Goal: Information Seeking & Learning: Learn about a topic

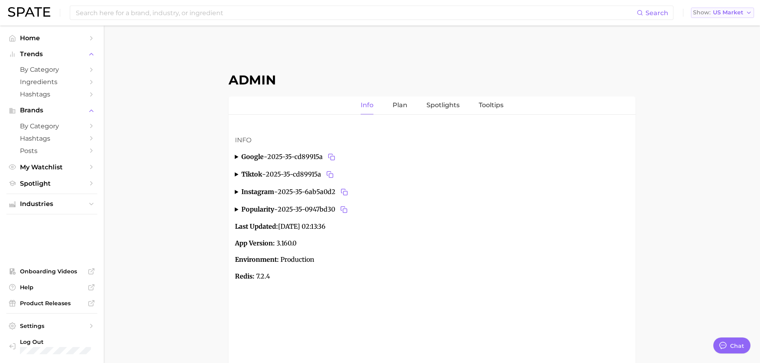
click at [740, 13] on span "US Market" at bounding box center [727, 12] width 30 height 4
click at [716, 94] on button "Global" at bounding box center [726, 98] width 70 height 14
click at [61, 70] on span "by Category" at bounding box center [52, 70] width 64 height 8
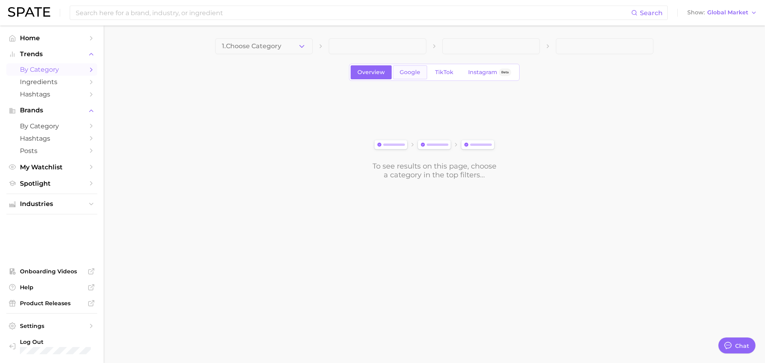
click at [398, 71] on link "Google" at bounding box center [410, 72] width 34 height 14
click at [303, 41] on button "1. Choose Category" at bounding box center [264, 46] width 98 height 16
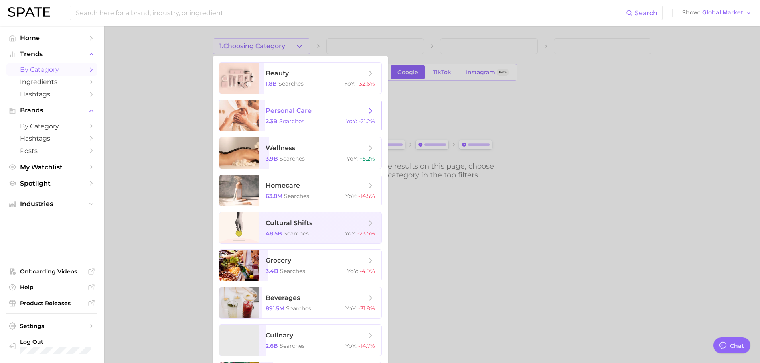
click at [298, 112] on span "personal care" at bounding box center [289, 111] width 46 height 8
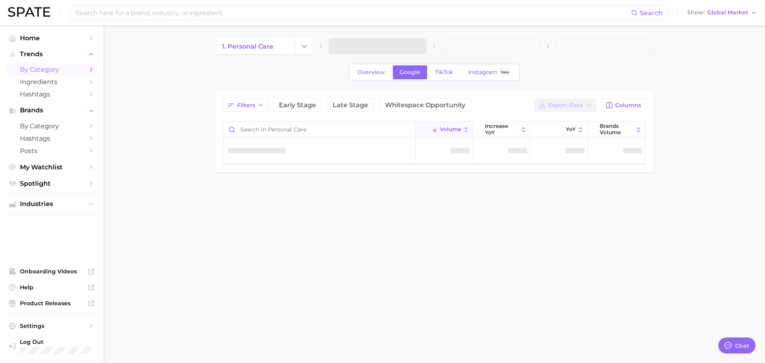
click at [148, 130] on main "1. personal care Overview Google TikTok Instagram Beta Filters Early Stage Late…" at bounding box center [435, 119] width 662 height 187
click at [218, 165] on div "Filters Early Stage Late Stage Whitespace Opportunity Export Data Columns Volum…" at bounding box center [434, 132] width 439 height 82
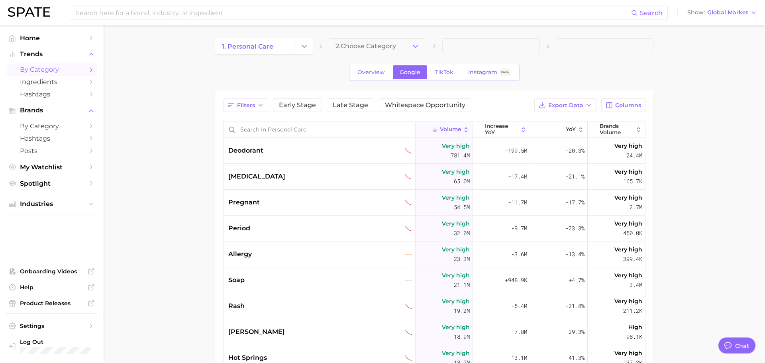
type textarea "x"
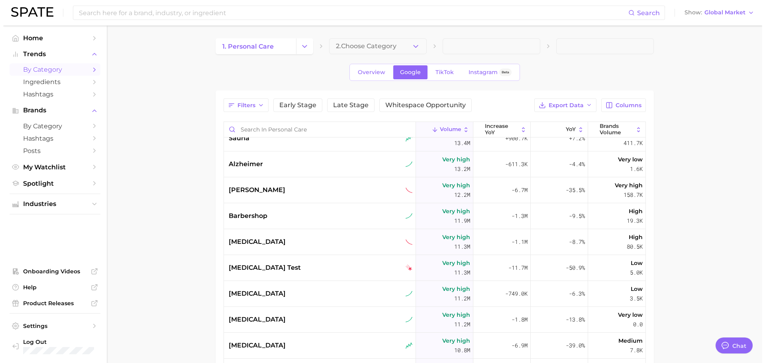
scroll to position [394, 0]
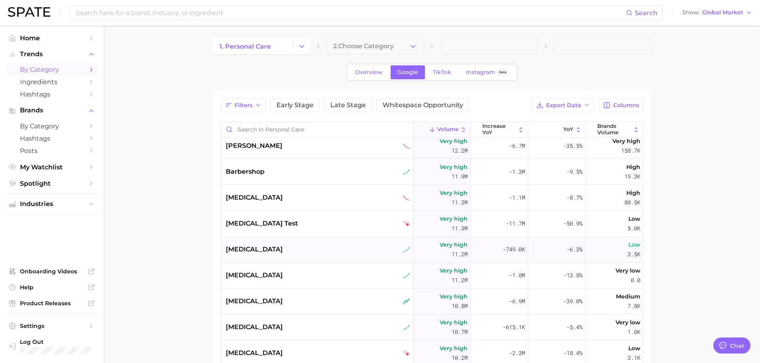
click at [296, 254] on div "[MEDICAL_DATA]" at bounding box center [318, 250] width 184 height 10
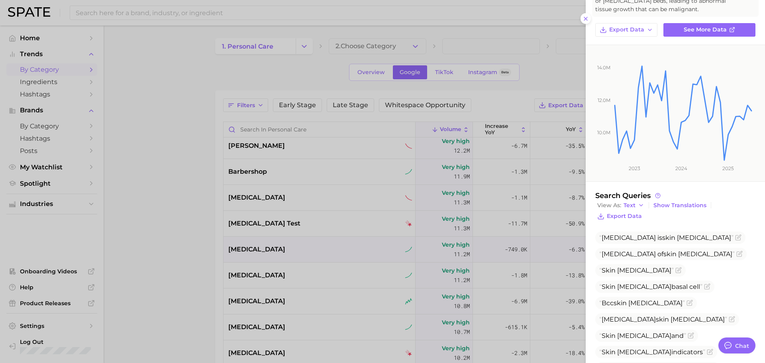
scroll to position [113, 0]
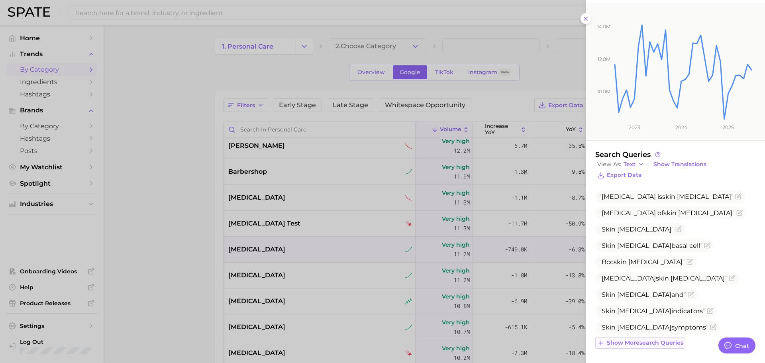
click at [652, 338] on button "Show more search queries" at bounding box center [641, 343] width 90 height 11
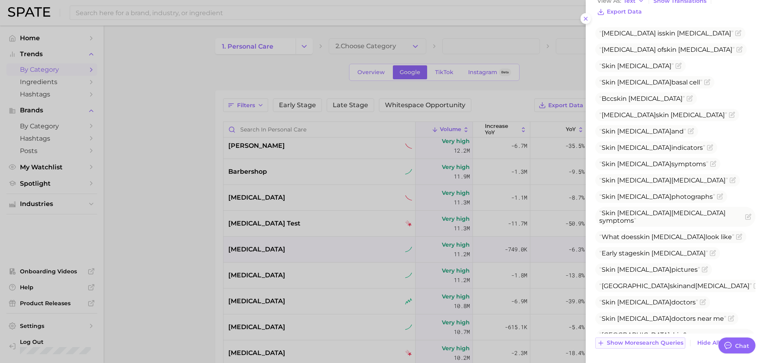
click at [643, 340] on span "Show more search queries" at bounding box center [645, 343] width 77 height 7
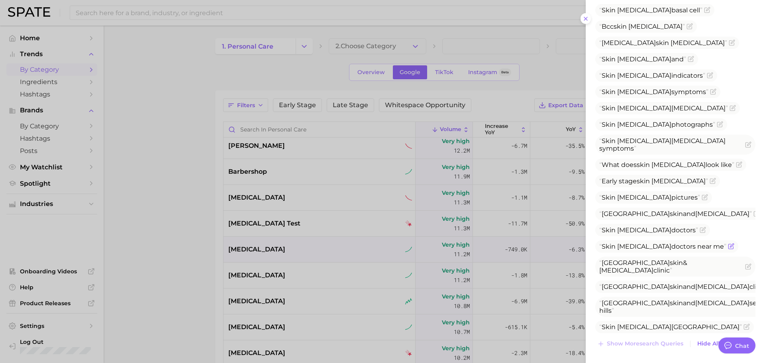
scroll to position [350, 0]
click at [335, 273] on div at bounding box center [382, 181] width 765 height 363
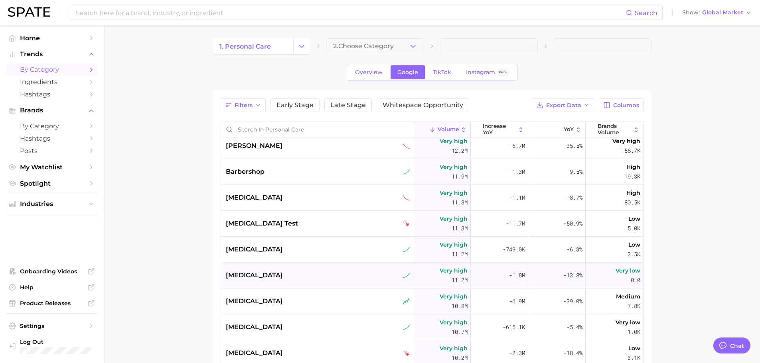
click at [295, 277] on div "[MEDICAL_DATA]" at bounding box center [318, 276] width 184 height 10
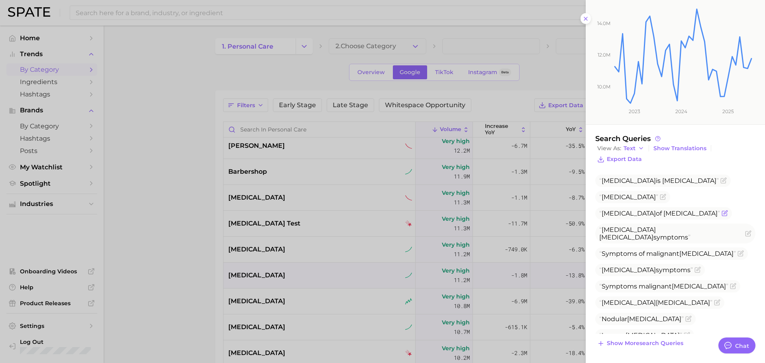
scroll to position [121, 0]
click at [661, 342] on span "Show more search queries" at bounding box center [645, 343] width 77 height 7
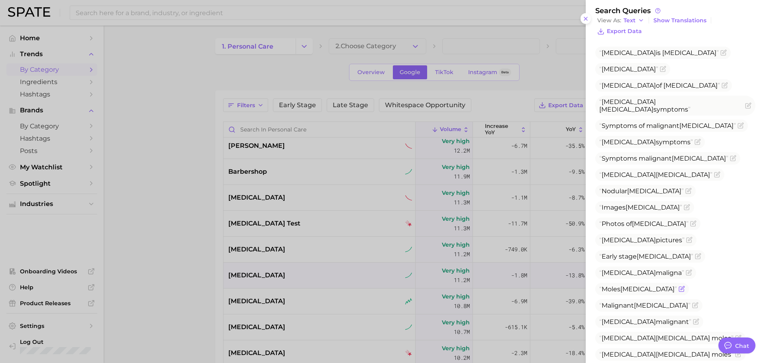
scroll to position [285, 0]
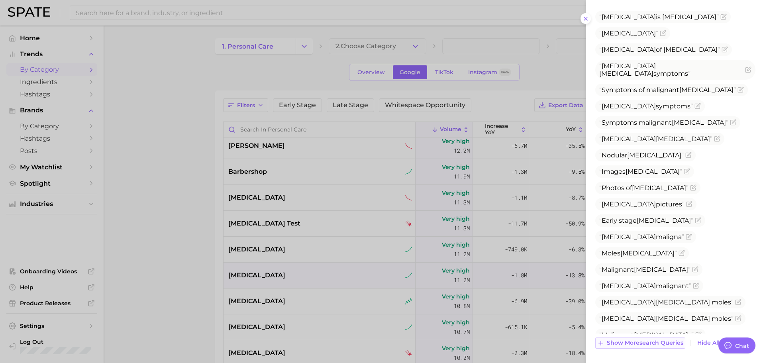
click at [639, 341] on span "Show more search queries" at bounding box center [645, 343] width 77 height 7
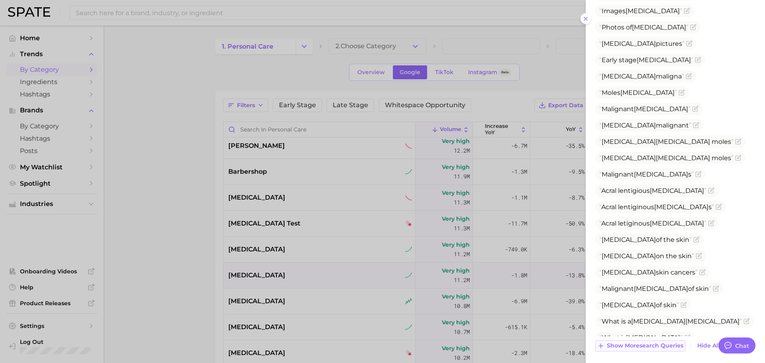
scroll to position [448, 0]
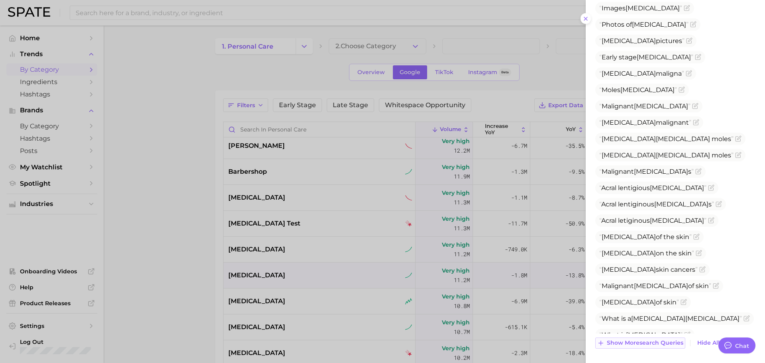
click at [639, 341] on span "Show more search queries" at bounding box center [645, 343] width 77 height 7
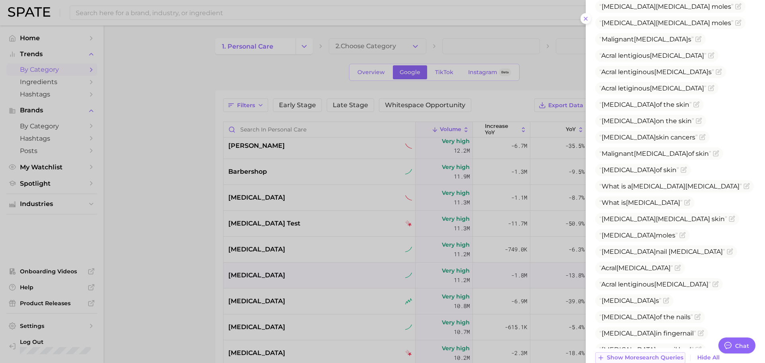
scroll to position [595, 0]
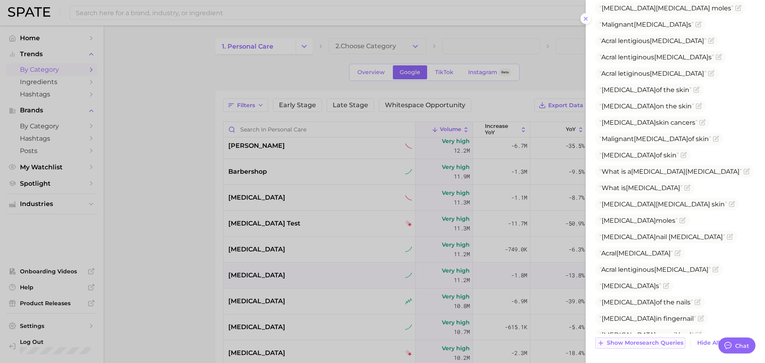
click at [639, 341] on span "Show more search queries" at bounding box center [645, 343] width 77 height 7
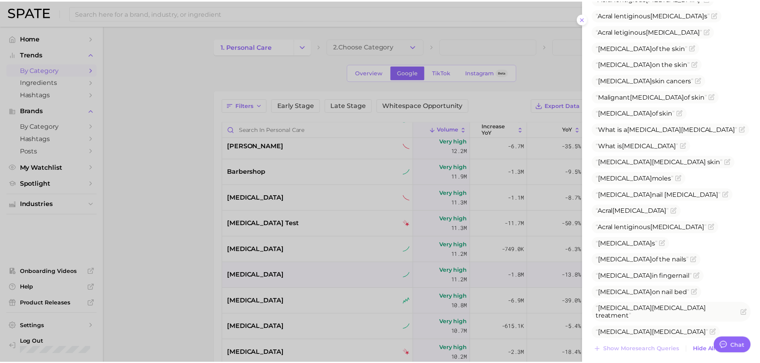
scroll to position [644, 0]
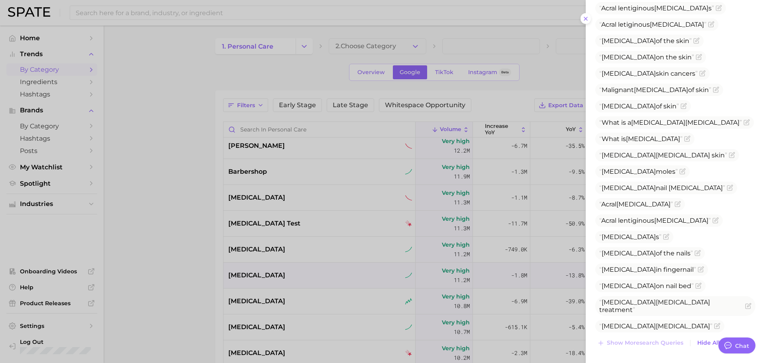
click at [284, 278] on div at bounding box center [382, 181] width 765 height 363
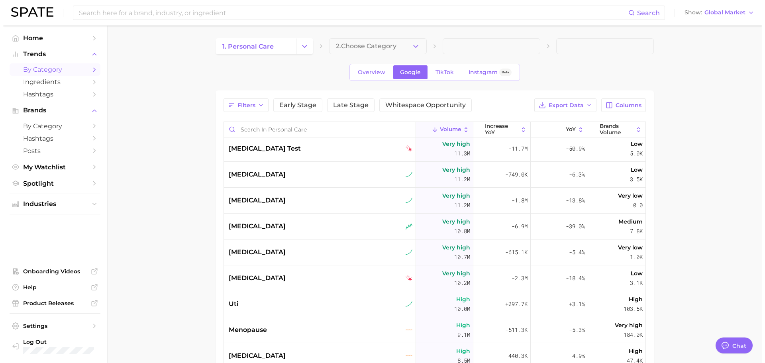
scroll to position [469, 0]
click at [281, 234] on div "[MEDICAL_DATA]" at bounding box center [317, 226] width 192 height 26
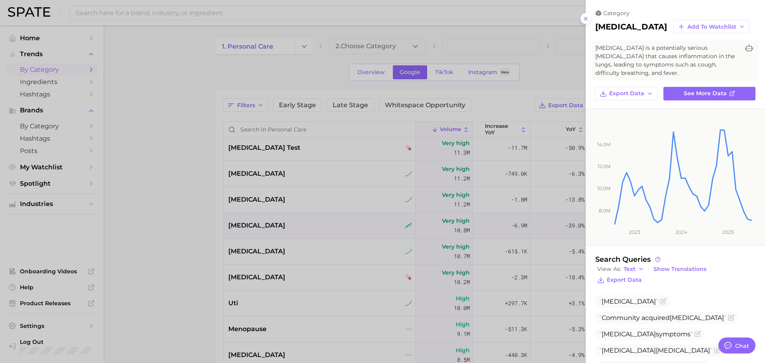
scroll to position [129, 0]
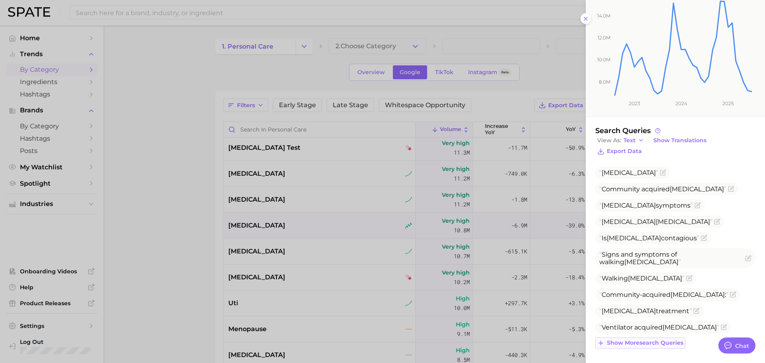
click at [647, 340] on span "Show more search queries" at bounding box center [645, 343] width 77 height 7
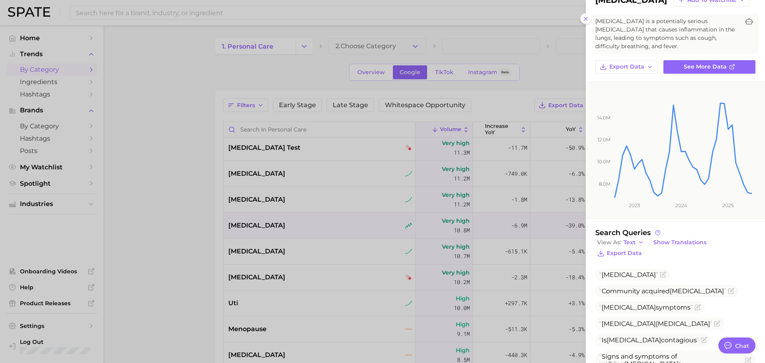
scroll to position [18, 0]
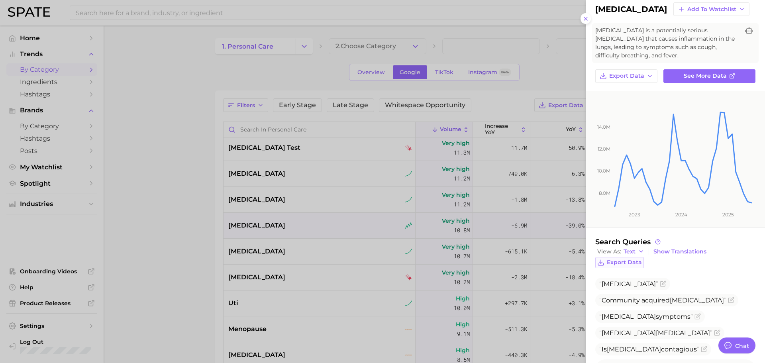
click at [620, 264] on span "Export Data" at bounding box center [624, 262] width 35 height 7
drag, startPoint x: 341, startPoint y: 222, endPoint x: 292, endPoint y: 258, distance: 61.3
click at [341, 222] on div at bounding box center [382, 181] width 765 height 363
click at [304, 248] on div at bounding box center [382, 181] width 765 height 363
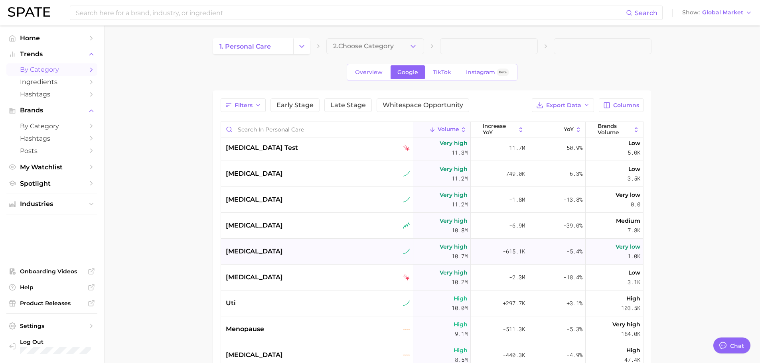
click at [280, 258] on div "[MEDICAL_DATA]" at bounding box center [317, 252] width 192 height 26
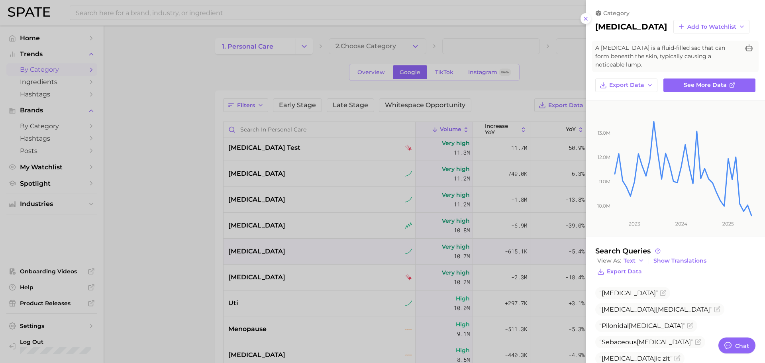
scroll to position [55, 0]
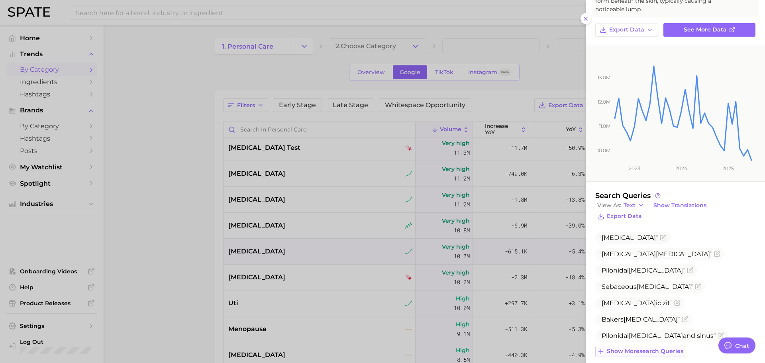
click at [631, 346] on button "Show more search queries" at bounding box center [641, 351] width 90 height 11
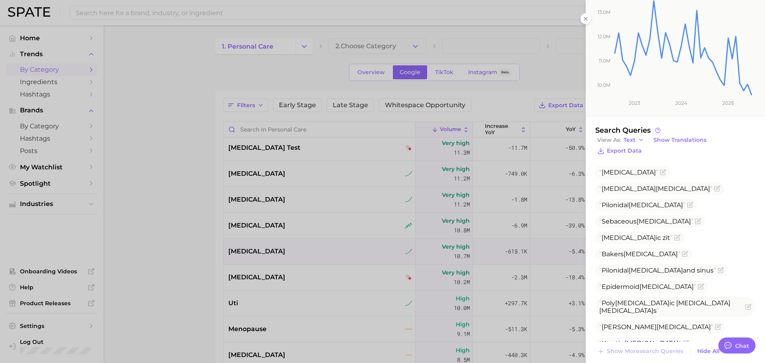
copy span "Dr [PERSON_NAME][MEDICAL_DATA]"
click at [287, 347] on div at bounding box center [382, 181] width 765 height 363
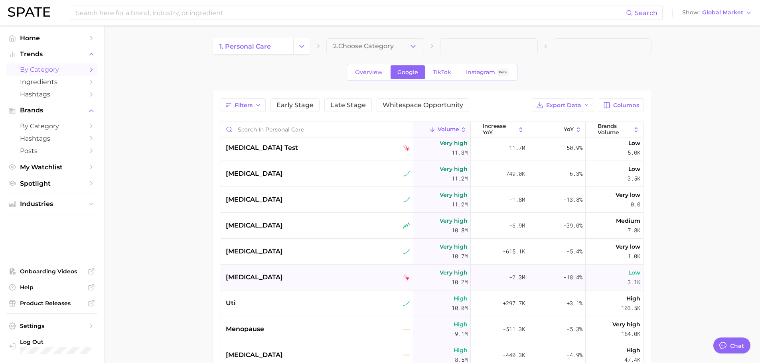
click at [265, 274] on span "[MEDICAL_DATA]" at bounding box center [254, 278] width 57 height 10
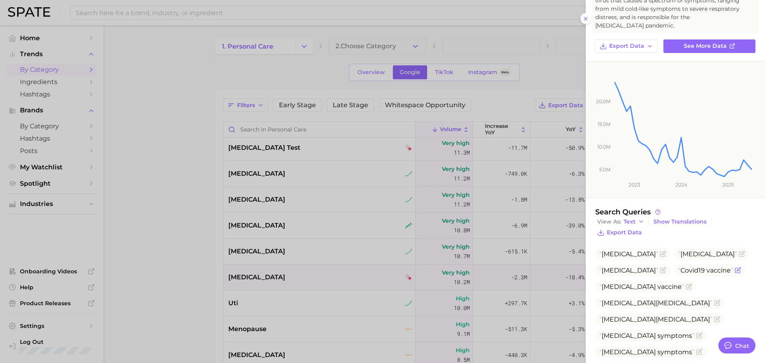
scroll to position [97, 0]
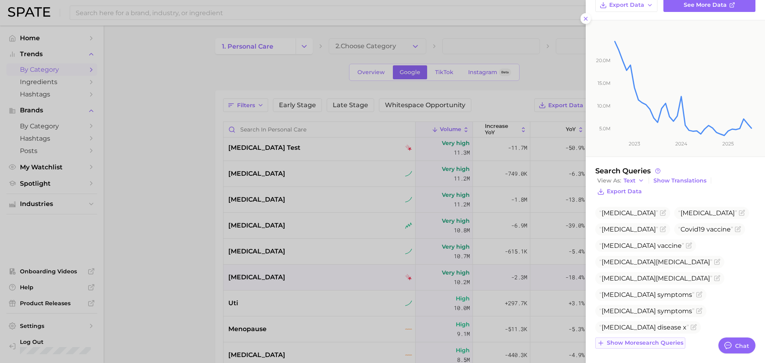
click at [633, 341] on span "Show more search queries" at bounding box center [645, 343] width 77 height 7
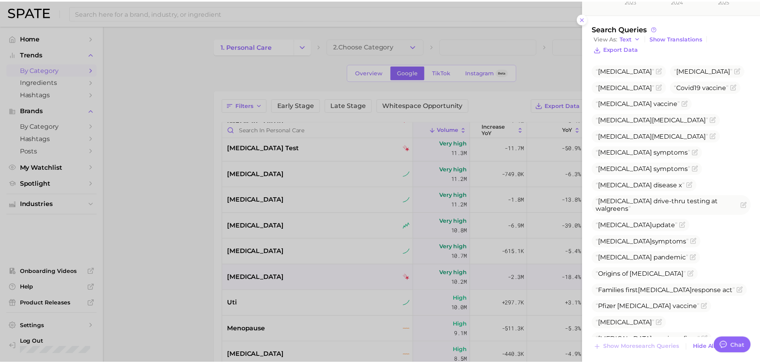
scroll to position [244, 0]
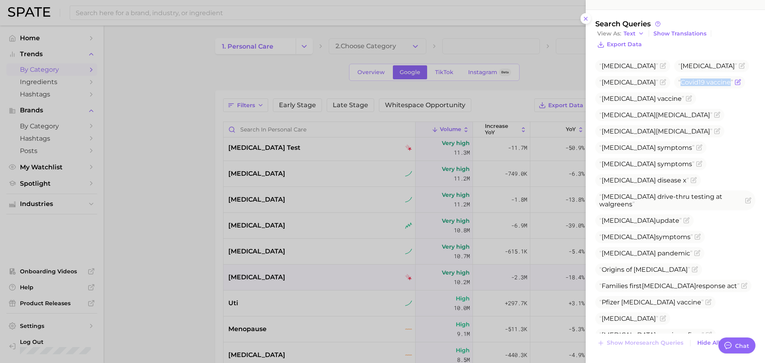
drag, startPoint x: 654, startPoint y: 82, endPoint x: 703, endPoint y: 82, distance: 49.0
click at [703, 82] on span "Covid19 vaccine" at bounding box center [706, 83] width 55 height 8
click at [630, 43] on span "Export Data" at bounding box center [624, 44] width 35 height 7
click at [273, 245] on div at bounding box center [382, 181] width 765 height 363
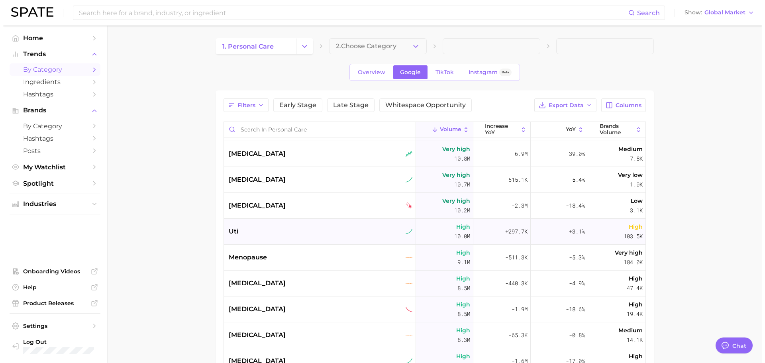
scroll to position [541, 0]
click at [292, 225] on div "uti" at bounding box center [317, 231] width 192 height 26
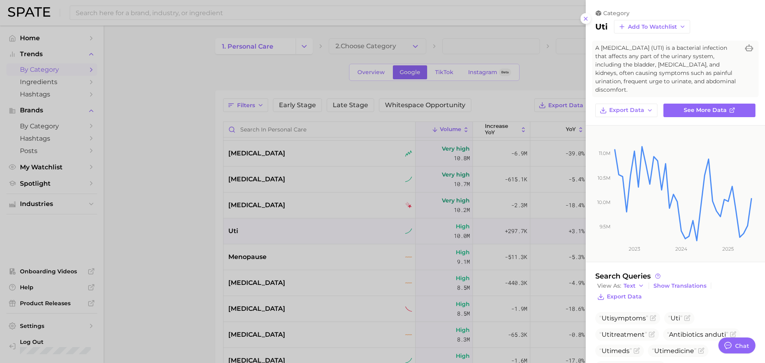
scroll to position [73, 0]
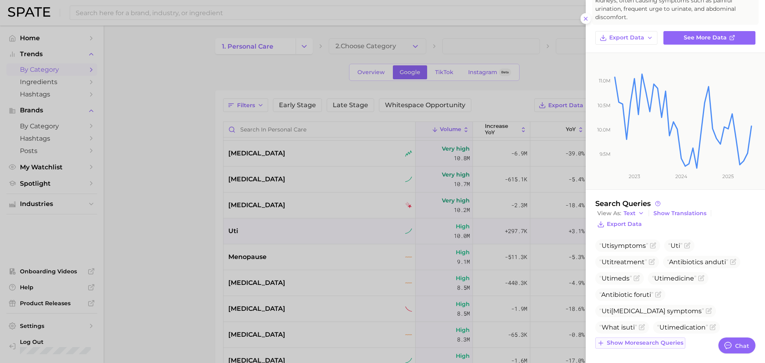
click at [654, 346] on span "Show more search queries" at bounding box center [645, 343] width 77 height 7
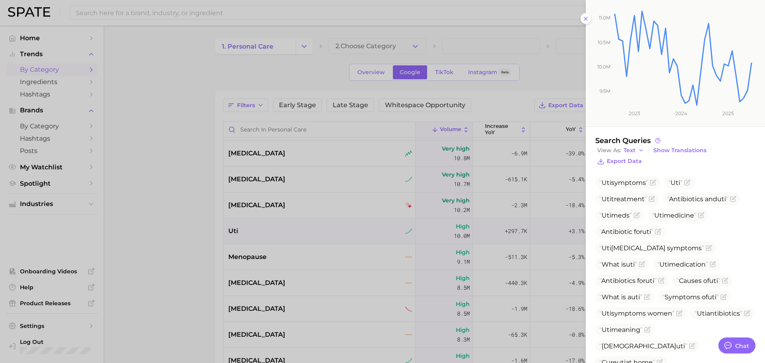
scroll to position [171, 0]
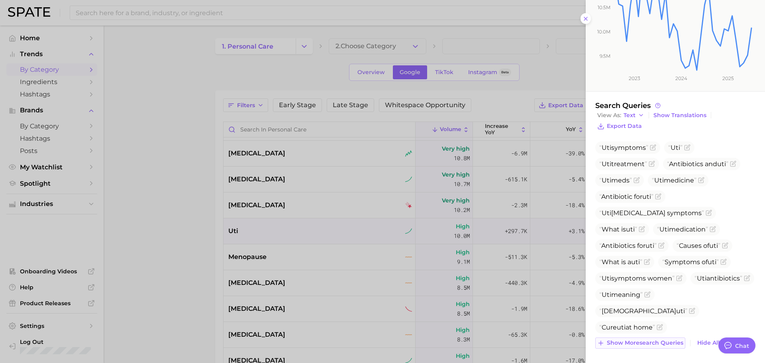
click at [657, 342] on span "Show more search queries" at bounding box center [645, 343] width 77 height 7
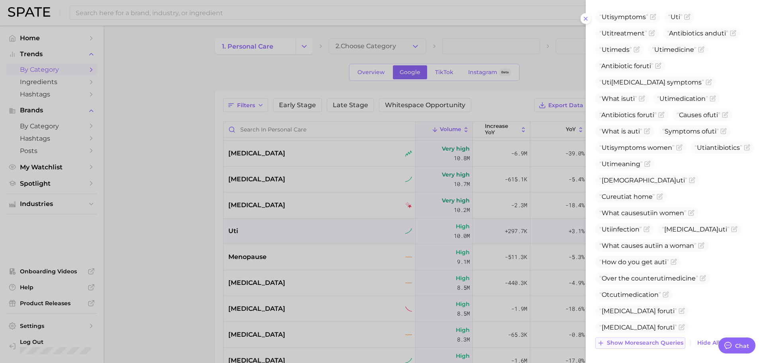
click at [645, 347] on button "Show more search queries" at bounding box center [641, 343] width 90 height 11
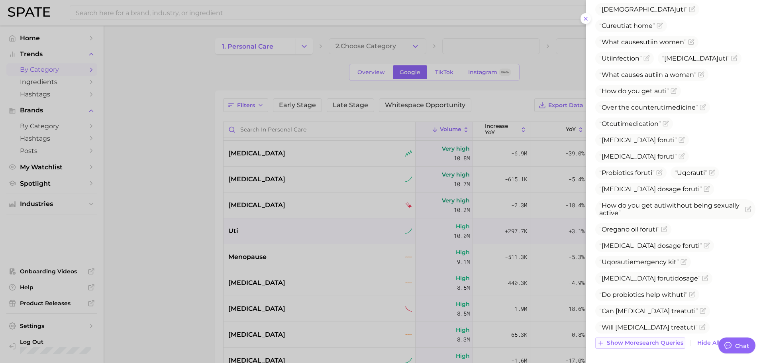
click at [639, 347] on button "Show more search queries" at bounding box center [641, 343] width 90 height 11
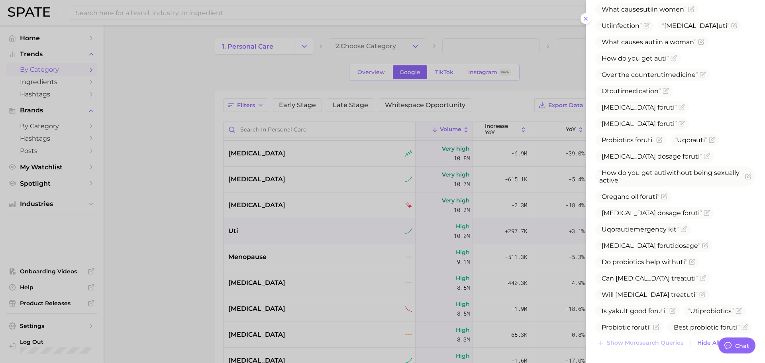
scroll to position [0, 0]
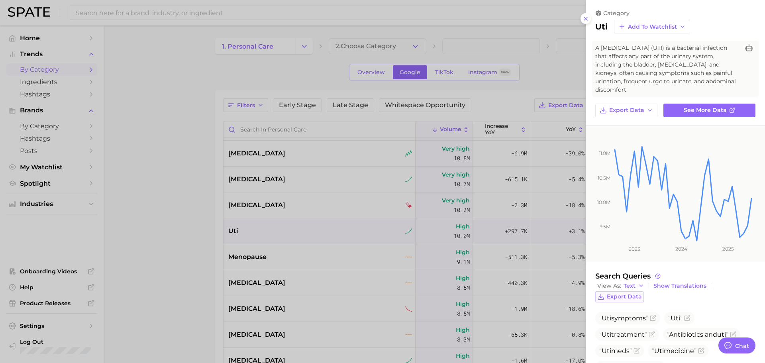
click at [626, 298] on span "Export Data" at bounding box center [624, 296] width 35 height 7
drag, startPoint x: 340, startPoint y: 259, endPoint x: 329, endPoint y: 338, distance: 80.6
click at [340, 259] on div at bounding box center [382, 181] width 765 height 363
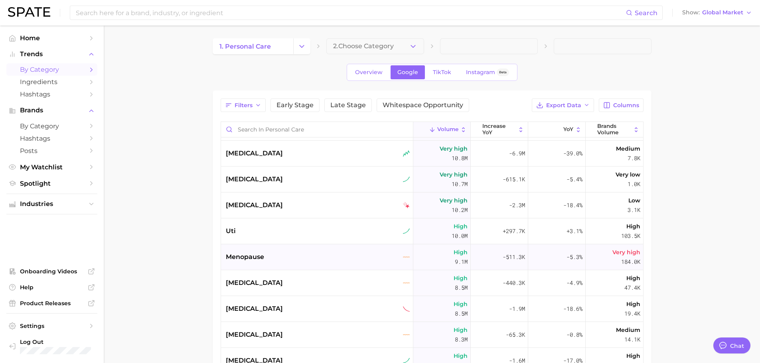
click at [366, 252] on div "menopause" at bounding box center [317, 257] width 192 height 26
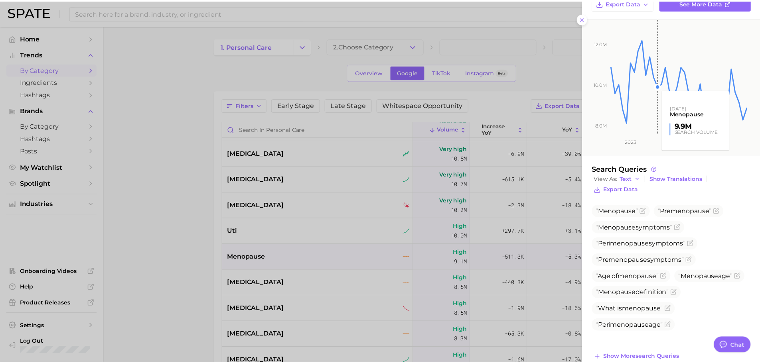
scroll to position [122, 0]
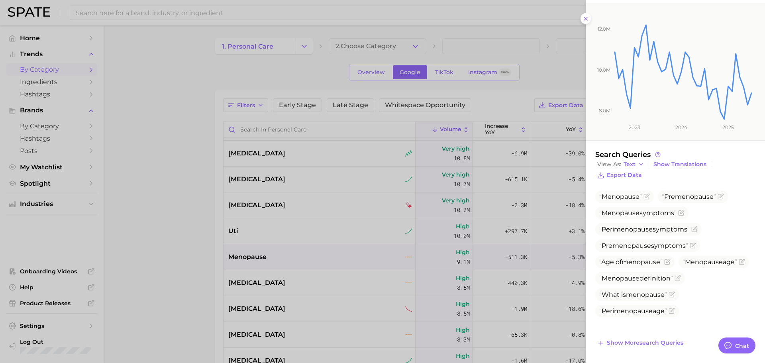
click at [284, 271] on div at bounding box center [382, 181] width 765 height 363
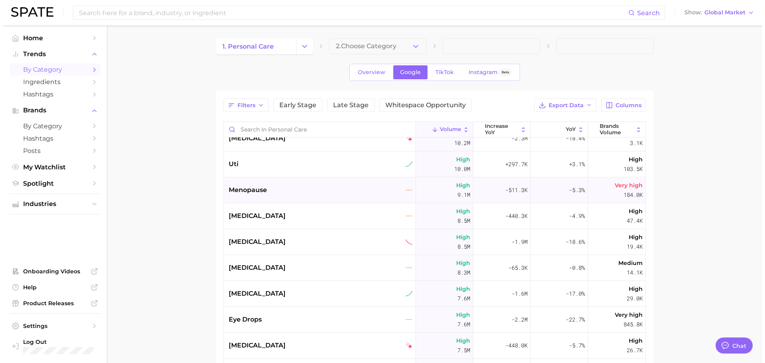
scroll to position [613, 0]
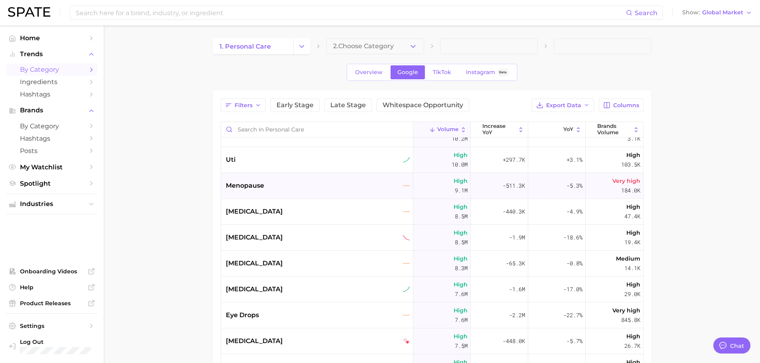
click at [279, 187] on div "menopause" at bounding box center [318, 186] width 184 height 10
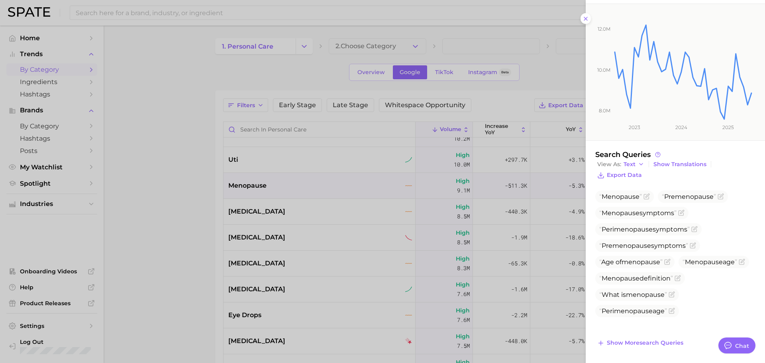
scroll to position [122, 0]
click at [656, 346] on span "Show more search queries" at bounding box center [645, 343] width 77 height 7
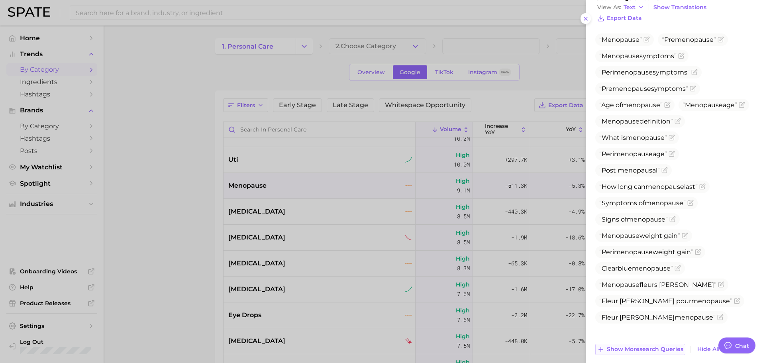
scroll to position [285, 0]
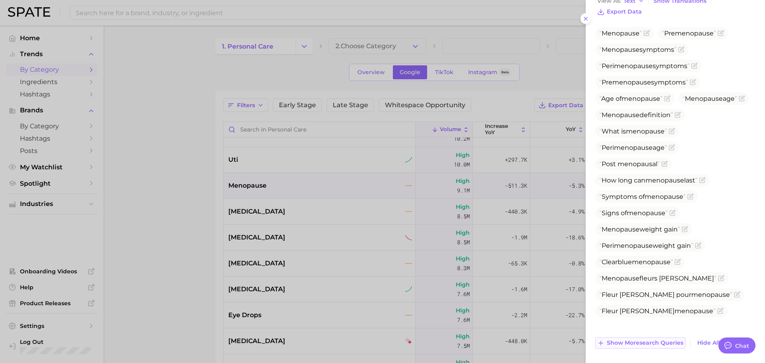
click at [650, 340] on span "Show more search queries" at bounding box center [645, 343] width 77 height 7
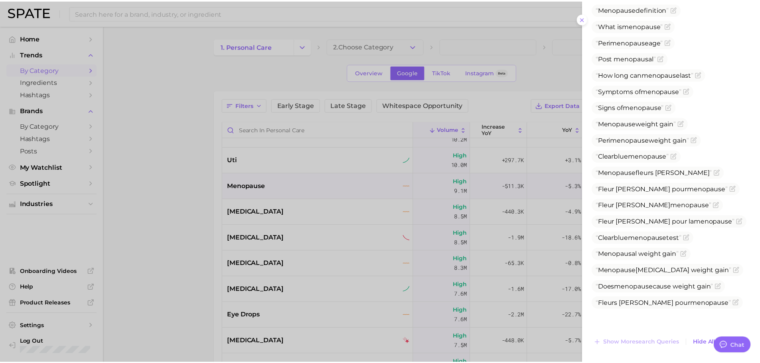
scroll to position [391, 0]
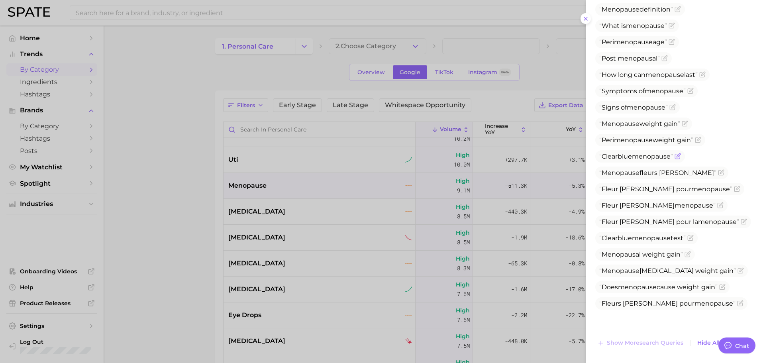
click at [618, 160] on span "Clearblue menopause" at bounding box center [637, 157] width 74 height 8
copy span "Clearblue menopause"
click at [621, 193] on span "Fleur [PERSON_NAME] pour menopause" at bounding box center [666, 189] width 133 height 8
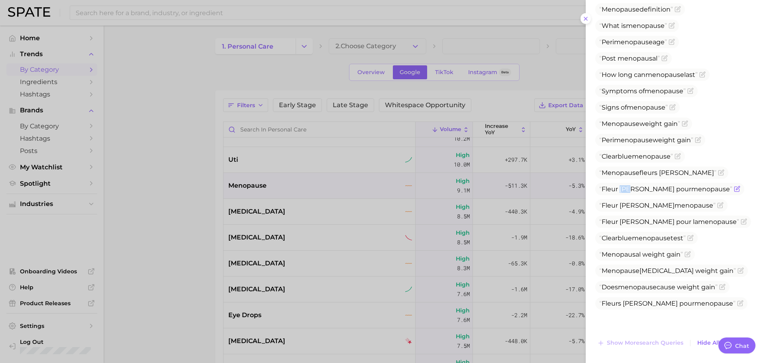
click at [621, 193] on span "Fleur [PERSON_NAME] pour menopause" at bounding box center [666, 189] width 133 height 8
copy span "Fleur [PERSON_NAME] pour menopause"
click at [609, 193] on span "Fleur [PERSON_NAME] pour menopause" at bounding box center [666, 189] width 133 height 8
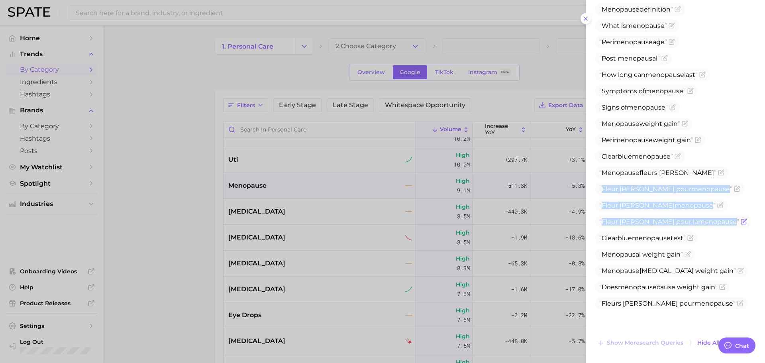
drag, startPoint x: 602, startPoint y: 206, endPoint x: 713, endPoint y: 240, distance: 116.4
click at [713, 240] on ul "Menopause [MEDICAL_DATA] Menopause symptoms Peri menopause symptoms [MEDICAL_DA…" at bounding box center [676, 115] width 160 height 388
copy ul "Fleur [PERSON_NAME] pour menopause Fleur [PERSON_NAME] menopause Fleur [PERSON_…"
drag, startPoint x: 602, startPoint y: 285, endPoint x: 630, endPoint y: 289, distance: 27.7
click at [630, 275] on span "Menopause" at bounding box center [621, 271] width 38 height 8
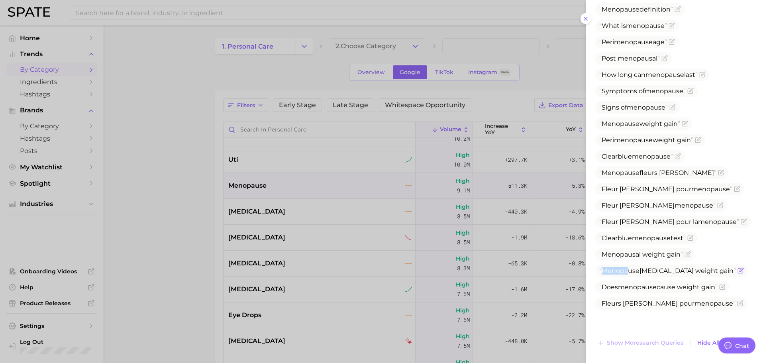
click at [630, 275] on span "Menopause" at bounding box center [621, 271] width 38 height 8
click at [636, 293] on span "Does menopause cause weight gain" at bounding box center [663, 287] width 134 height 12
click at [636, 291] on span "menopause" at bounding box center [637, 287] width 39 height 8
click at [630, 307] on span "Fleurs [PERSON_NAME] pour menopause" at bounding box center [668, 304] width 136 height 8
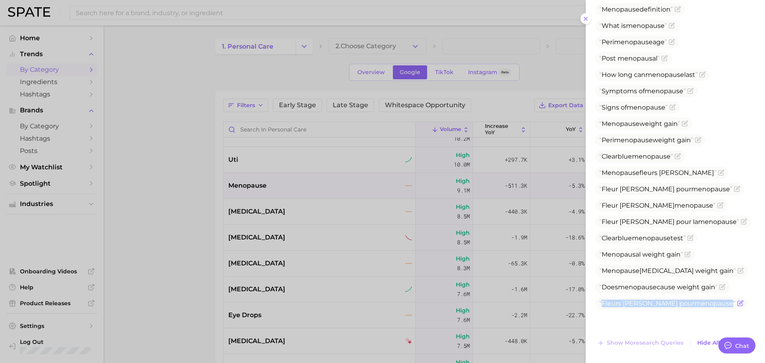
click at [630, 307] on span "Fleurs [PERSON_NAME] pour menopause" at bounding box center [668, 304] width 136 height 8
copy div "Fleurs [PERSON_NAME] pour menopause Show more search queries"
click at [243, 253] on div at bounding box center [382, 181] width 765 height 363
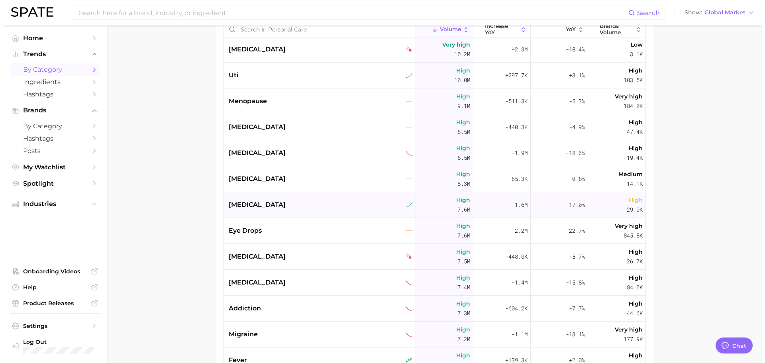
scroll to position [613, 0]
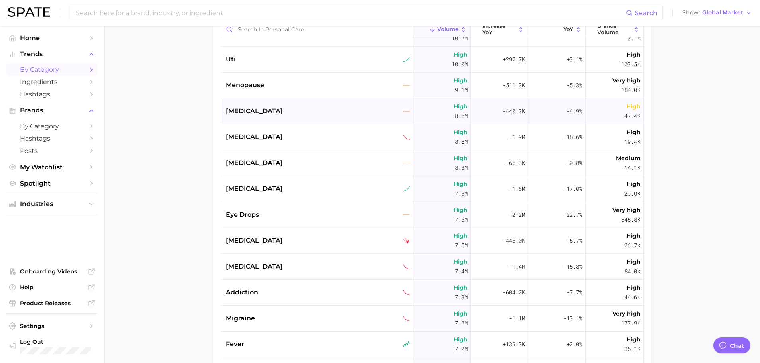
click at [303, 108] on div "[MEDICAL_DATA]" at bounding box center [318, 111] width 184 height 10
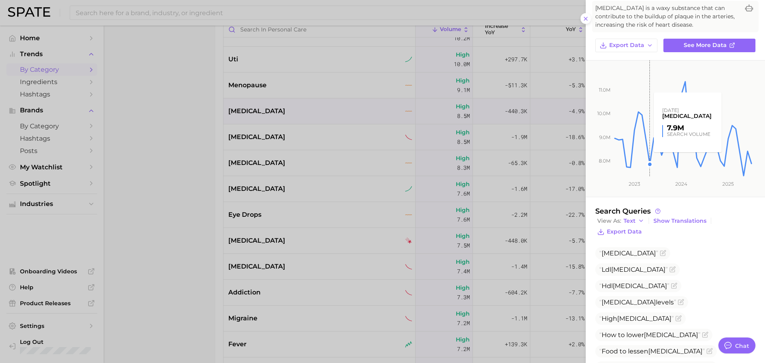
scroll to position [80, 0]
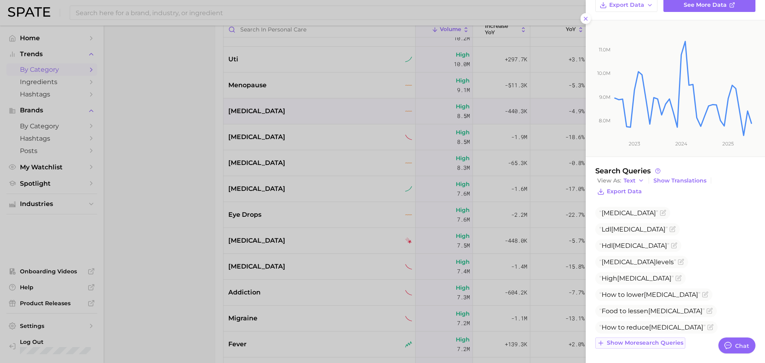
click at [641, 343] on span "Show more search queries" at bounding box center [645, 343] width 77 height 7
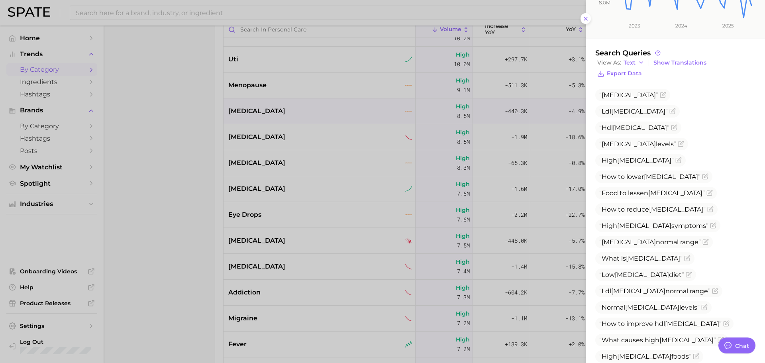
scroll to position [244, 0]
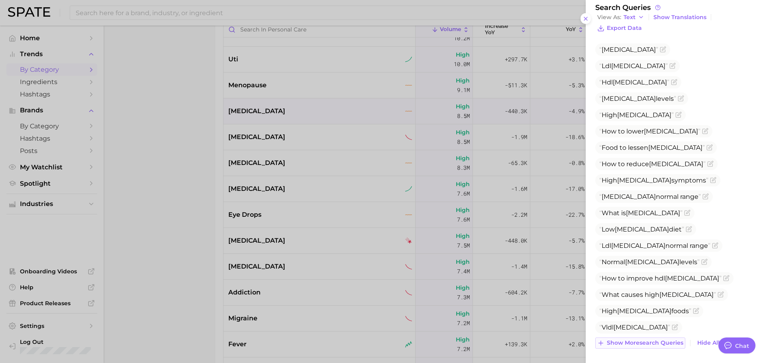
click at [636, 341] on span "Show more search queries" at bounding box center [645, 343] width 77 height 7
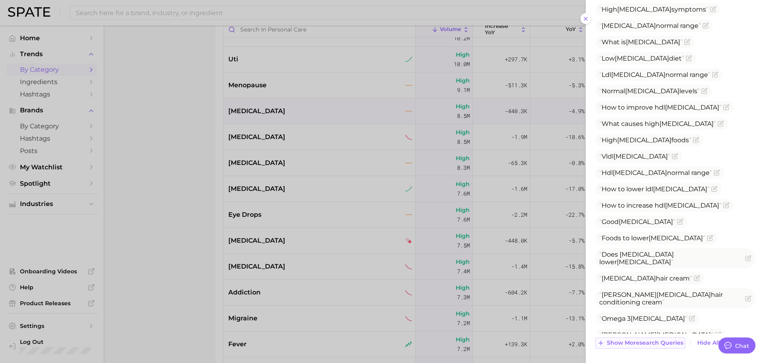
click at [655, 348] on button "Show more search queries" at bounding box center [641, 343] width 90 height 11
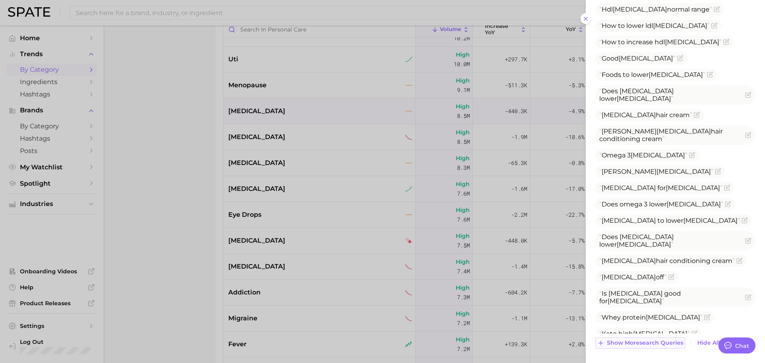
click at [646, 342] on span "Show more search queries" at bounding box center [645, 343] width 77 height 7
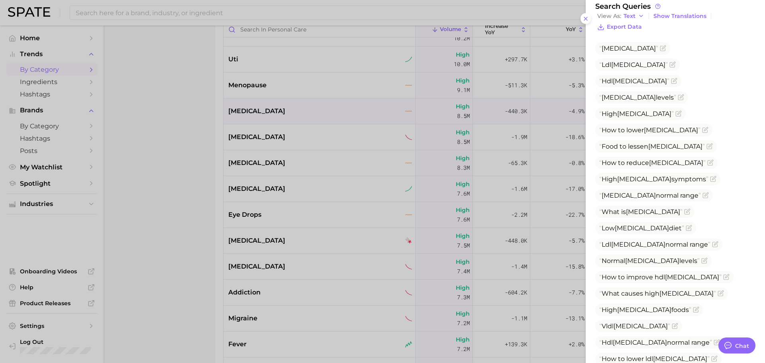
scroll to position [246, 0]
click at [668, 59] on span "Ldl [MEDICAL_DATA]" at bounding box center [634, 63] width 69 height 8
copy span "Ldl [MEDICAL_DATA]"
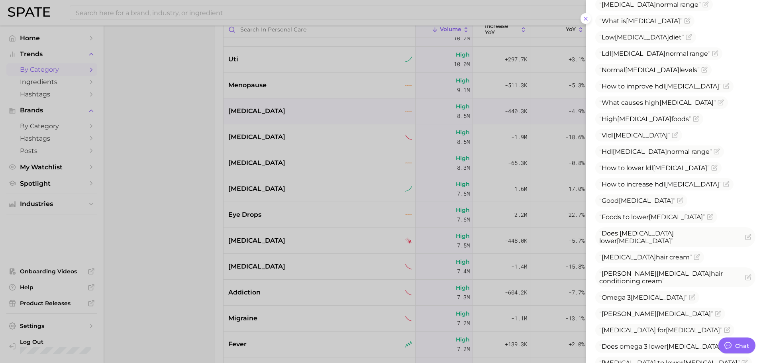
scroll to position [439, 0]
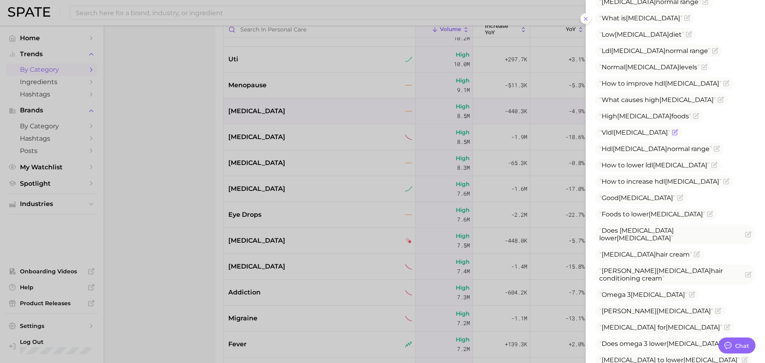
click at [626, 129] on span "[MEDICAL_DATA]" at bounding box center [641, 133] width 54 height 8
copy span "Vldl [MEDICAL_DATA]"
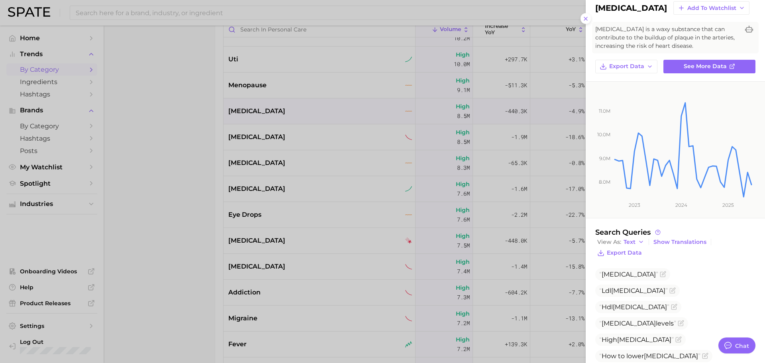
scroll to position [16, 0]
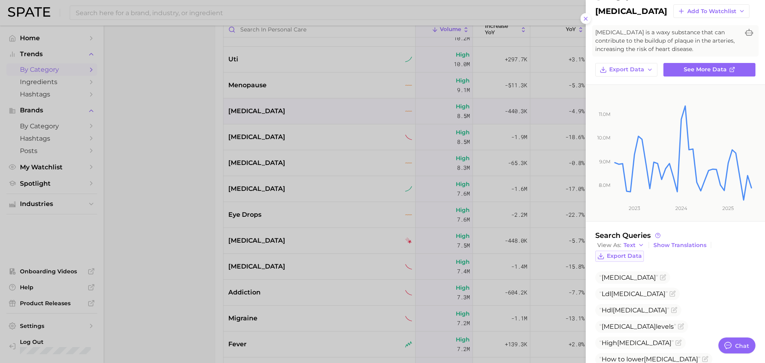
click at [625, 254] on span "Export Data" at bounding box center [624, 256] width 35 height 7
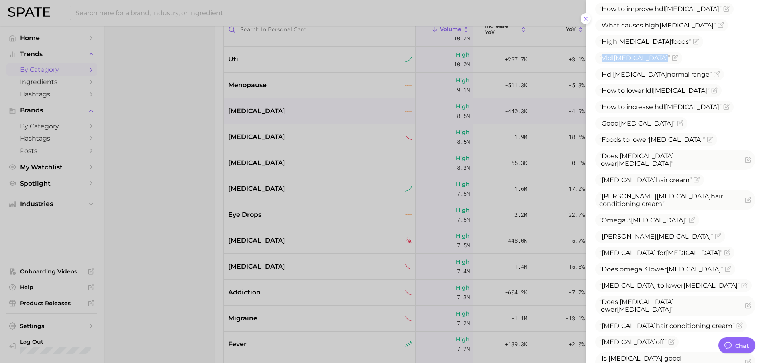
scroll to position [611, 0]
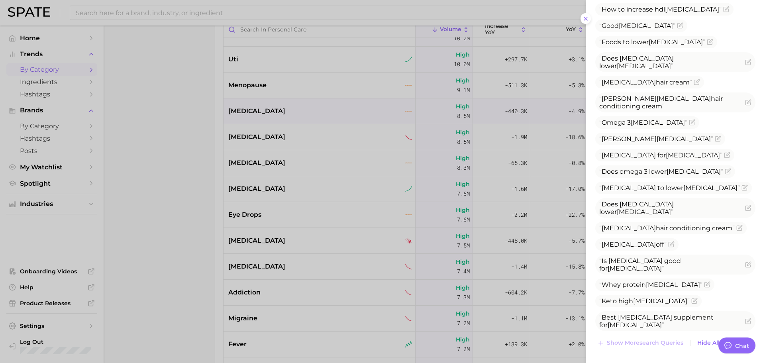
click at [260, 129] on div at bounding box center [382, 181] width 765 height 363
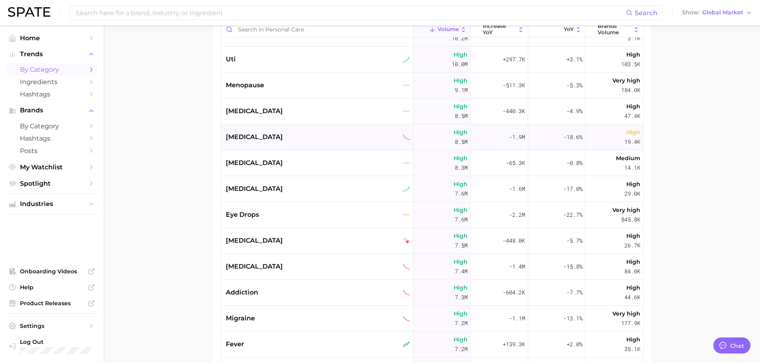
click at [252, 143] on div "[MEDICAL_DATA]" at bounding box center [317, 137] width 192 height 26
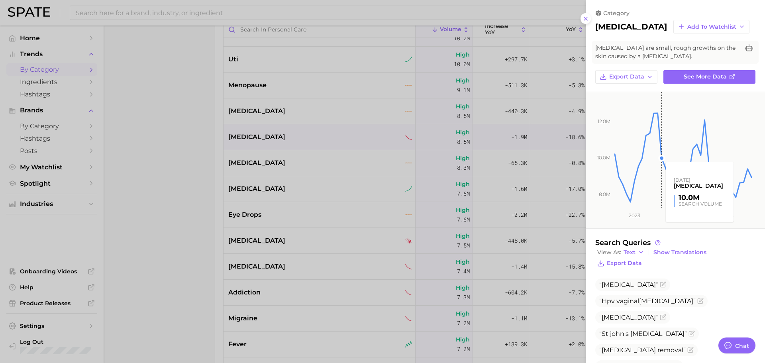
scroll to position [47, 0]
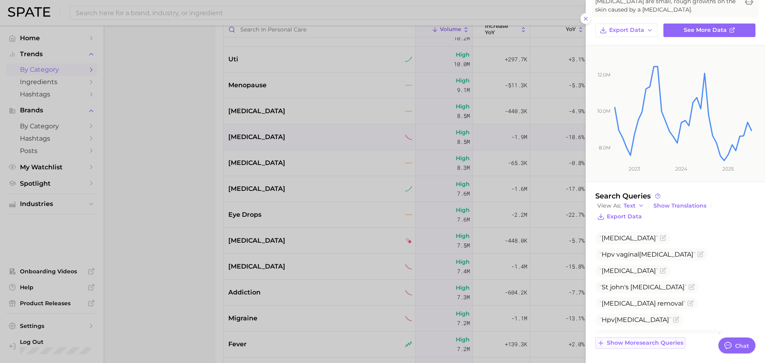
click at [649, 341] on span "Show more search queries" at bounding box center [645, 343] width 77 height 7
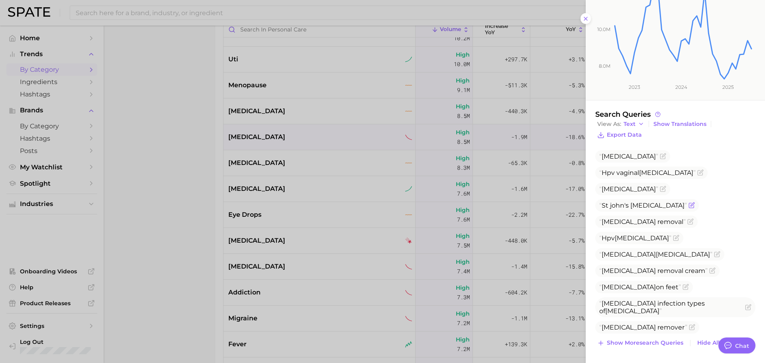
click at [651, 202] on span "St john's [MEDICAL_DATA]" at bounding box center [644, 206] width 88 height 8
copy span "St john's [MEDICAL_DATA]"
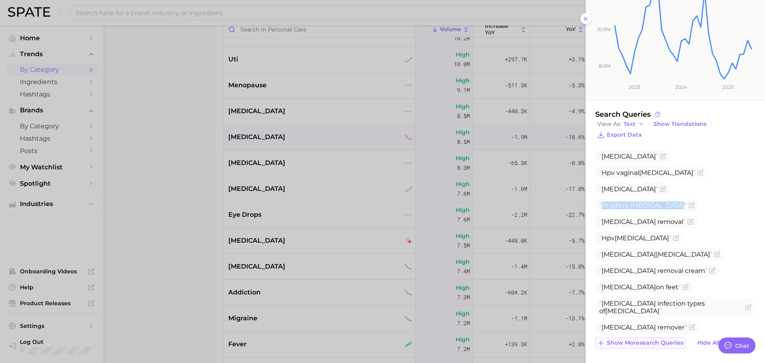
click at [642, 347] on button "Show more search queries" at bounding box center [641, 343] width 90 height 11
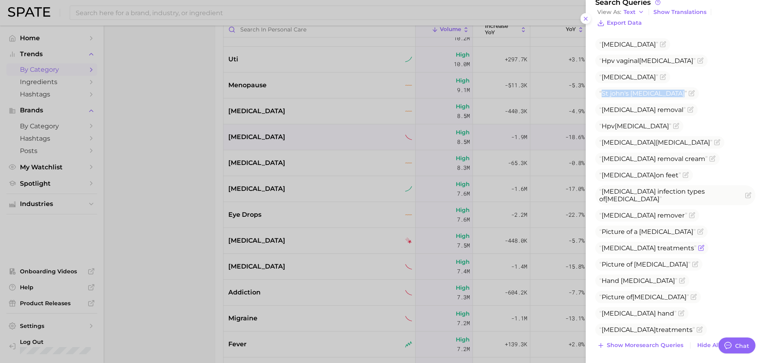
scroll to position [243, 0]
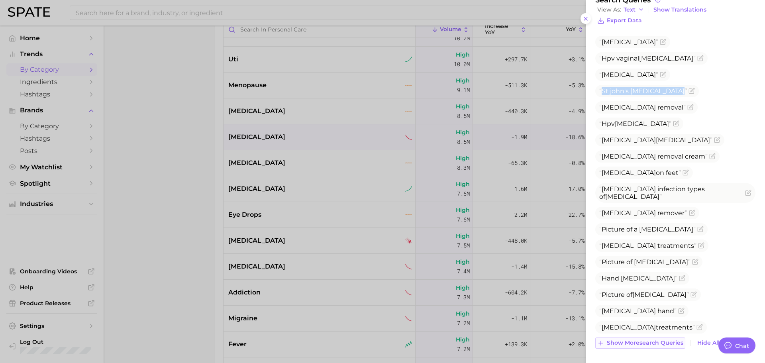
click at [643, 342] on span "Show more search queries" at bounding box center [645, 343] width 77 height 7
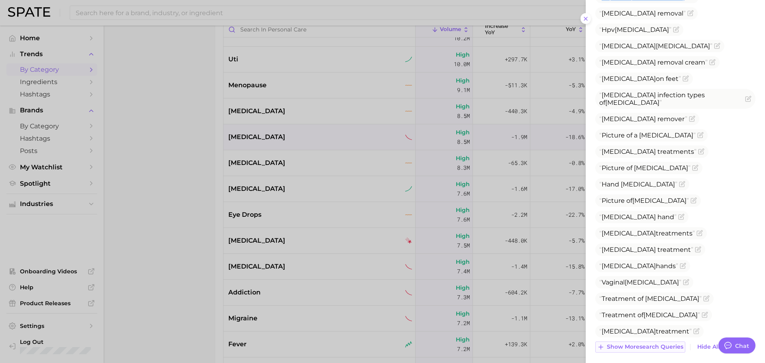
scroll to position [341, 0]
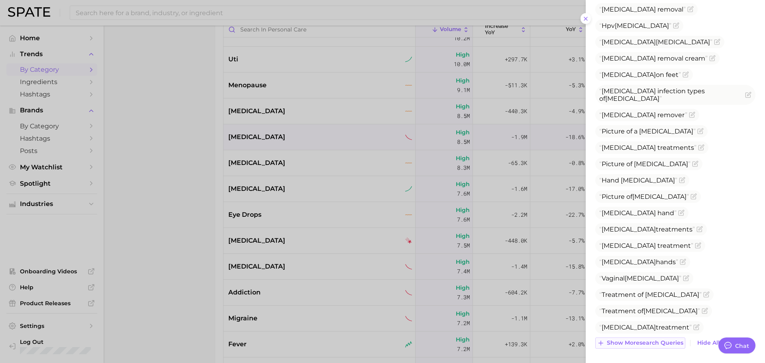
click at [643, 342] on span "Show more search queries" at bounding box center [645, 343] width 77 height 7
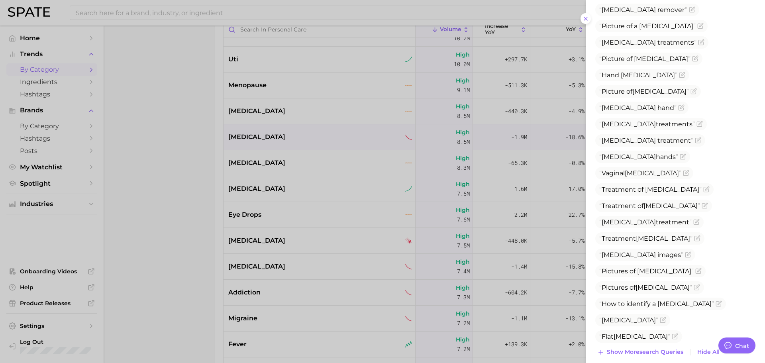
scroll to position [455, 0]
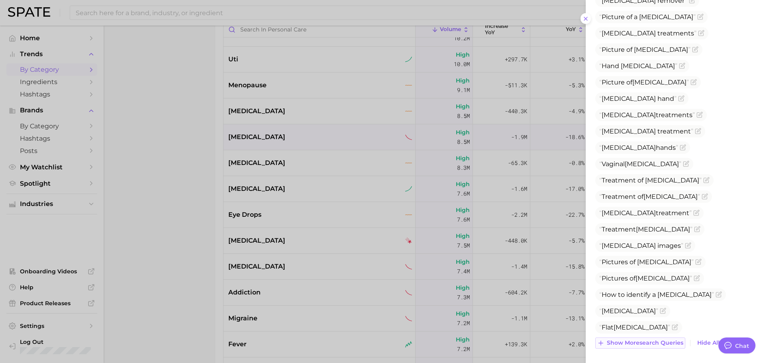
click at [640, 344] on span "Show more search queries" at bounding box center [645, 343] width 77 height 7
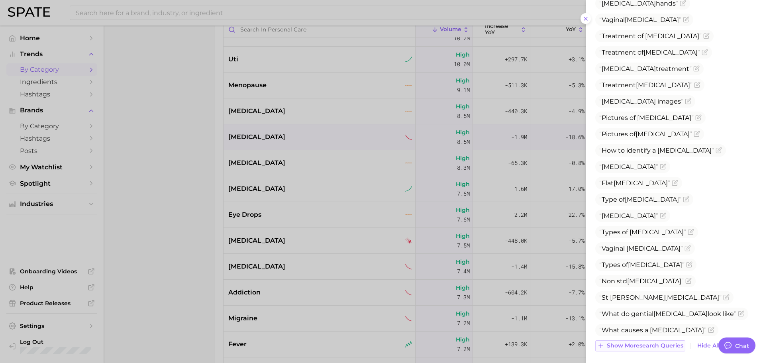
scroll to position [602, 0]
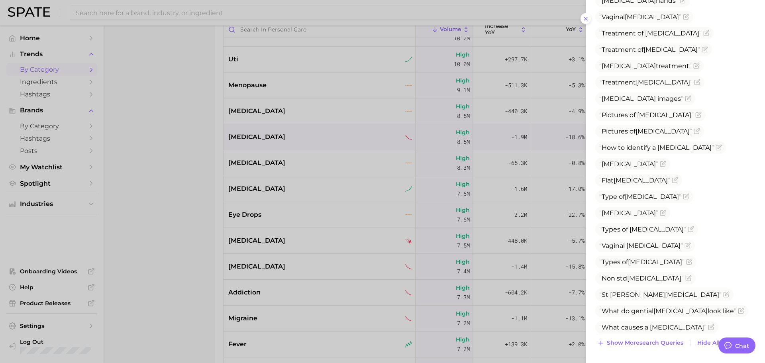
drag, startPoint x: 661, startPoint y: 179, endPoint x: 685, endPoint y: 326, distance: 148.3
click at [685, 326] on ul "[MEDICAL_DATA] Hpv [MEDICAL_DATA] [MEDICAL_DATA] St john's [MEDICAL_DATA] [MEDI…" at bounding box center [676, 179] width 160 height 1007
copy ul "Dr [PERSON_NAME] [MEDICAL_DATA] removal [PERSON_NAME] [MEDICAL_DATA] remover Po…"
click at [653, 338] on button "Show more search queries" at bounding box center [641, 343] width 90 height 11
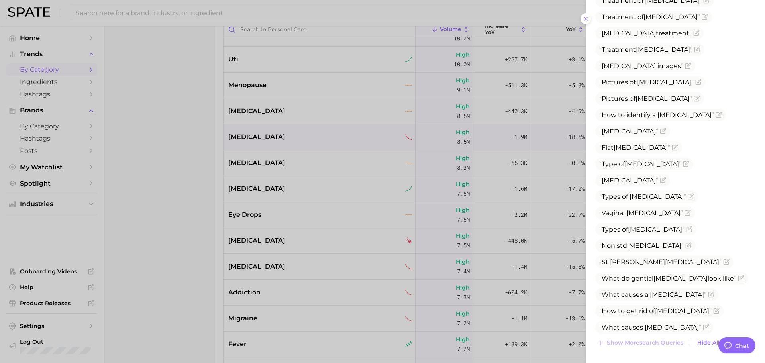
drag, startPoint x: 603, startPoint y: 310, endPoint x: 681, endPoint y: 330, distance: 81.0
click at [681, 330] on ul "[MEDICAL_DATA] Hpv [MEDICAL_DATA] [MEDICAL_DATA] St john's [MEDICAL_DATA] [MEDI…" at bounding box center [676, 171] width 160 height 1055
click at [642, 269] on ul "[MEDICAL_DATA] Hpv [MEDICAL_DATA] [MEDICAL_DATA] St john's [MEDICAL_DATA] [MEDI…" at bounding box center [676, 171] width 160 height 1055
click at [262, 141] on div at bounding box center [382, 181] width 765 height 363
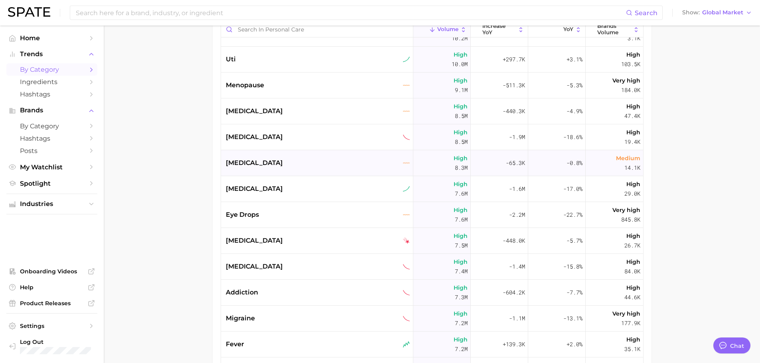
click at [264, 163] on div "[MEDICAL_DATA]" at bounding box center [318, 163] width 184 height 10
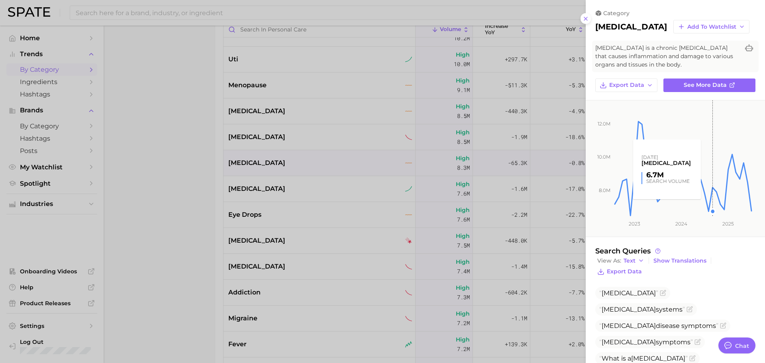
scroll to position [64, 0]
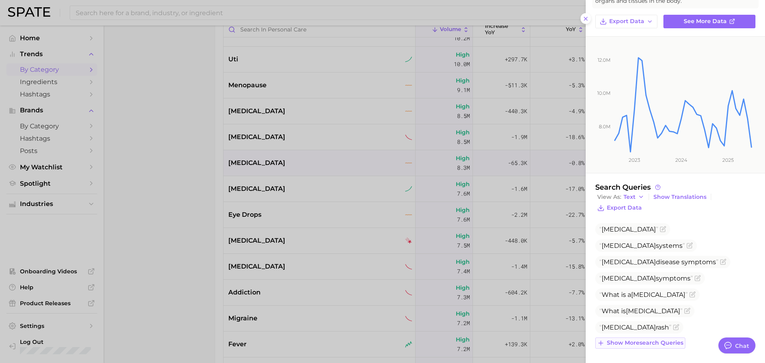
click at [653, 344] on span "Show more search queries" at bounding box center [645, 343] width 77 height 7
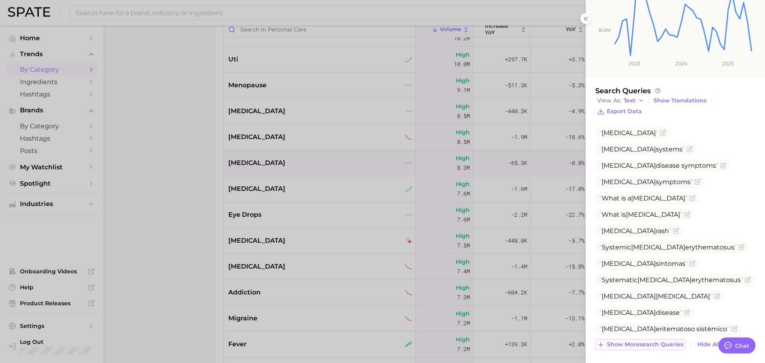
scroll to position [162, 0]
click at [651, 342] on span "Show more search queries" at bounding box center [645, 343] width 77 height 7
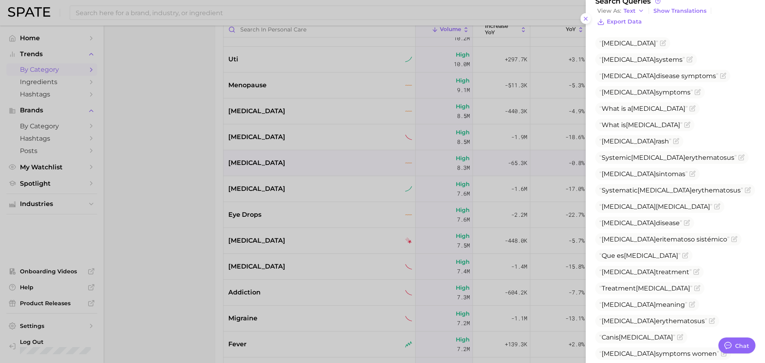
scroll to position [276, 0]
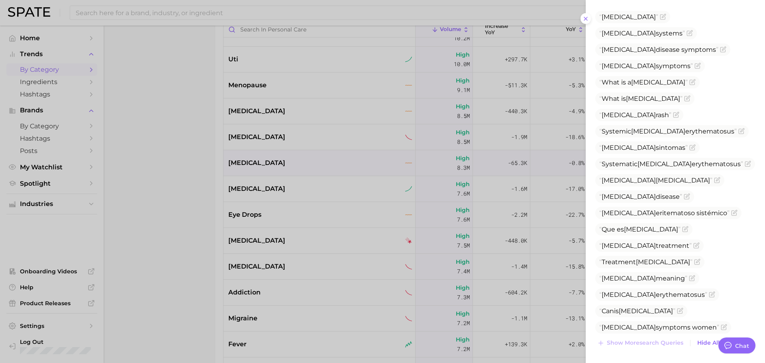
drag, startPoint x: 603, startPoint y: 311, endPoint x: 656, endPoint y: 325, distance: 54.7
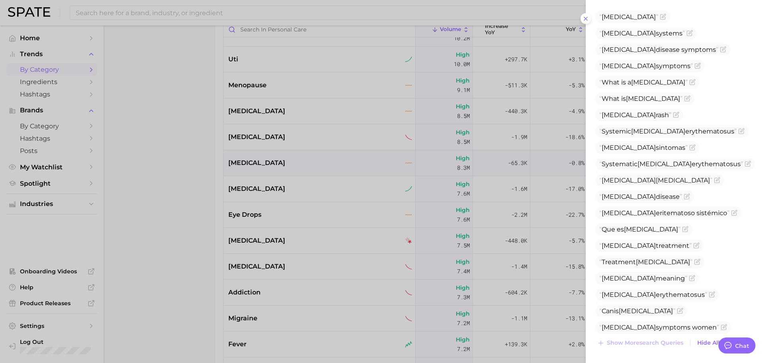
click at [656, 325] on ul "[MEDICAL_DATA] [MEDICAL_DATA] systems [MEDICAL_DATA] symptoms [MEDICAL_DATA] sy…" at bounding box center [676, 241] width 160 height 461
drag, startPoint x: 640, startPoint y: 311, endPoint x: 599, endPoint y: 311, distance: 40.7
drag, startPoint x: 602, startPoint y: 309, endPoint x: 664, endPoint y: 329, distance: 64.9
click at [664, 329] on ul "[MEDICAL_DATA] [MEDICAL_DATA] systems [MEDICAL_DATA] symptoms [MEDICAL_DATA] sy…" at bounding box center [676, 241] width 160 height 461
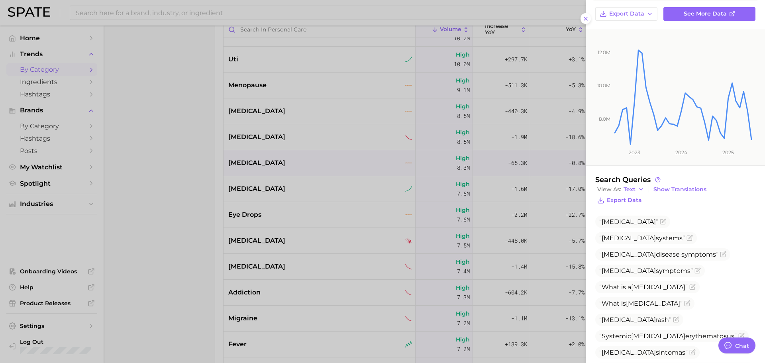
scroll to position [71, 0]
click at [293, 165] on div at bounding box center [382, 181] width 765 height 363
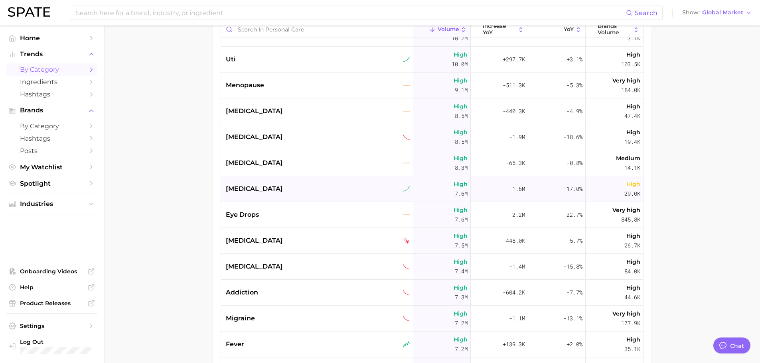
click at [291, 182] on div "[MEDICAL_DATA]" at bounding box center [317, 189] width 192 height 26
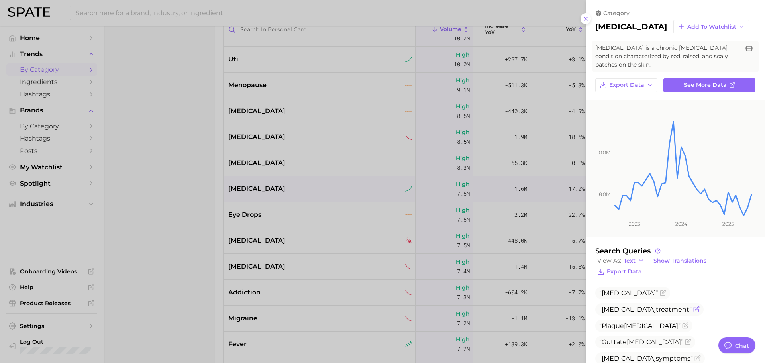
scroll to position [64, 0]
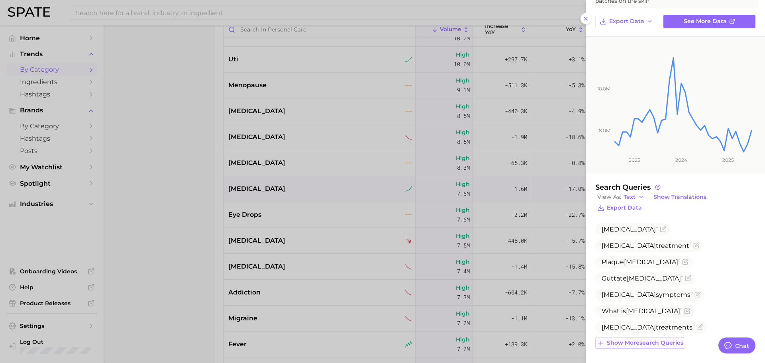
click at [656, 342] on span "Show more search queries" at bounding box center [645, 343] width 77 height 7
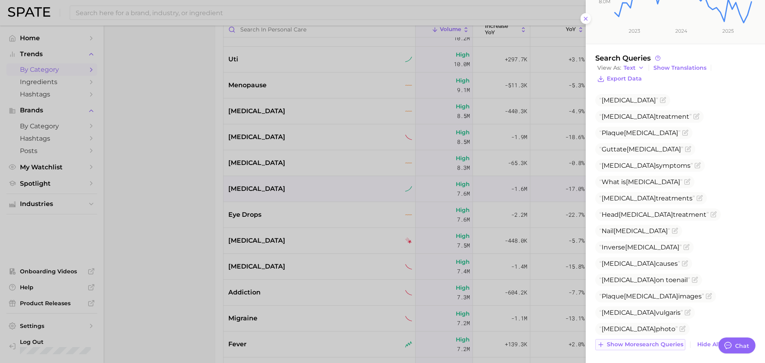
scroll to position [195, 0]
click at [645, 344] on span "Show more search queries" at bounding box center [645, 343] width 77 height 7
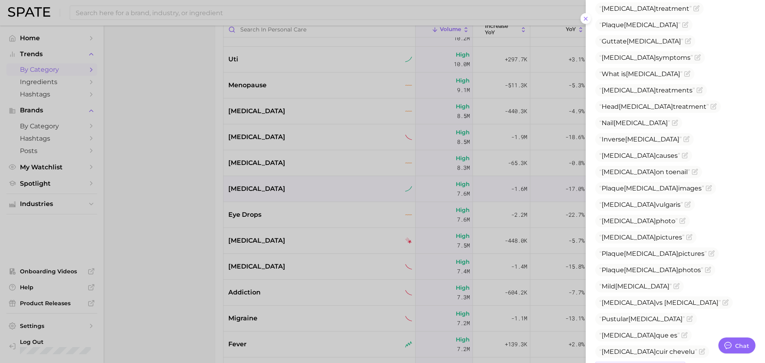
scroll to position [325, 0]
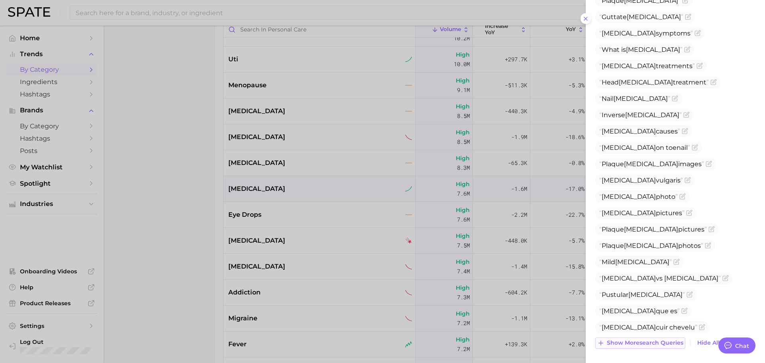
click at [645, 344] on span "Show more search queries" at bounding box center [645, 343] width 77 height 7
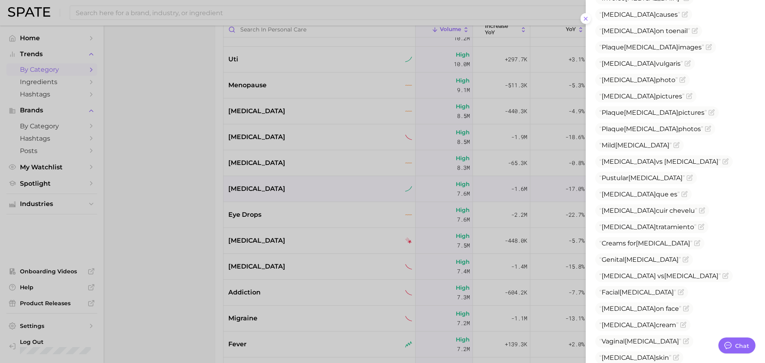
scroll to position [472, 0]
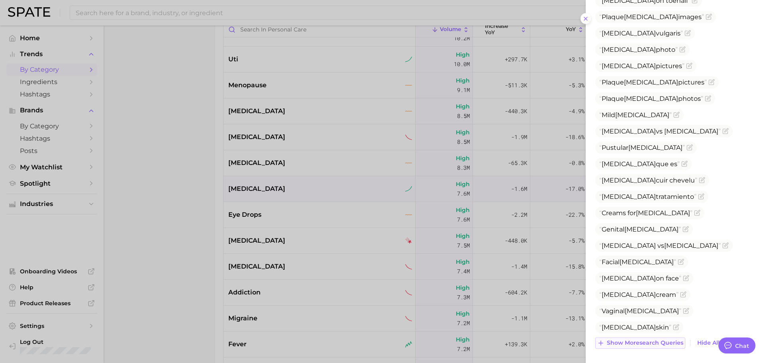
click at [645, 344] on span "Show more search queries" at bounding box center [645, 343] width 77 height 7
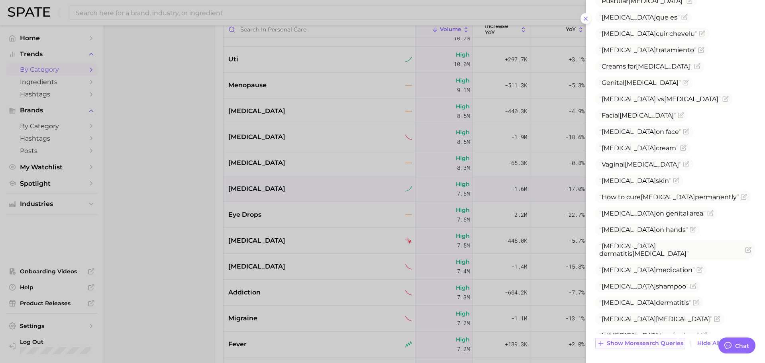
scroll to position [620, 0]
click at [643, 342] on span "Show more search queries" at bounding box center [645, 343] width 77 height 7
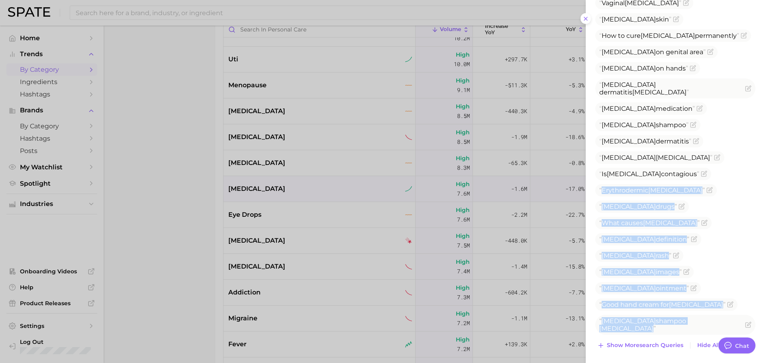
scroll to position [783, 0]
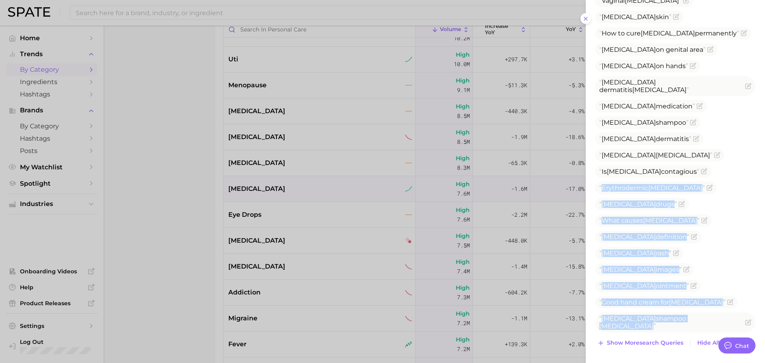
drag, startPoint x: 603, startPoint y: 49, endPoint x: 665, endPoint y: 327, distance: 283.9
click at [665, 327] on ul "[MEDICAL_DATA] [MEDICAL_DATA] treatment Plaque [MEDICAL_DATA] [MEDICAL_DATA] [M…" at bounding box center [676, 4] width 160 height 1000
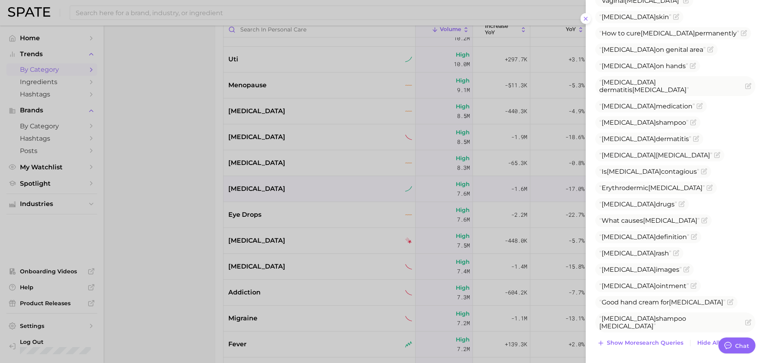
click at [448, 155] on div at bounding box center [382, 181] width 765 height 363
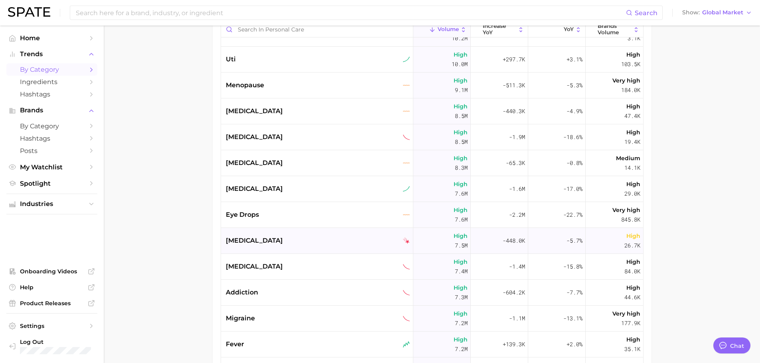
click at [262, 228] on div "[MEDICAL_DATA]" at bounding box center [317, 241] width 192 height 26
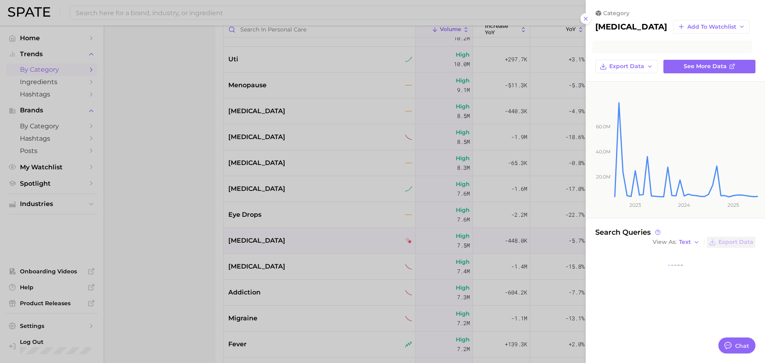
click at [255, 215] on div at bounding box center [382, 181] width 765 height 363
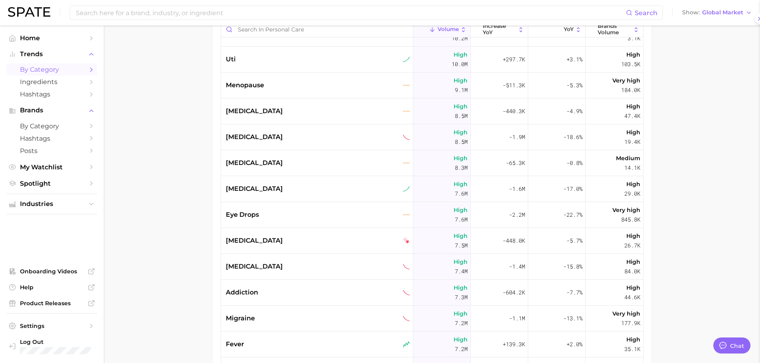
click at [255, 215] on span "eye drops" at bounding box center [242, 215] width 33 height 10
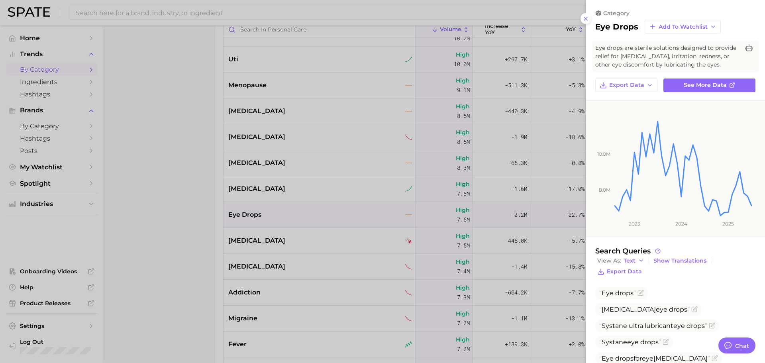
scroll to position [96, 0]
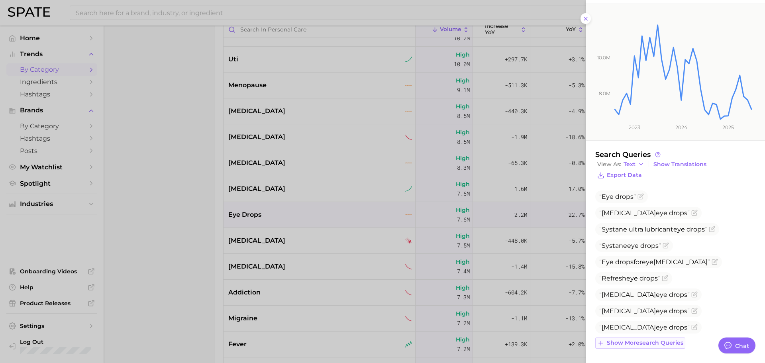
click at [650, 346] on span "Show more search queries" at bounding box center [645, 343] width 77 height 7
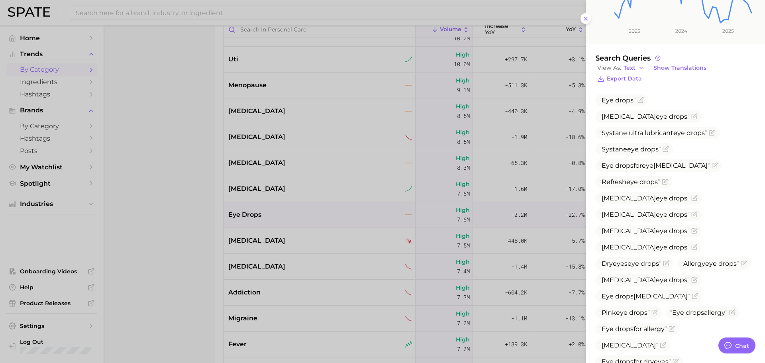
scroll to position [227, 0]
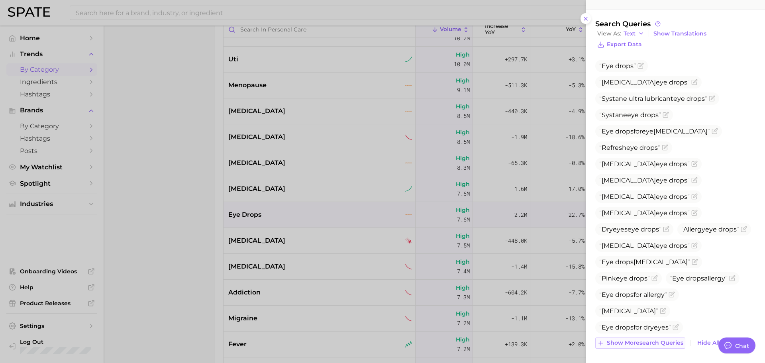
click at [644, 342] on span "Show more search queries" at bounding box center [645, 343] width 77 height 7
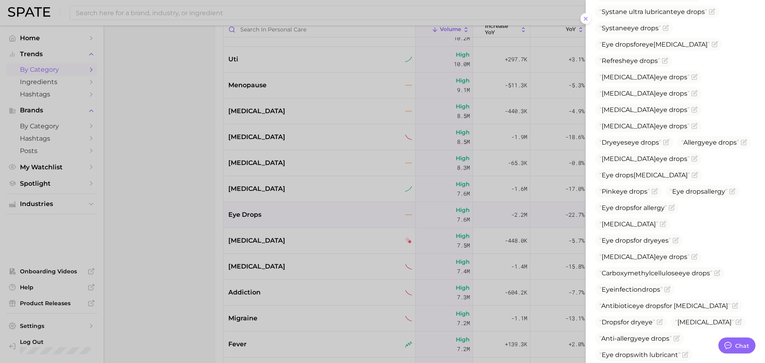
scroll to position [374, 0]
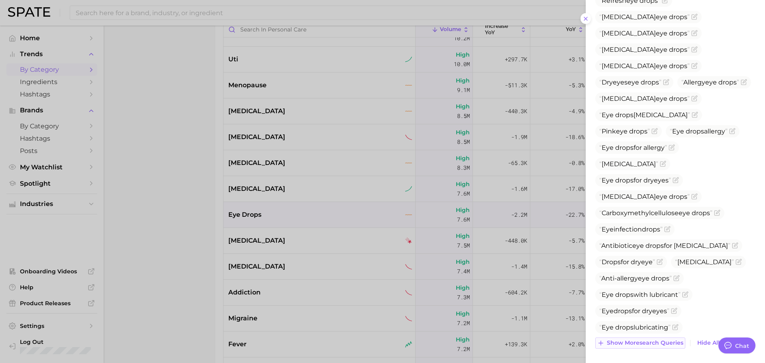
click at [644, 342] on span "Show more search queries" at bounding box center [645, 343] width 77 height 7
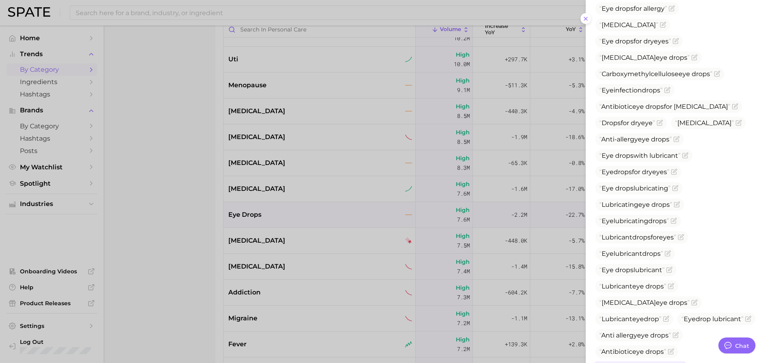
scroll to position [538, 0]
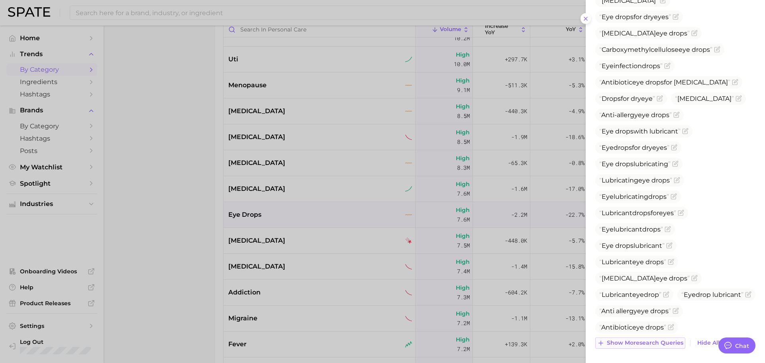
click at [644, 342] on span "Show more search queries" at bounding box center [645, 343] width 77 height 7
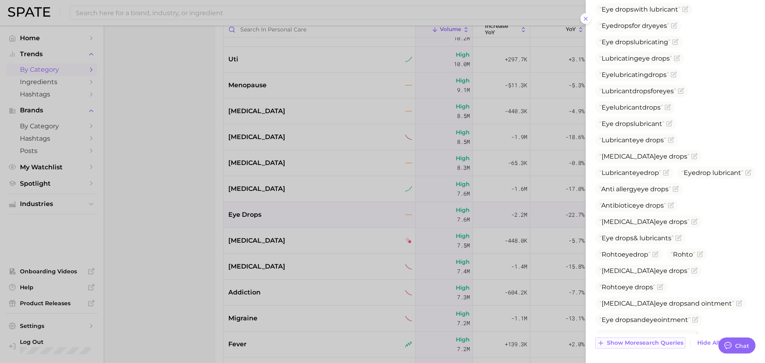
click at [639, 343] on span "Show more search queries" at bounding box center [645, 343] width 77 height 7
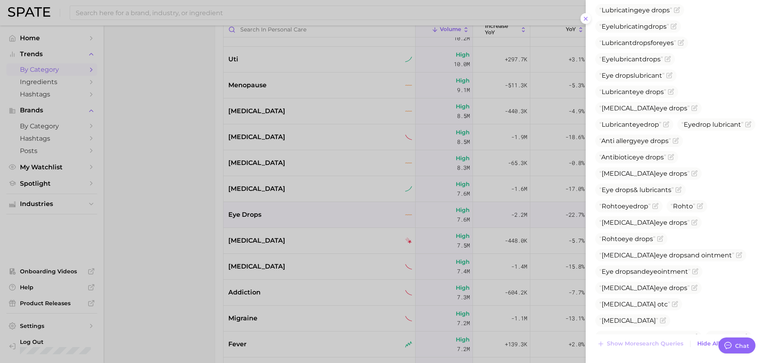
scroll to position [709, 0]
click at [277, 252] on div at bounding box center [382, 181] width 765 height 363
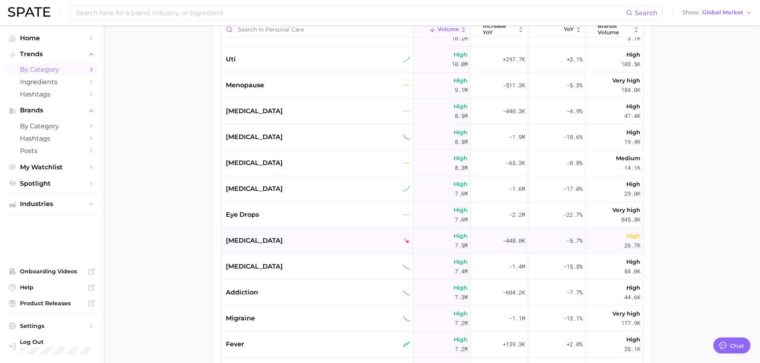
click at [262, 244] on span "[MEDICAL_DATA]" at bounding box center [254, 241] width 57 height 10
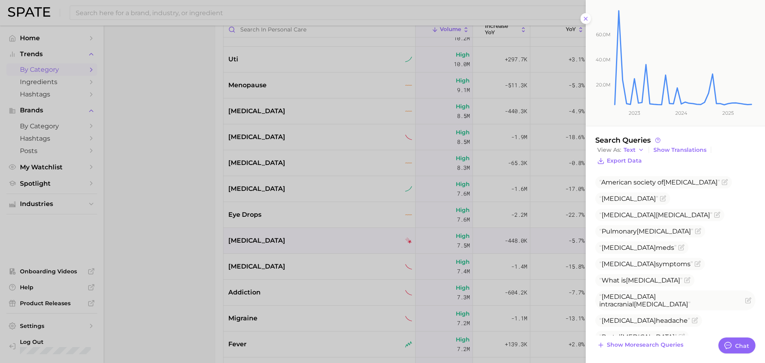
scroll to position [104, 0]
click at [666, 339] on button "Show more search queries" at bounding box center [641, 343] width 90 height 11
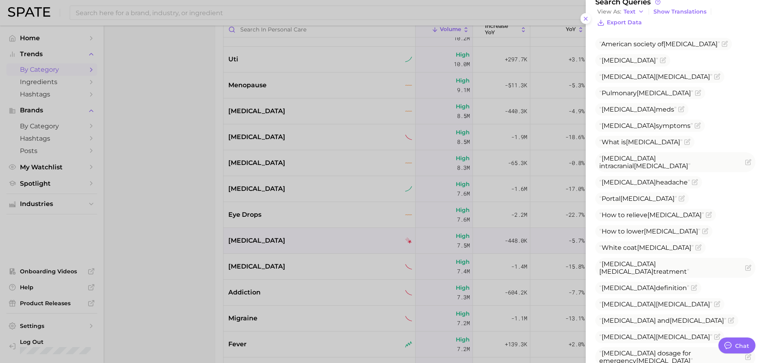
scroll to position [283, 0]
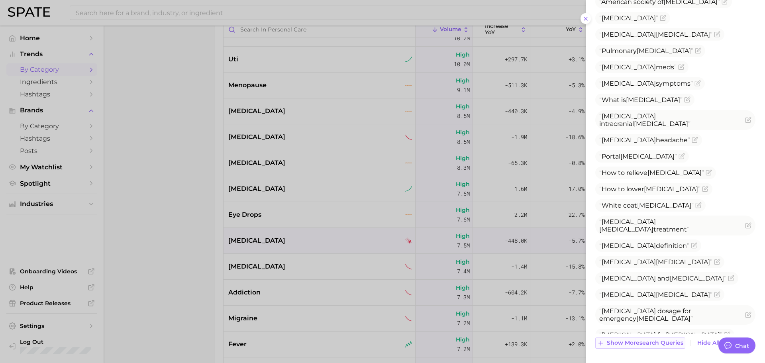
click at [651, 343] on span "Show more search queries" at bounding box center [645, 343] width 77 height 7
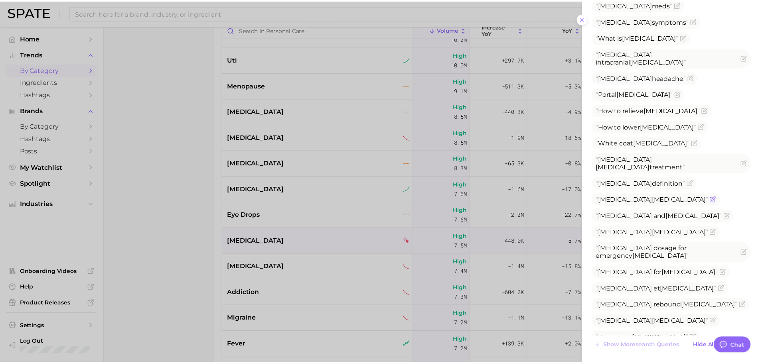
scroll to position [348, 0]
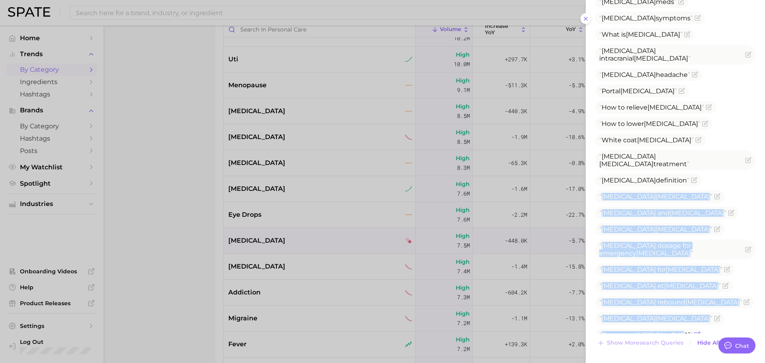
drag, startPoint x: 603, startPoint y: 189, endPoint x: 678, endPoint y: 329, distance: 159.3
click at [678, 329] on ul "American society of [MEDICAL_DATA] [MEDICAL_DATA] [MEDICAL_DATA] [MEDICAL_DATA]…" at bounding box center [676, 135] width 160 height 411
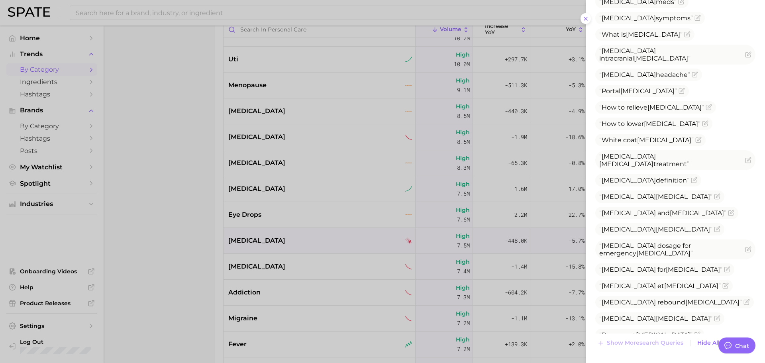
click at [278, 209] on div at bounding box center [382, 181] width 765 height 363
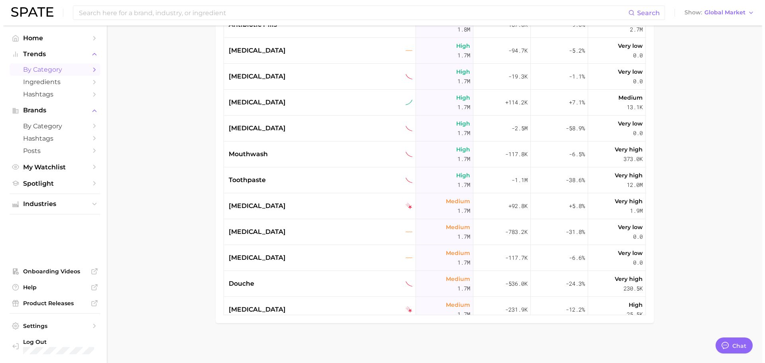
scroll to position [5703, 0]
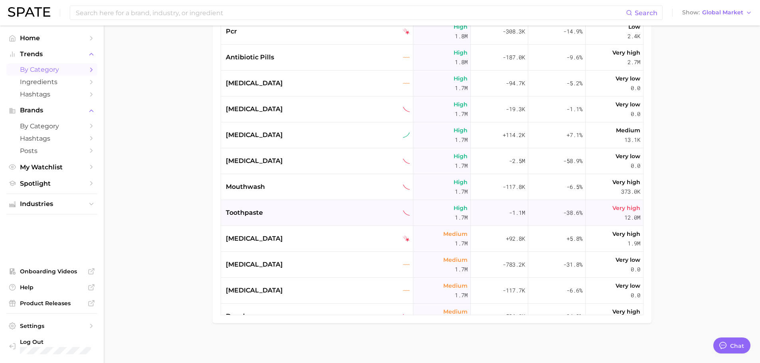
click at [276, 212] on div "toothpaste" at bounding box center [318, 213] width 184 height 10
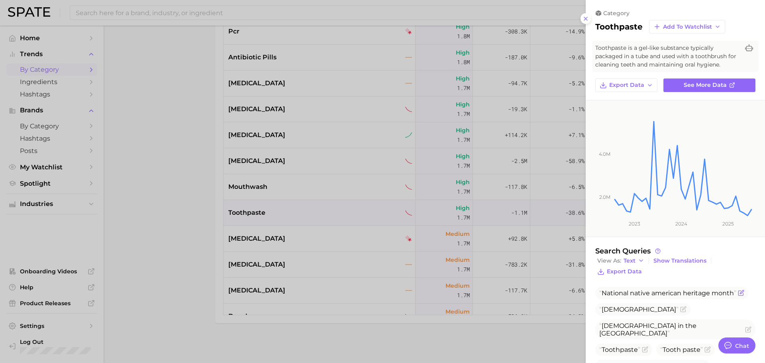
scroll to position [80, 0]
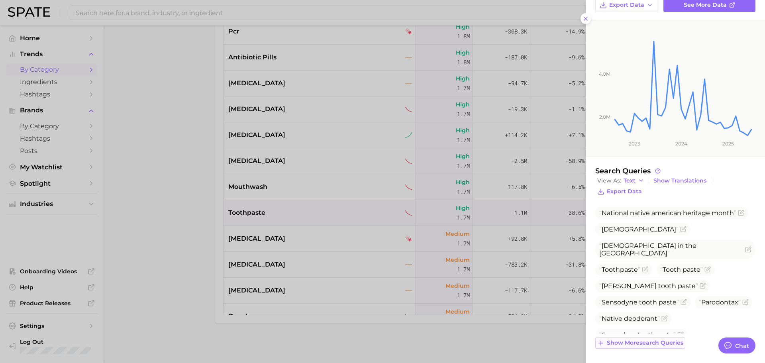
click at [659, 341] on span "Show more search queries" at bounding box center [645, 343] width 77 height 7
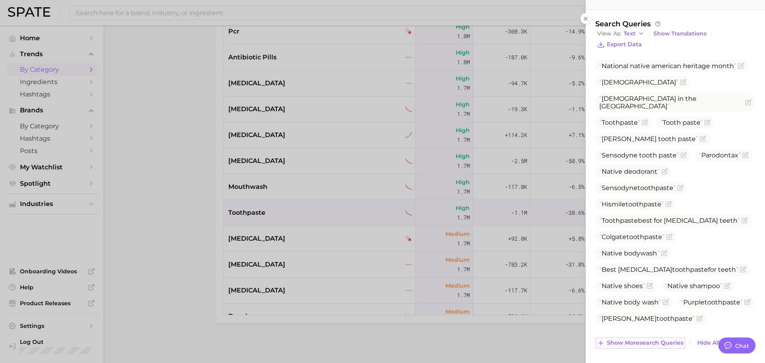
click at [659, 341] on span "Show more search queries" at bounding box center [645, 343] width 77 height 7
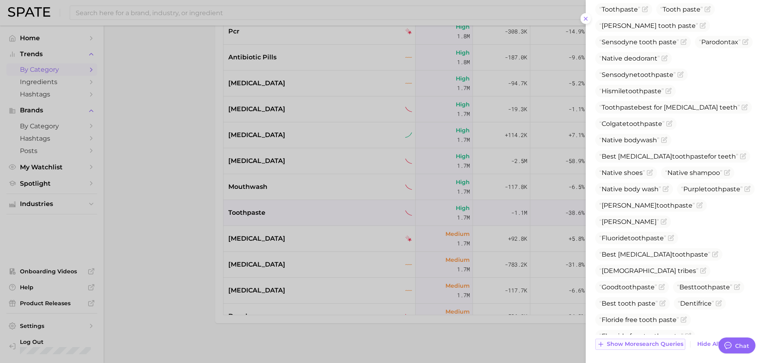
click at [654, 341] on span "Show more search queries" at bounding box center [645, 344] width 77 height 7
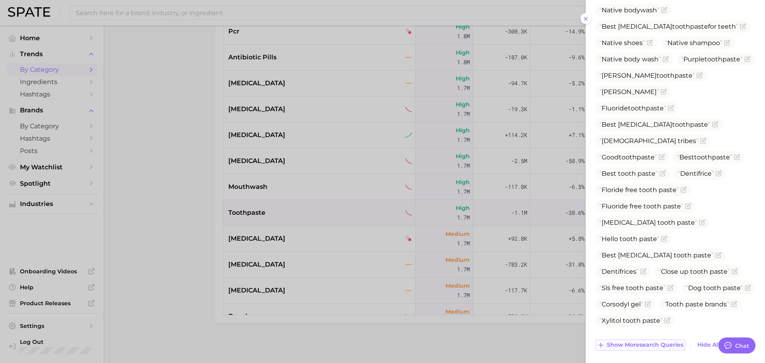
scroll to position [472, 0]
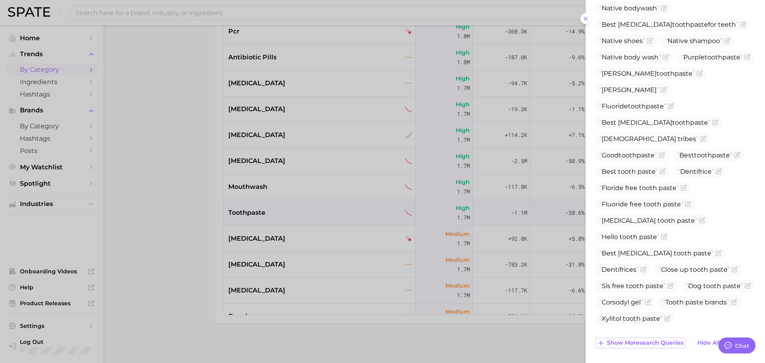
click at [654, 340] on span "Show more search queries" at bounding box center [645, 343] width 77 height 7
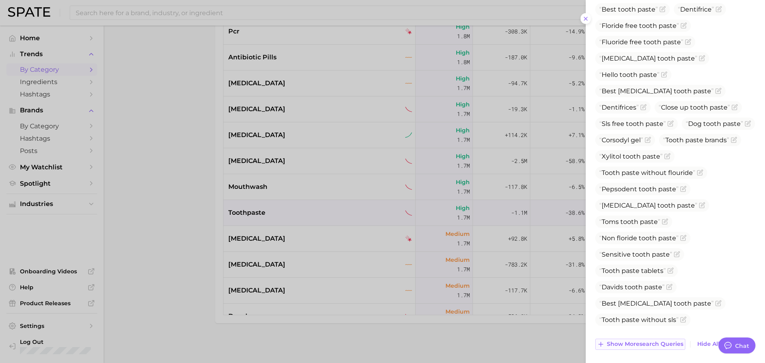
scroll to position [636, 0]
click at [654, 340] on span "Show more search queries" at bounding box center [645, 343] width 77 height 7
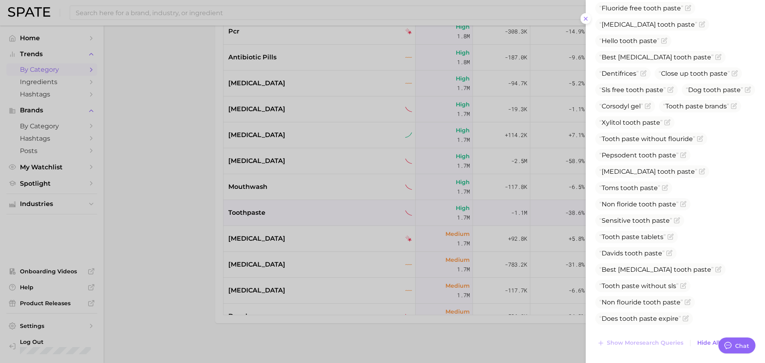
click at [290, 185] on div at bounding box center [382, 181] width 765 height 363
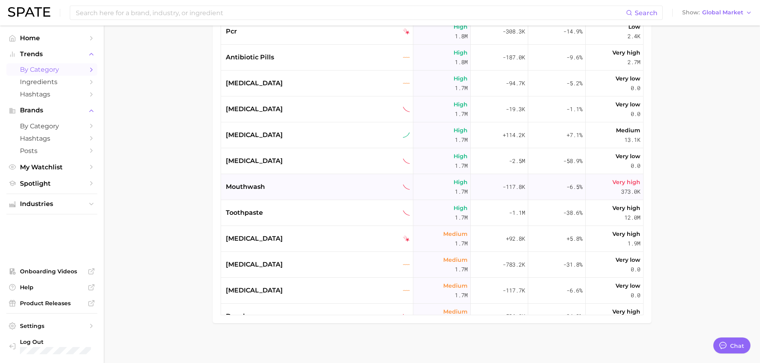
click at [288, 185] on div "mouthwash" at bounding box center [318, 187] width 184 height 10
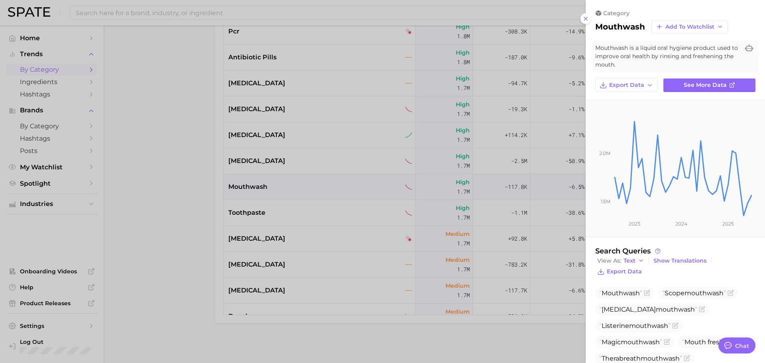
scroll to position [80, 0]
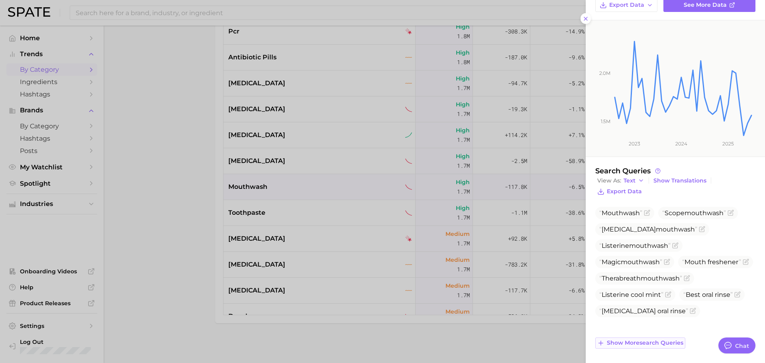
click at [651, 344] on span "Show more search queries" at bounding box center [645, 343] width 77 height 7
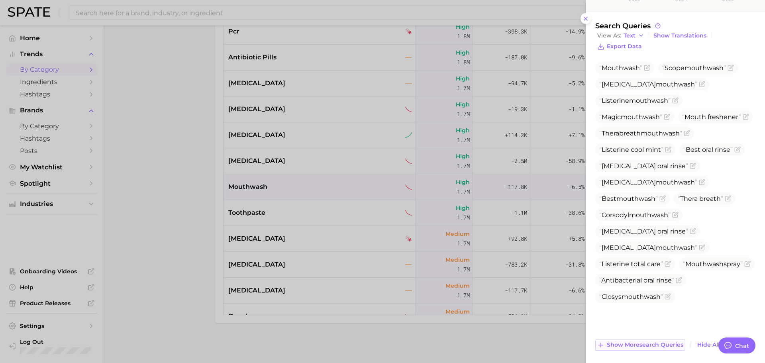
scroll to position [227, 0]
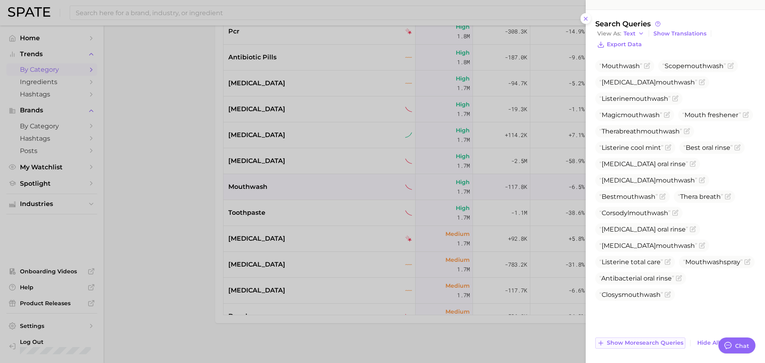
click at [651, 344] on span "Show more search queries" at bounding box center [645, 343] width 77 height 7
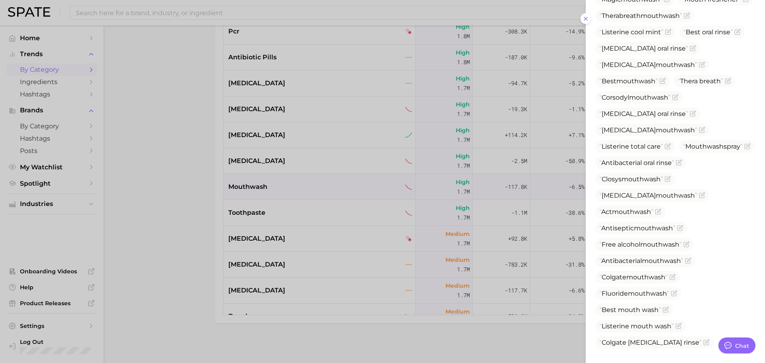
scroll to position [391, 0]
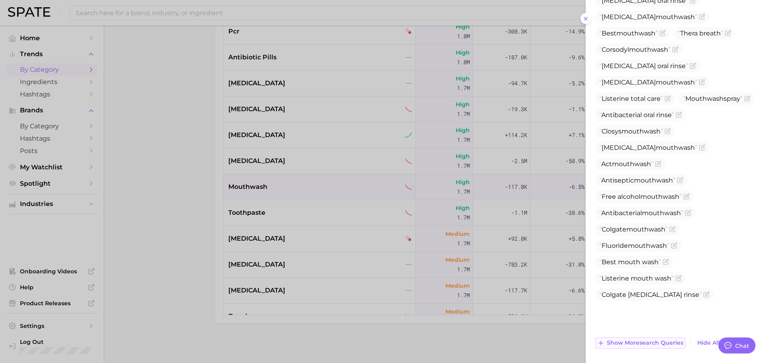
click at [651, 344] on span "Show more search queries" at bounding box center [645, 343] width 77 height 7
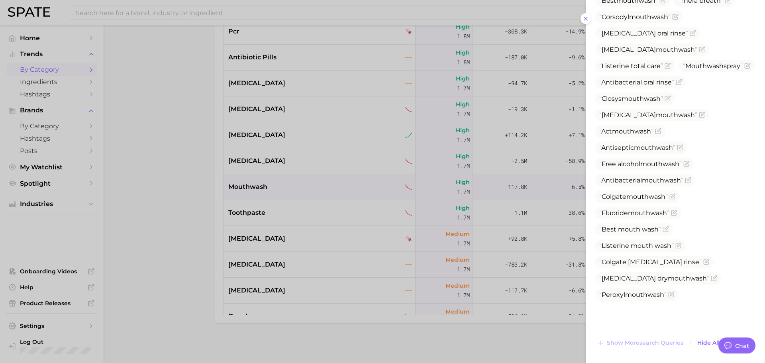
click at [300, 159] on div at bounding box center [382, 181] width 765 height 363
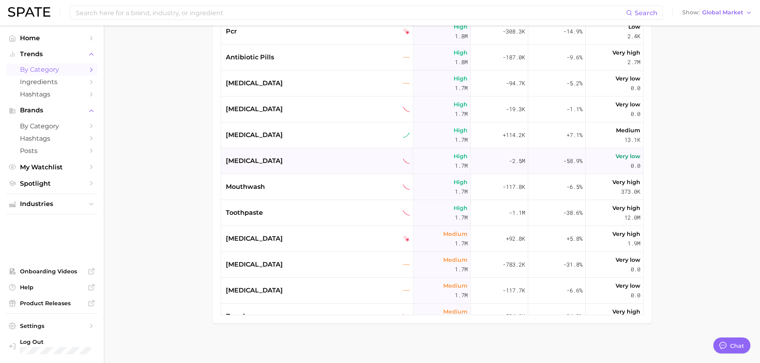
click at [276, 165] on div "[MEDICAL_DATA]" at bounding box center [318, 161] width 184 height 10
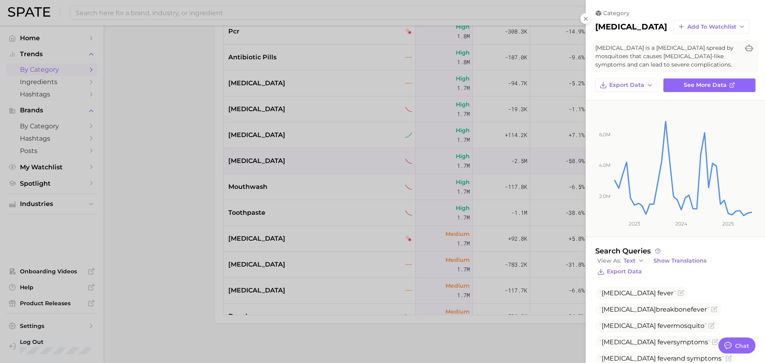
scroll to position [113, 0]
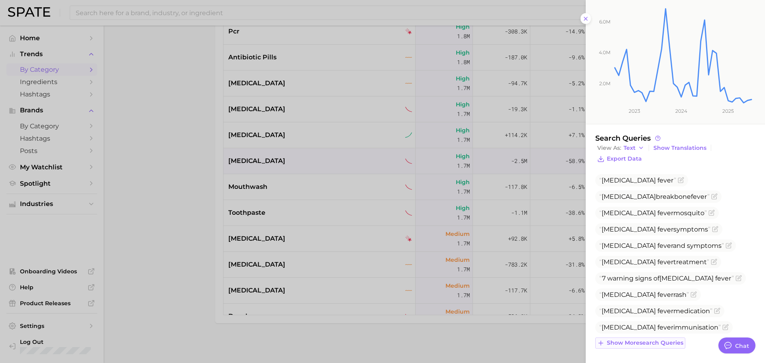
click at [649, 341] on span "Show more search queries" at bounding box center [645, 343] width 77 height 7
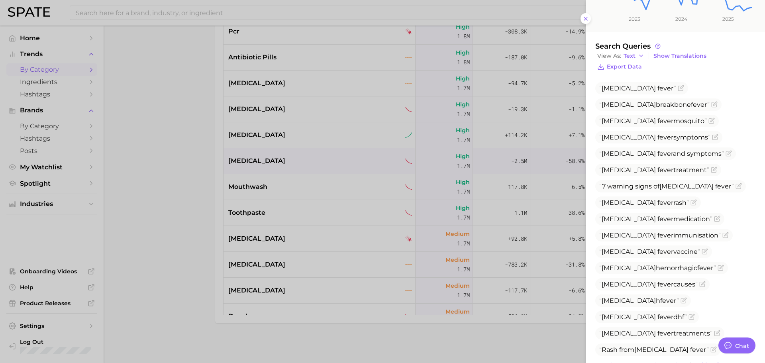
scroll to position [227, 0]
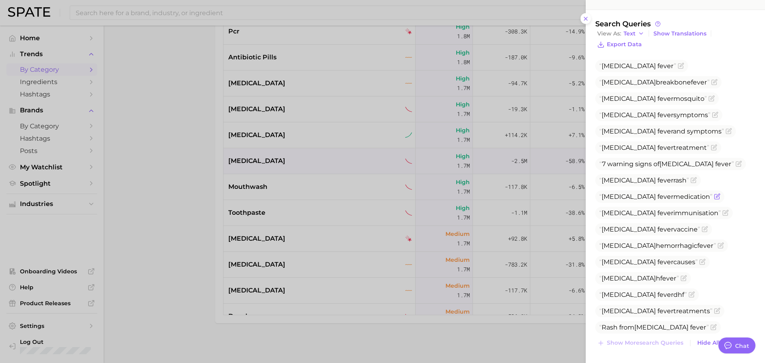
click at [662, 196] on span "[MEDICAL_DATA] medication" at bounding box center [656, 197] width 113 height 8
click at [654, 233] on span "[MEDICAL_DATA] vaccine" at bounding box center [654, 229] width 117 height 12
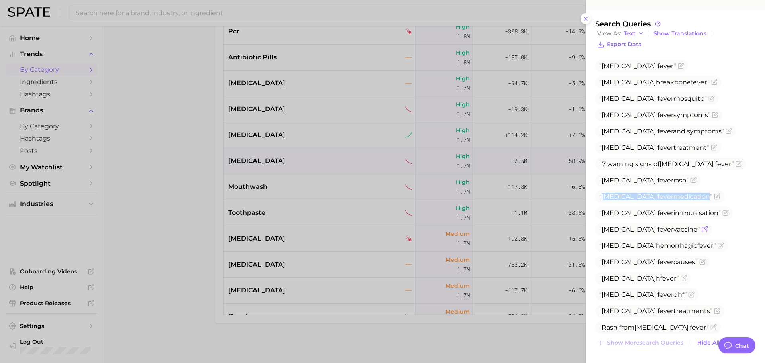
click at [654, 230] on span "[MEDICAL_DATA] vaccine" at bounding box center [650, 230] width 101 height 8
click at [272, 138] on div at bounding box center [382, 181] width 765 height 363
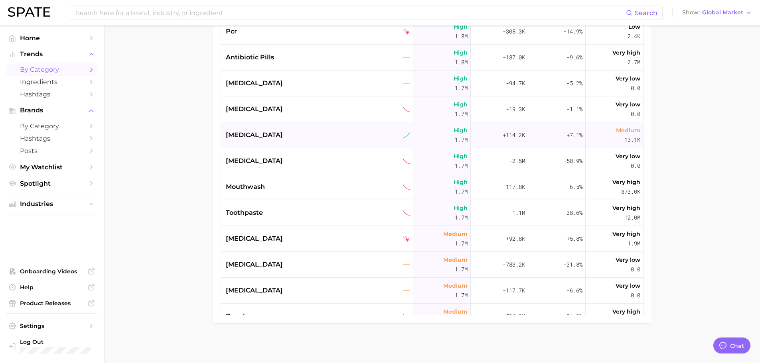
click at [269, 135] on div "[MEDICAL_DATA]" at bounding box center [318, 135] width 184 height 10
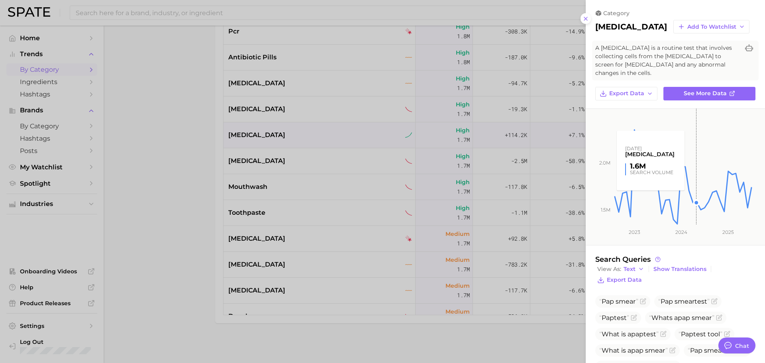
scroll to position [72, 0]
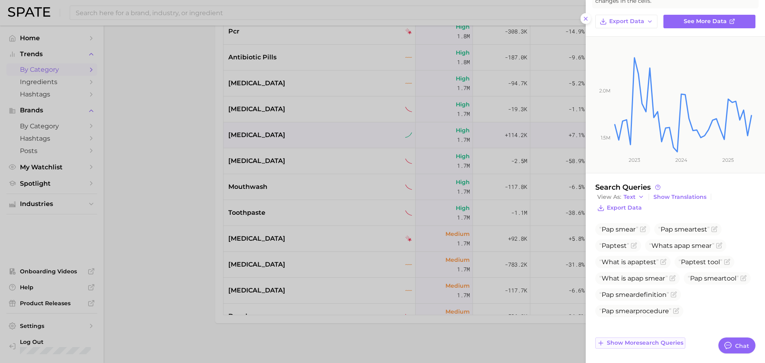
click at [668, 340] on span "Show more search queries" at bounding box center [645, 343] width 77 height 7
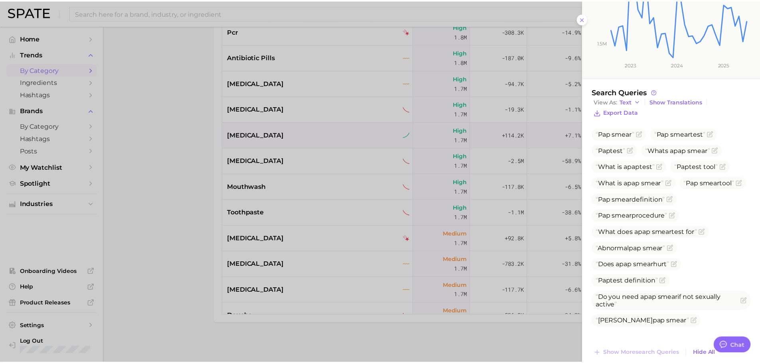
scroll to position [178, 0]
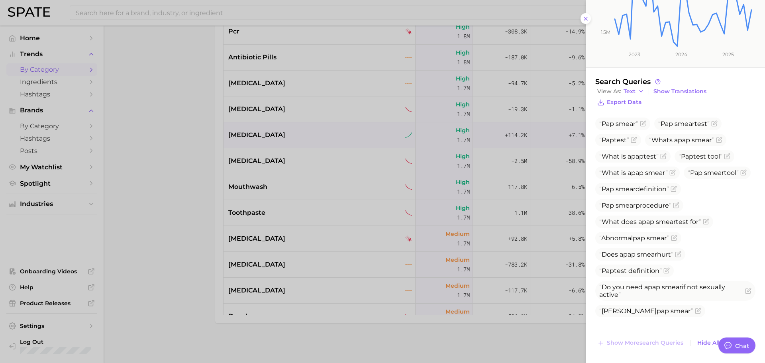
click at [289, 129] on div at bounding box center [382, 181] width 765 height 363
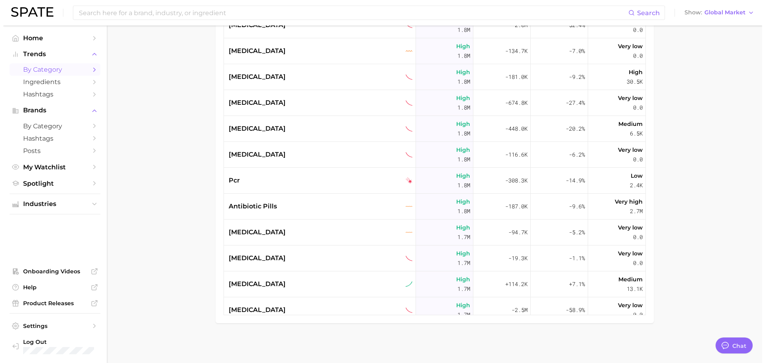
scroll to position [5547, 0]
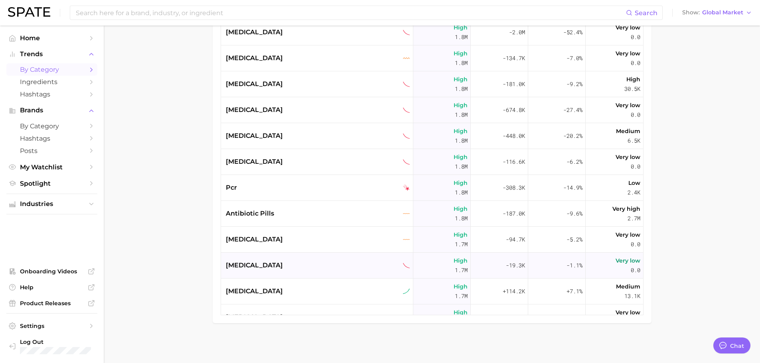
click at [293, 267] on div "[MEDICAL_DATA]" at bounding box center [318, 266] width 184 height 10
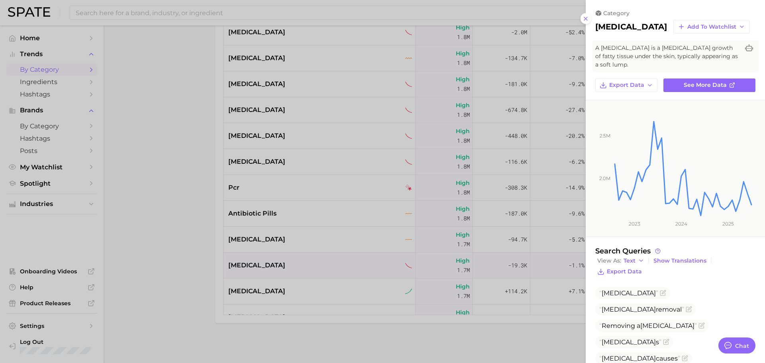
scroll to position [39, 0]
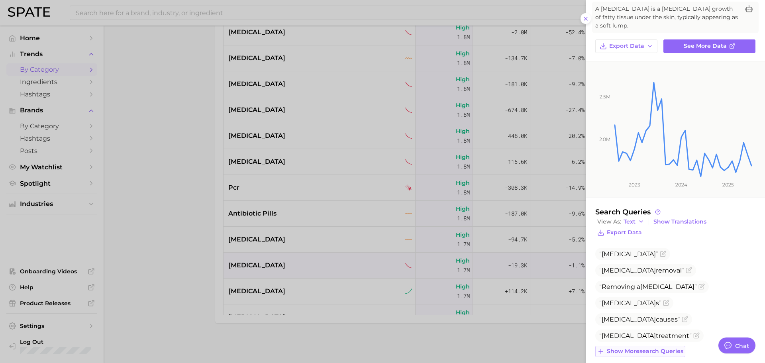
click at [647, 348] on span "Show more search queries" at bounding box center [645, 351] width 77 height 7
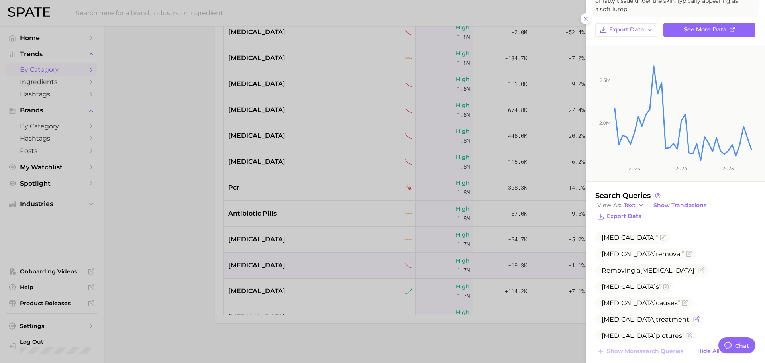
click at [692, 316] on span "[MEDICAL_DATA] treatment" at bounding box center [646, 320] width 92 height 8
click at [337, 240] on div at bounding box center [382, 181] width 765 height 363
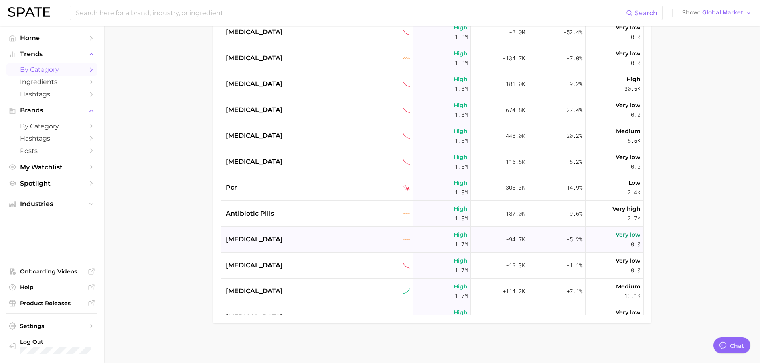
click at [308, 238] on div "[MEDICAL_DATA]" at bounding box center [318, 240] width 184 height 10
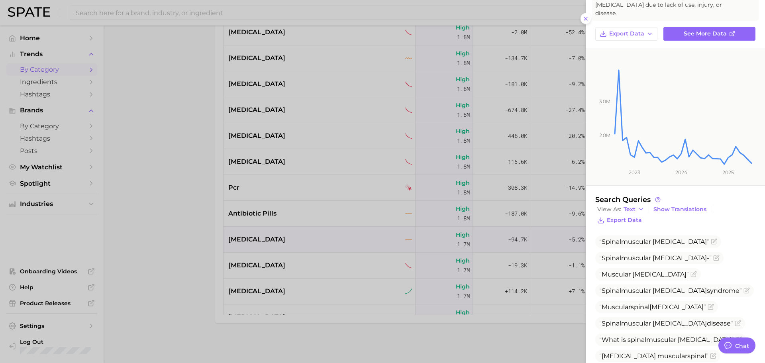
scroll to position [107, 0]
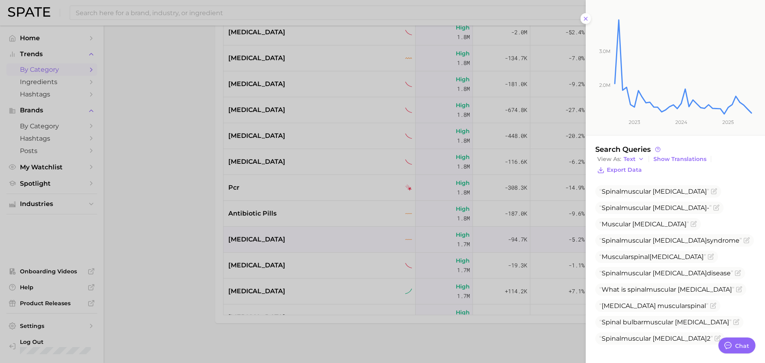
click at [305, 200] on div at bounding box center [382, 181] width 765 height 363
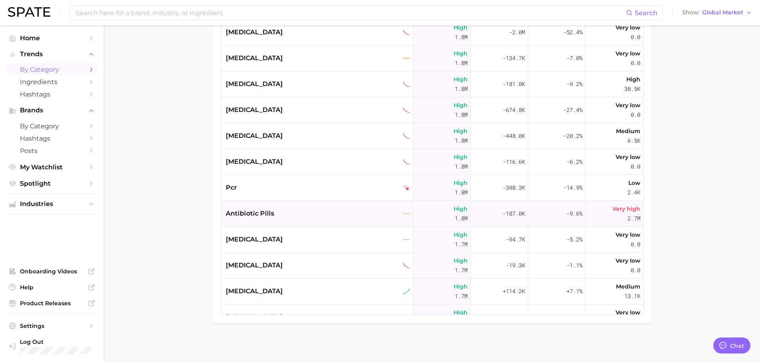
click at [298, 208] on div "antibiotic pills" at bounding box center [317, 214] width 192 height 26
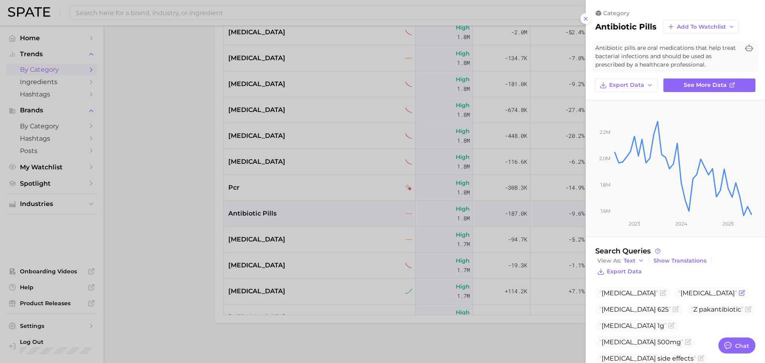
scroll to position [47, 0]
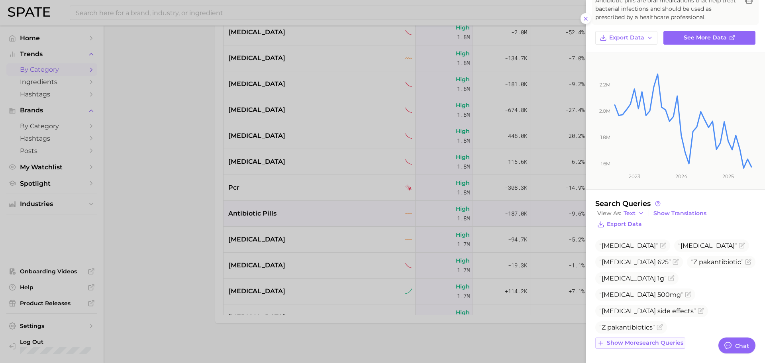
click at [652, 346] on span "Show more search queries" at bounding box center [645, 343] width 77 height 7
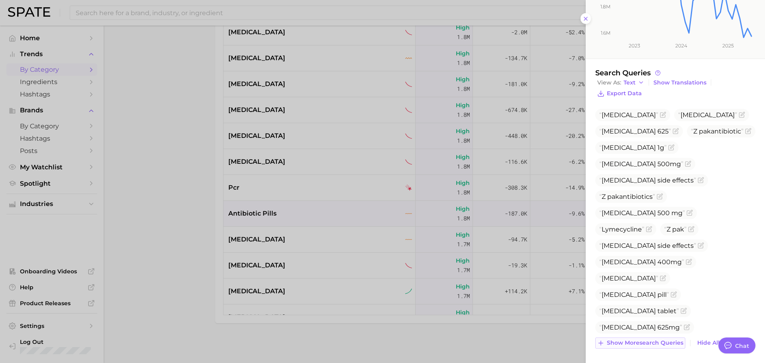
click at [644, 346] on span "Show more search queries" at bounding box center [645, 343] width 77 height 7
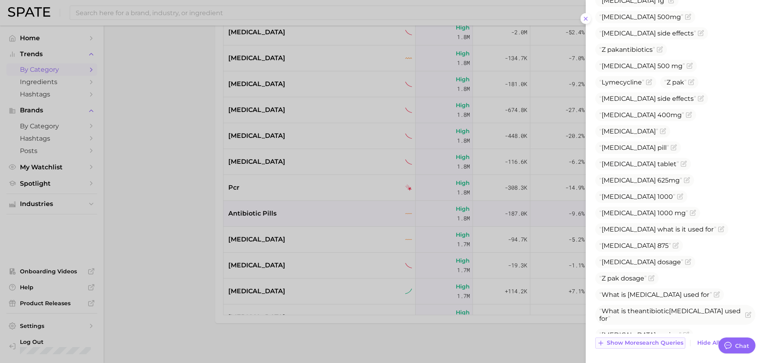
click at [642, 346] on span "Show more search queries" at bounding box center [645, 343] width 77 height 7
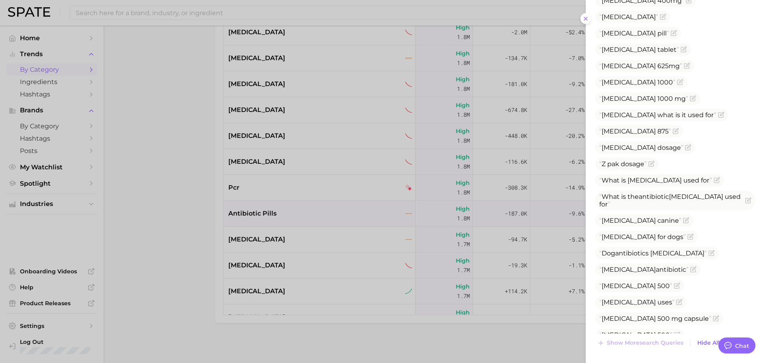
click at [299, 188] on div at bounding box center [382, 181] width 765 height 363
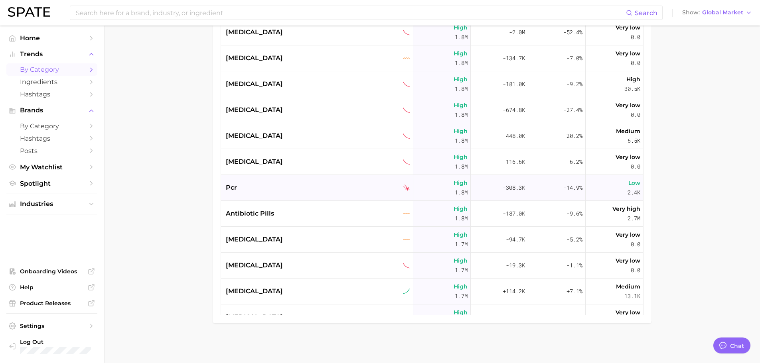
click at [284, 191] on div "pcr" at bounding box center [318, 188] width 184 height 10
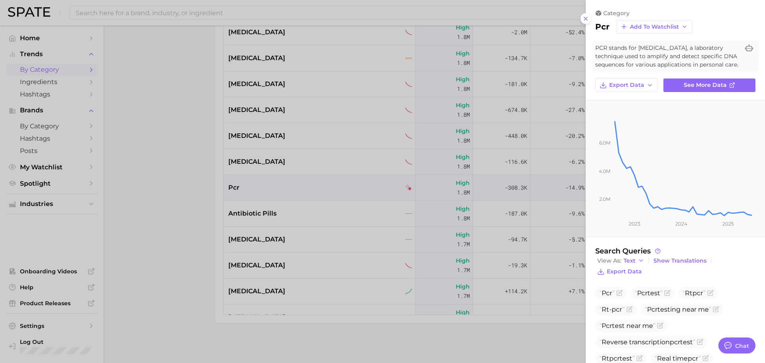
scroll to position [56, 0]
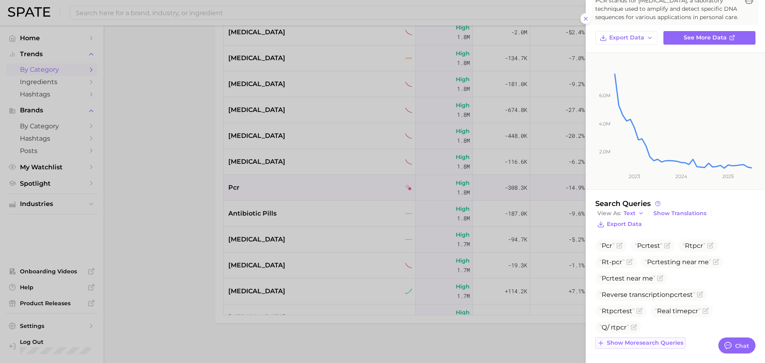
click at [664, 345] on span "Show more search queries" at bounding box center [645, 343] width 77 height 7
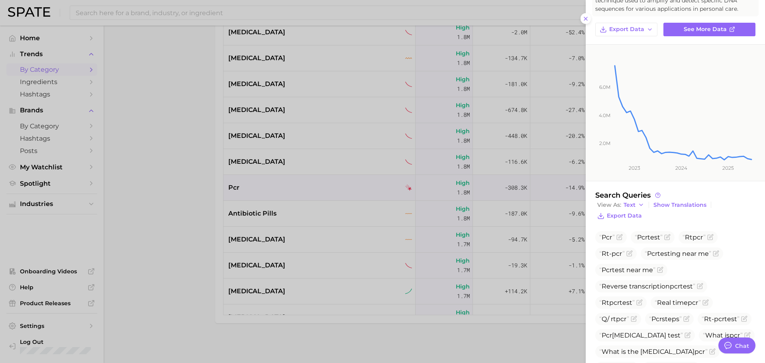
scroll to position [145, 0]
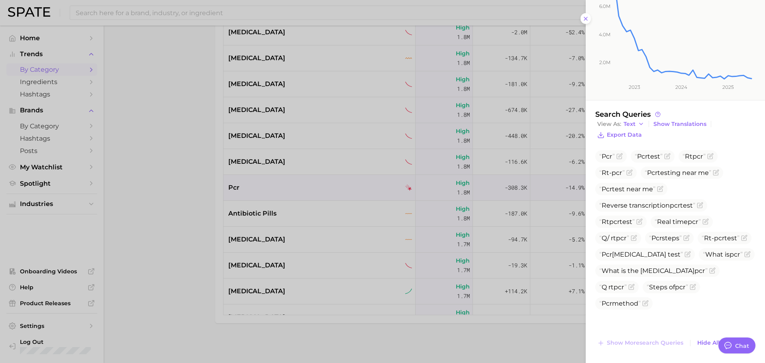
click at [301, 153] on div at bounding box center [382, 181] width 765 height 363
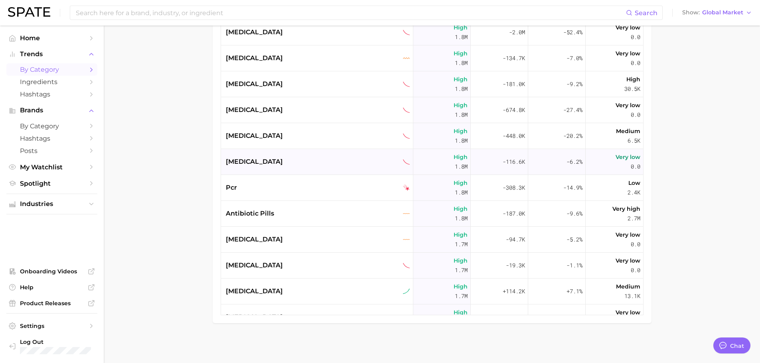
click at [283, 162] on span "[MEDICAL_DATA]" at bounding box center [254, 162] width 57 height 10
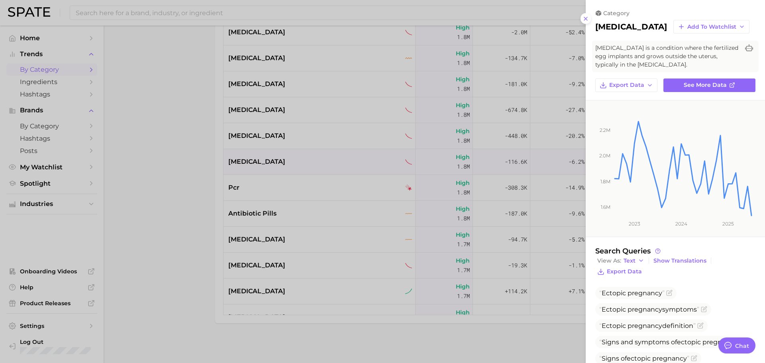
scroll to position [126, 0]
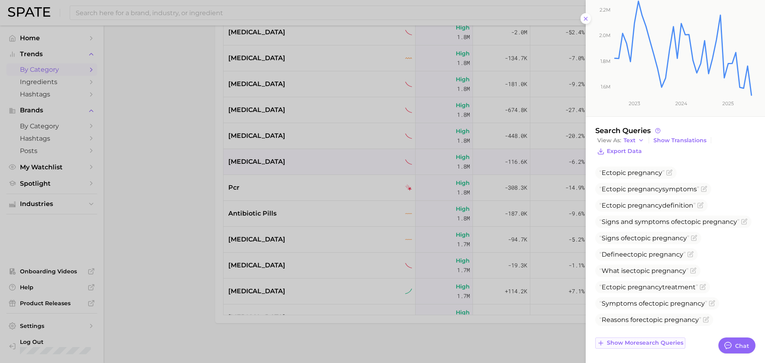
click at [642, 345] on span "Show more search queries" at bounding box center [645, 343] width 77 height 7
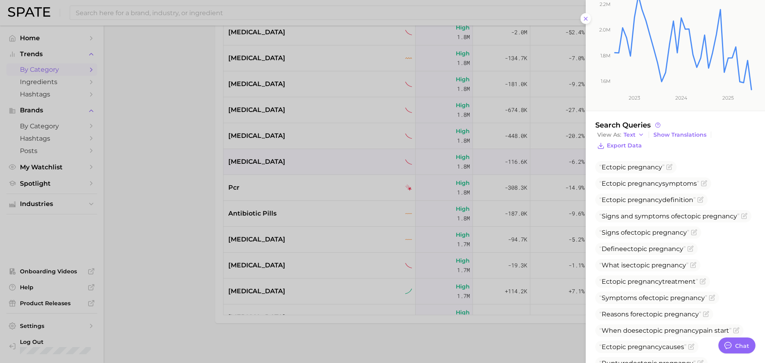
scroll to position [191, 0]
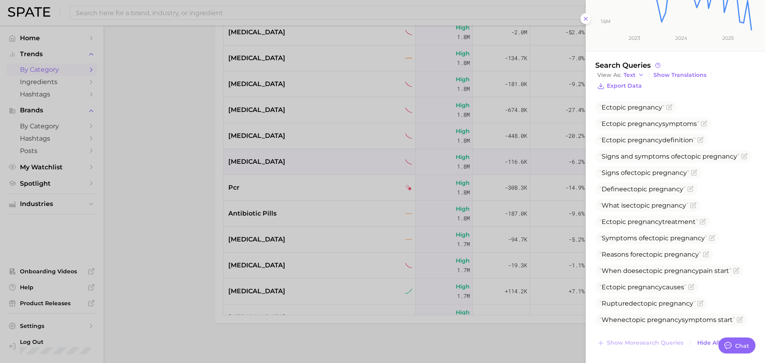
click at [265, 144] on div at bounding box center [382, 181] width 765 height 363
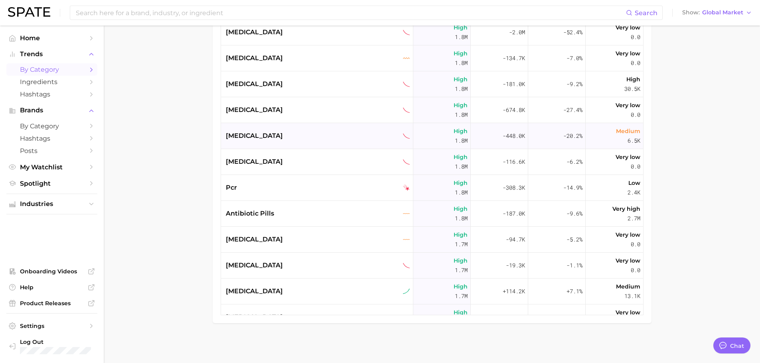
click at [258, 140] on span "[MEDICAL_DATA]" at bounding box center [254, 136] width 57 height 10
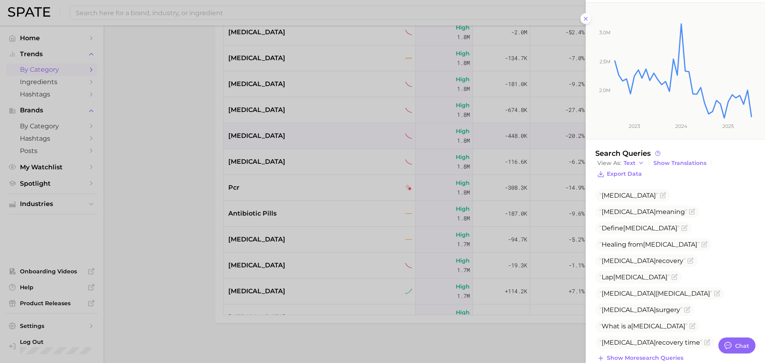
scroll to position [104, 0]
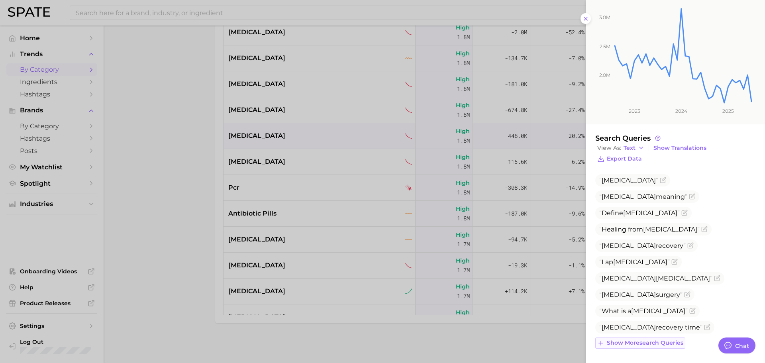
click at [666, 345] on span "Show more search queries" at bounding box center [645, 343] width 77 height 7
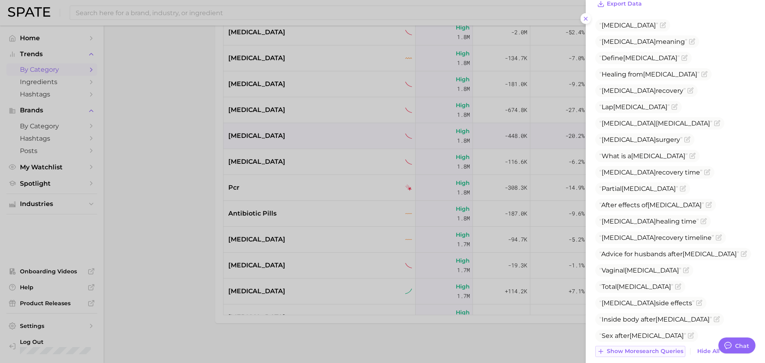
scroll to position [268, 0]
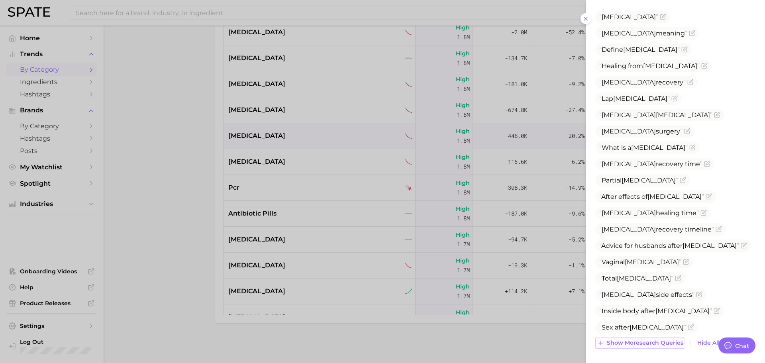
click at [659, 342] on span "Show more search queries" at bounding box center [645, 343] width 77 height 7
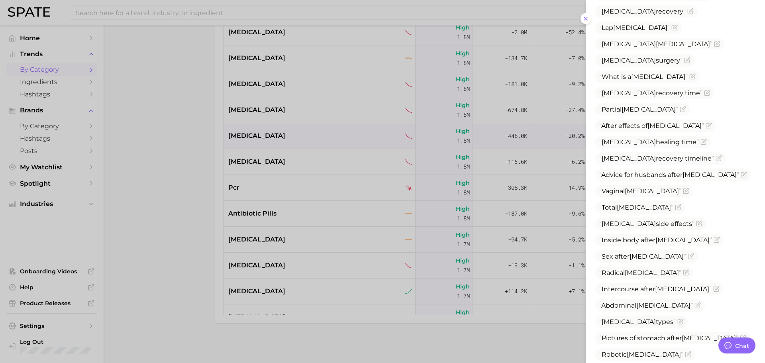
scroll to position [431, 0]
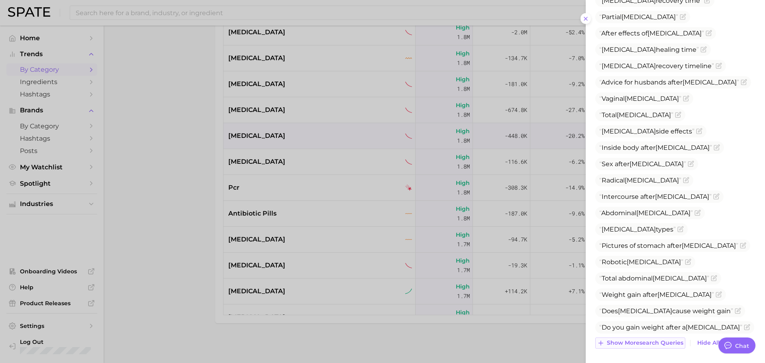
click at [651, 340] on span "Show more search queries" at bounding box center [645, 343] width 77 height 7
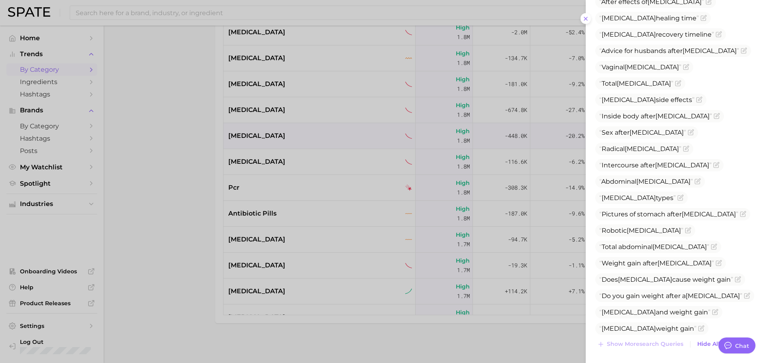
scroll to position [464, 0]
click at [333, 118] on div at bounding box center [382, 181] width 765 height 363
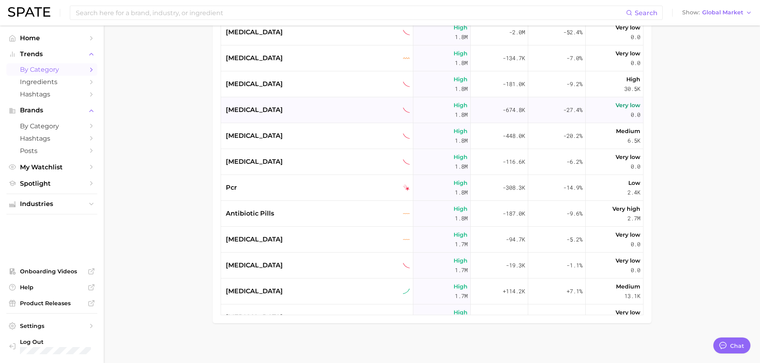
click at [283, 111] on span "[MEDICAL_DATA]" at bounding box center [254, 110] width 57 height 10
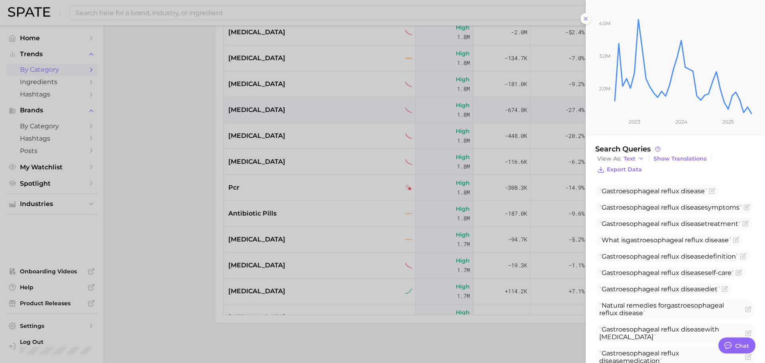
scroll to position [178, 0]
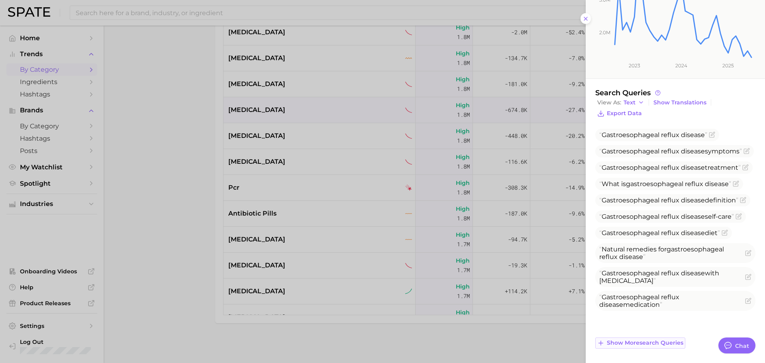
click at [653, 340] on span "Show more search queries" at bounding box center [645, 343] width 77 height 7
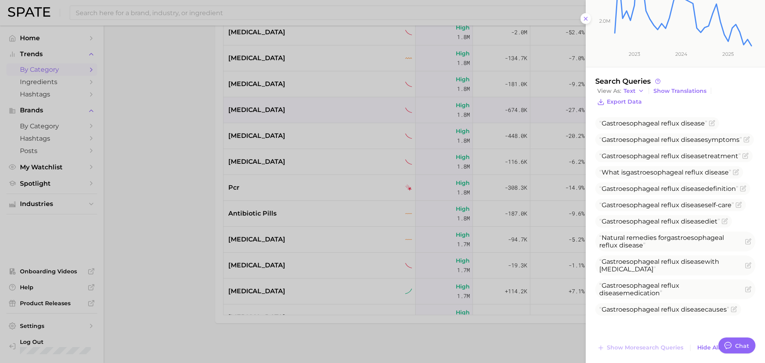
scroll to position [195, 0]
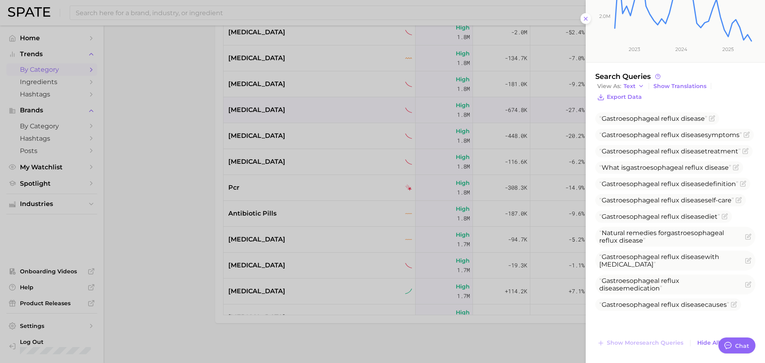
click at [358, 103] on div at bounding box center [382, 181] width 765 height 363
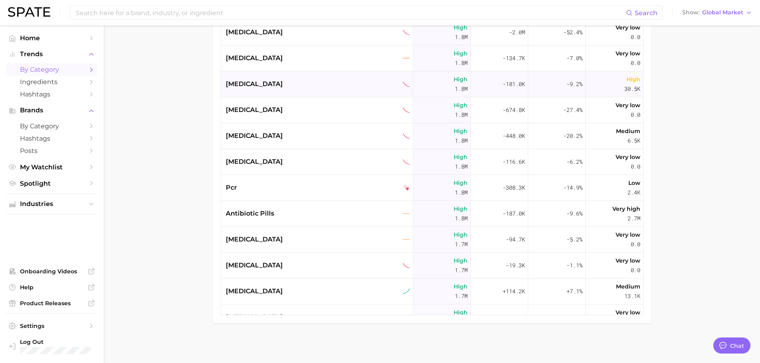
click at [298, 77] on div "[MEDICAL_DATA]" at bounding box center [317, 84] width 192 height 26
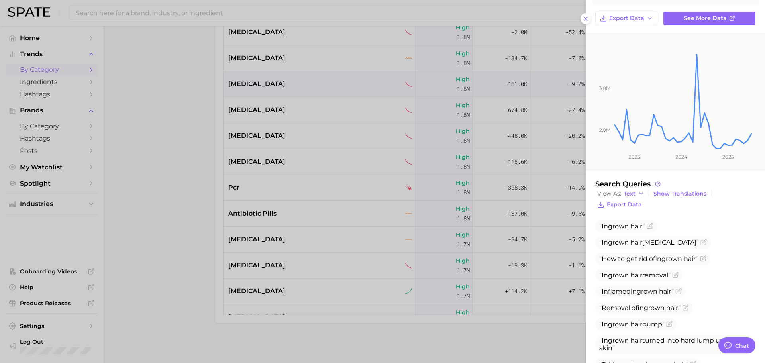
scroll to position [104, 0]
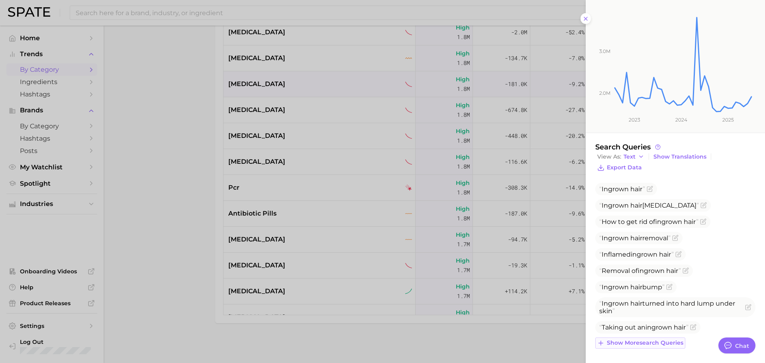
click at [652, 344] on span "Show more search queries" at bounding box center [645, 343] width 77 height 7
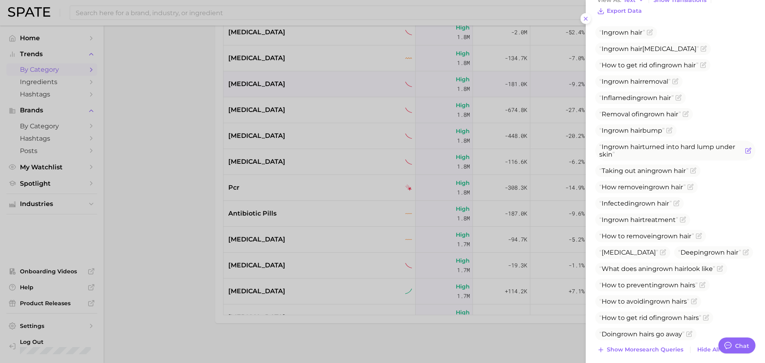
scroll to position [268, 0]
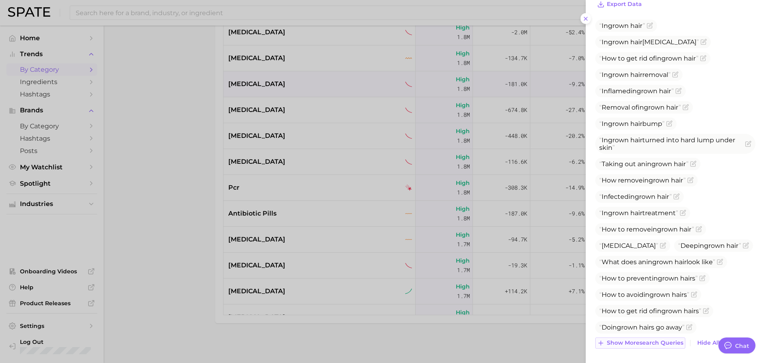
click at [649, 340] on span "Show more search queries" at bounding box center [645, 343] width 77 height 7
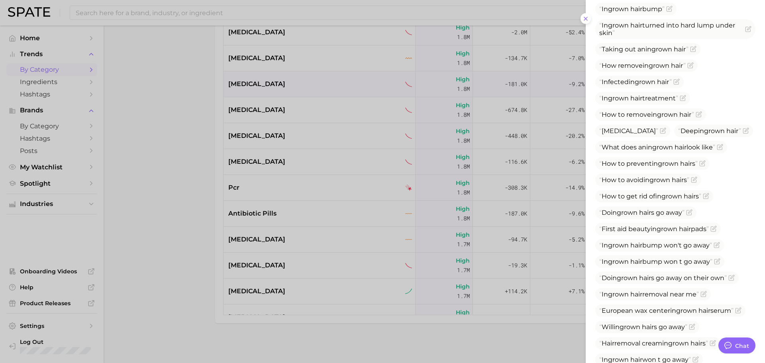
scroll to position [431, 0]
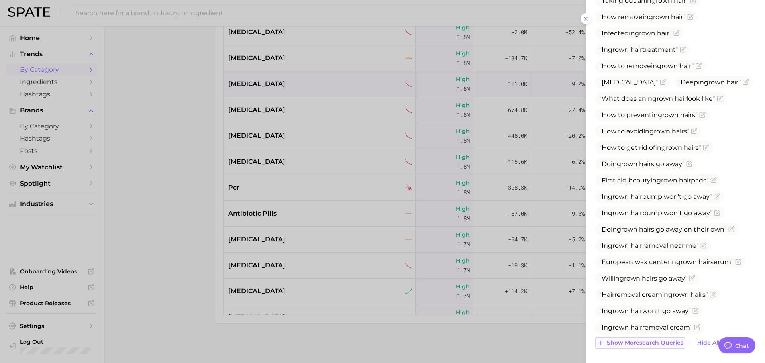
click at [646, 342] on span "Show more search queries" at bounding box center [645, 343] width 77 height 7
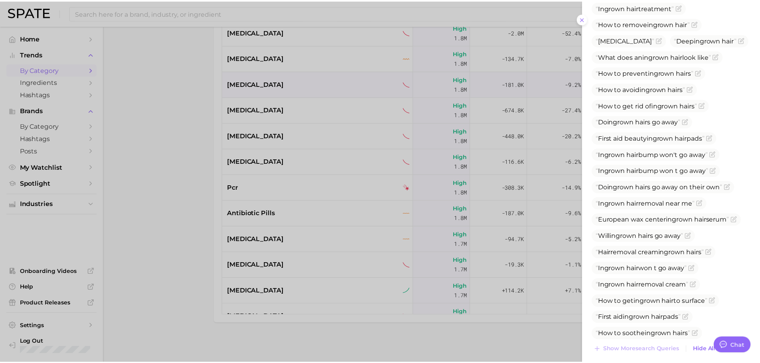
scroll to position [480, 0]
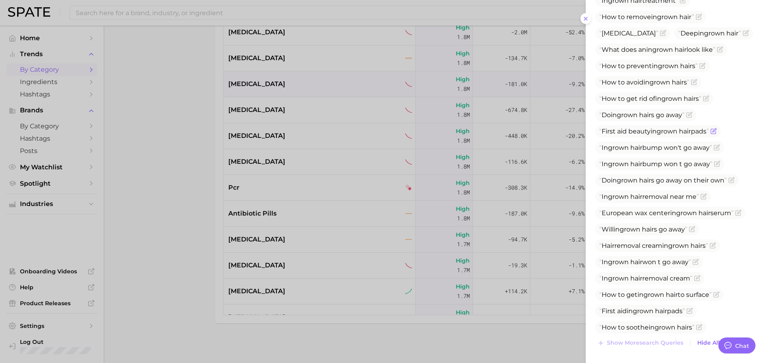
click at [644, 130] on span "First aid beauty [MEDICAL_DATA] pads" at bounding box center [655, 132] width 110 height 8
click at [635, 214] on span "European wax center [MEDICAL_DATA] serum" at bounding box center [667, 213] width 134 height 8
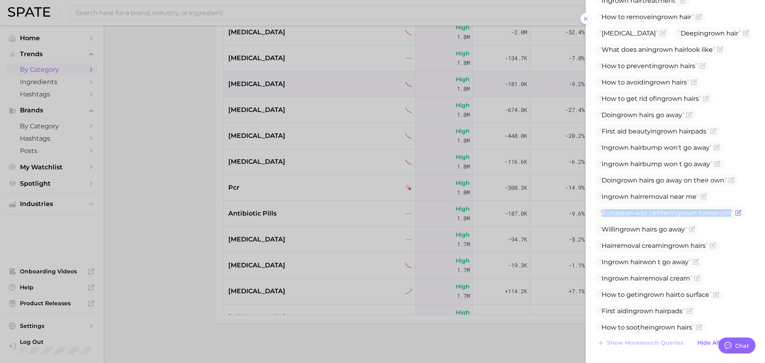
click at [635, 214] on span "European wax center [MEDICAL_DATA] serum" at bounding box center [667, 213] width 134 height 8
click at [649, 248] on span "Hair removal cream [MEDICAL_DATA] s" at bounding box center [654, 246] width 109 height 8
click at [640, 313] on span "ingrown" at bounding box center [640, 311] width 27 height 8
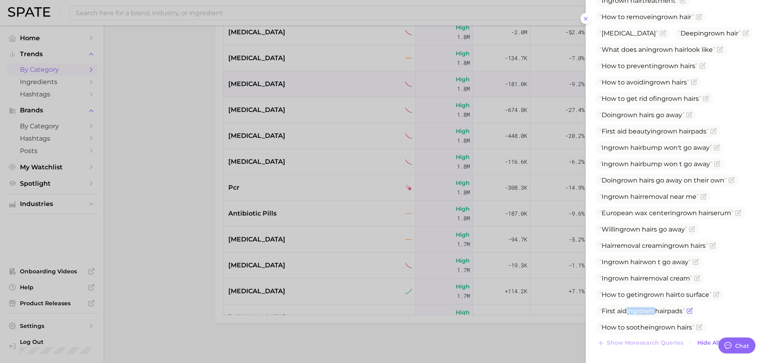
click at [640, 313] on span "ingrown" at bounding box center [640, 311] width 27 height 8
click at [284, 191] on div at bounding box center [382, 181] width 765 height 363
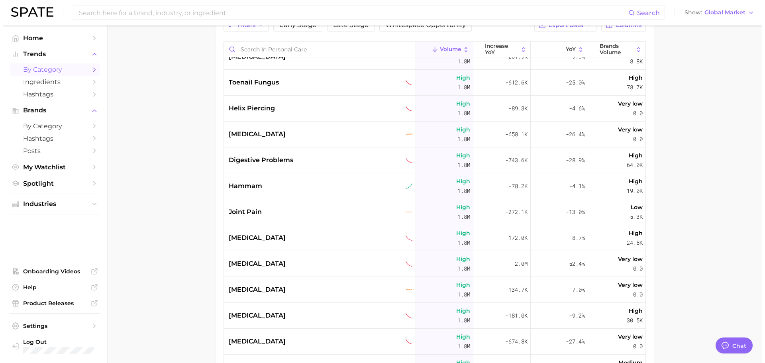
scroll to position [5364, 0]
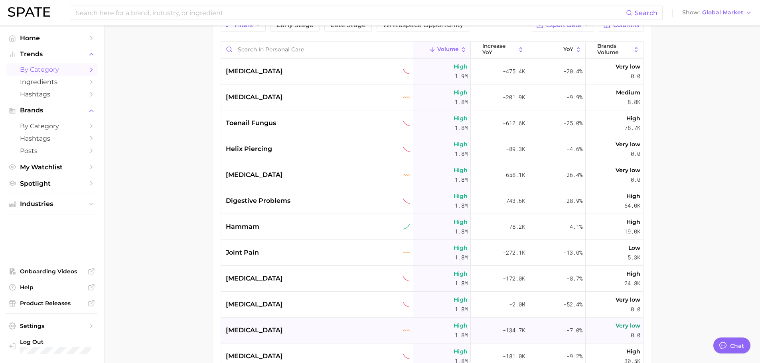
click at [283, 321] on div "[MEDICAL_DATA]" at bounding box center [317, 331] width 192 height 26
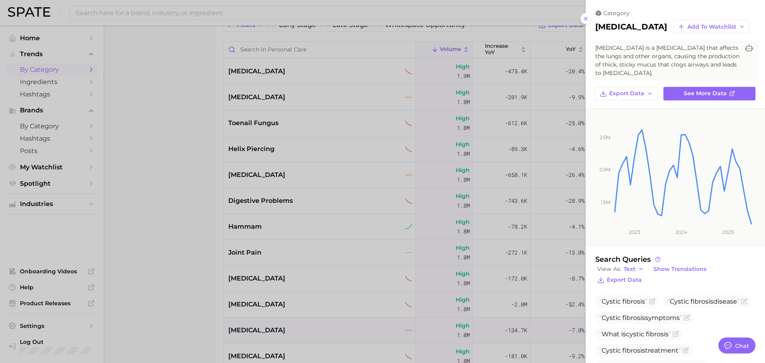
scroll to position [121, 0]
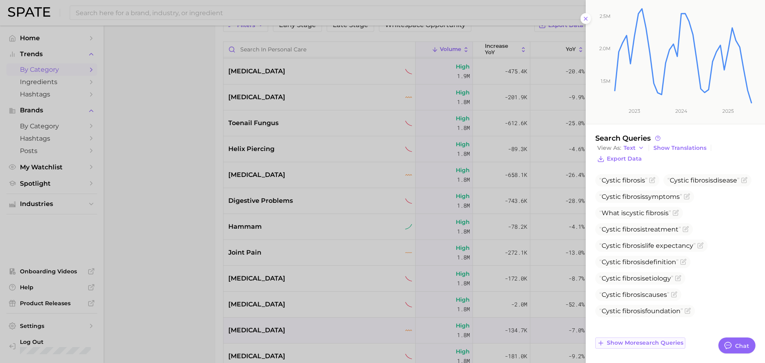
click at [658, 340] on span "Show more search queries" at bounding box center [645, 343] width 77 height 7
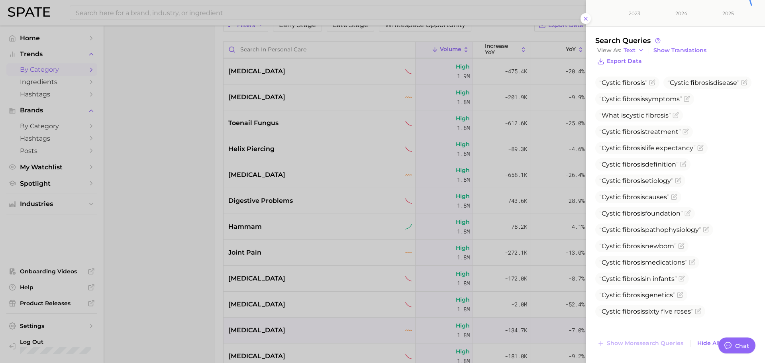
scroll to position [219, 0]
click at [649, 135] on span "[MEDICAL_DATA] treatment" at bounding box center [641, 132] width 82 height 8
click at [667, 266] on span "[MEDICAL_DATA] medications" at bounding box center [644, 262] width 88 height 8
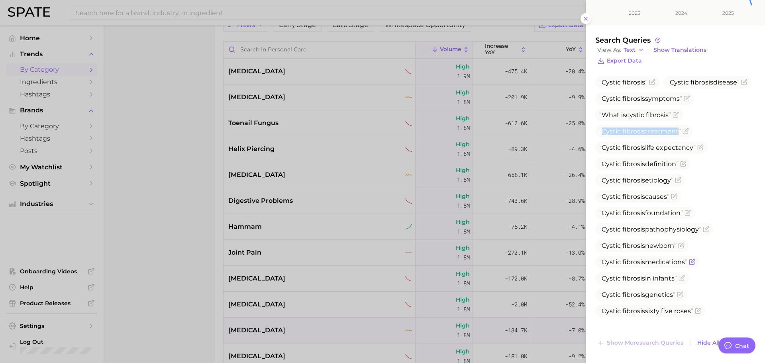
click at [667, 266] on span "[MEDICAL_DATA] medications" at bounding box center [644, 262] width 88 height 8
click at [675, 315] on span "[MEDICAL_DATA] sixty five roses" at bounding box center [647, 311] width 94 height 8
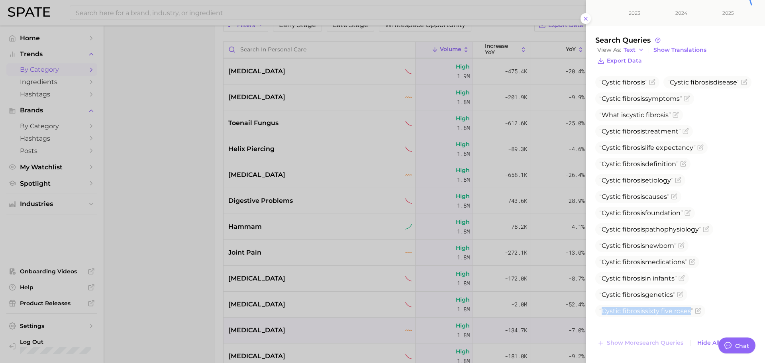
click at [337, 213] on div at bounding box center [382, 181] width 765 height 363
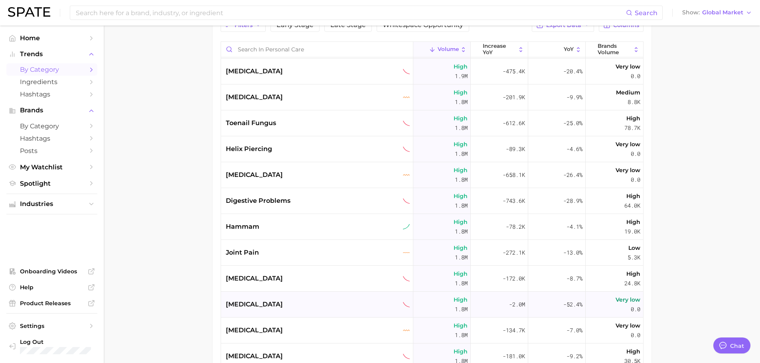
click at [285, 307] on div "[MEDICAL_DATA]" at bounding box center [318, 305] width 184 height 10
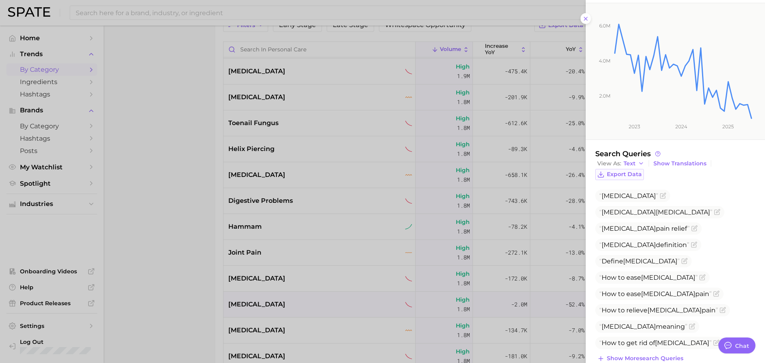
scroll to position [121, 0]
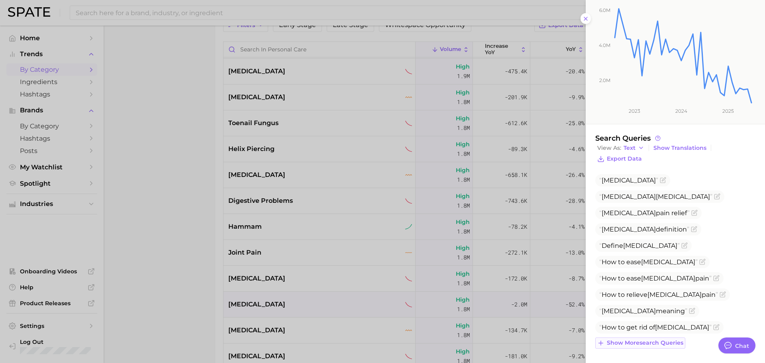
click at [642, 342] on span "Show more search queries" at bounding box center [645, 343] width 77 height 7
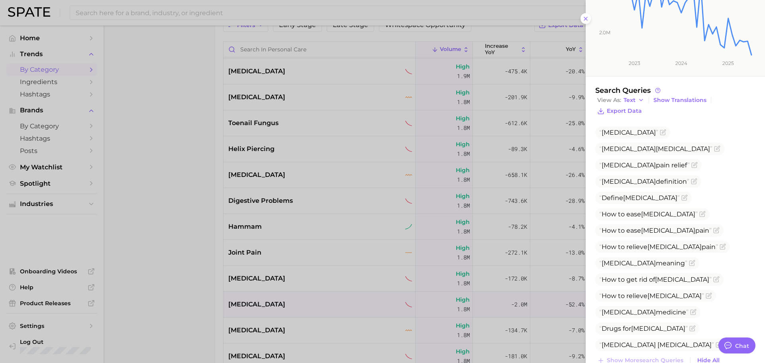
scroll to position [187, 0]
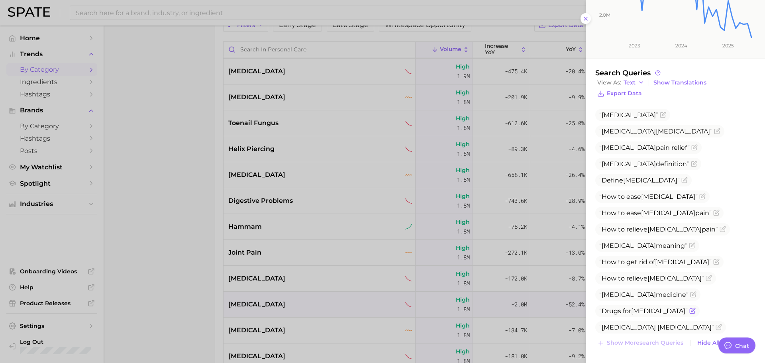
click at [637, 312] on span "[MEDICAL_DATA]" at bounding box center [659, 311] width 54 height 8
click at [657, 291] on span "[MEDICAL_DATA] medicine" at bounding box center [644, 295] width 89 height 8
click at [657, 292] on span "[MEDICAL_DATA] medicine" at bounding box center [644, 295] width 89 height 8
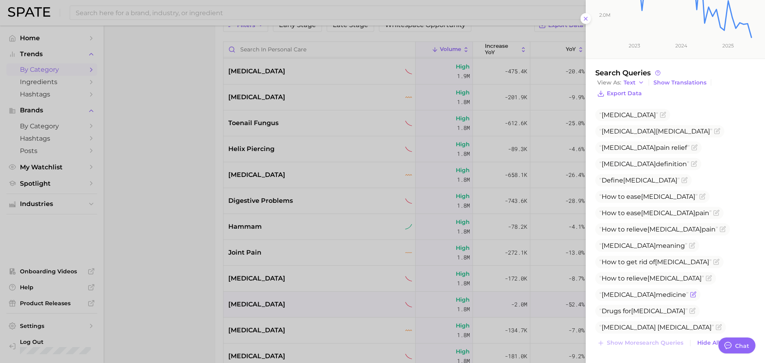
click at [657, 292] on span "[MEDICAL_DATA] medicine" at bounding box center [644, 295] width 89 height 8
click at [618, 110] on span "[MEDICAL_DATA]" at bounding box center [633, 115] width 75 height 12
click at [289, 241] on div at bounding box center [382, 181] width 765 height 363
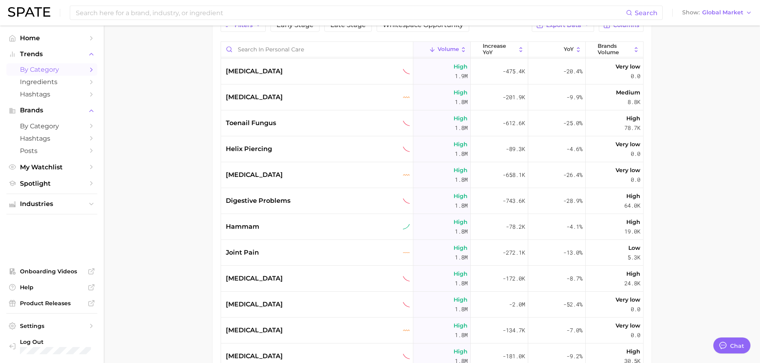
click at [276, 281] on span "[MEDICAL_DATA]" at bounding box center [254, 279] width 57 height 10
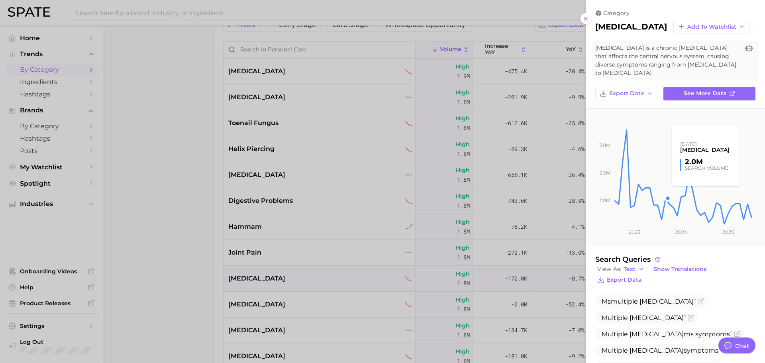
scroll to position [127, 0]
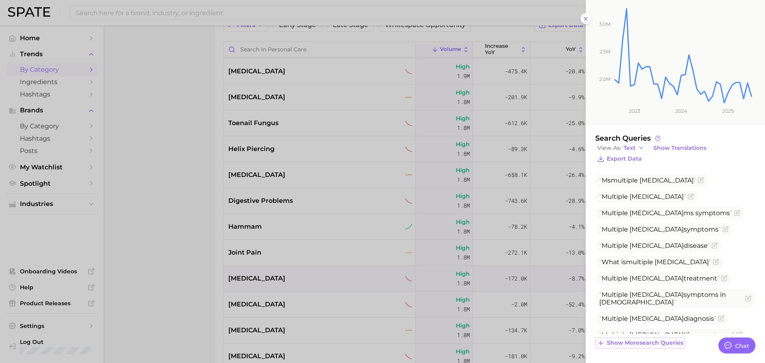
click at [647, 343] on span "Show more search queries" at bounding box center [645, 343] width 77 height 7
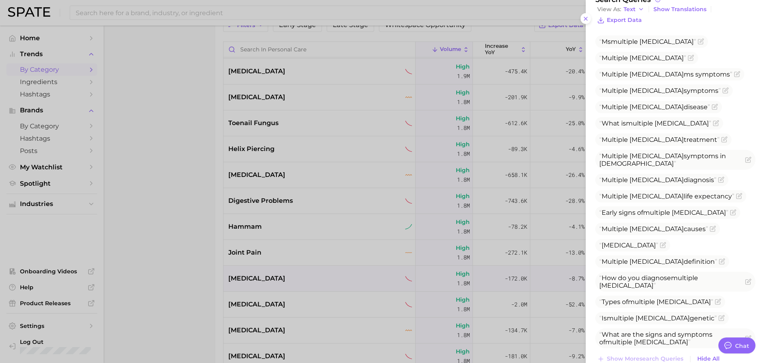
scroll to position [260, 0]
click at [662, 143] on span "[MEDICAL_DATA] treatment" at bounding box center [660, 140] width 120 height 8
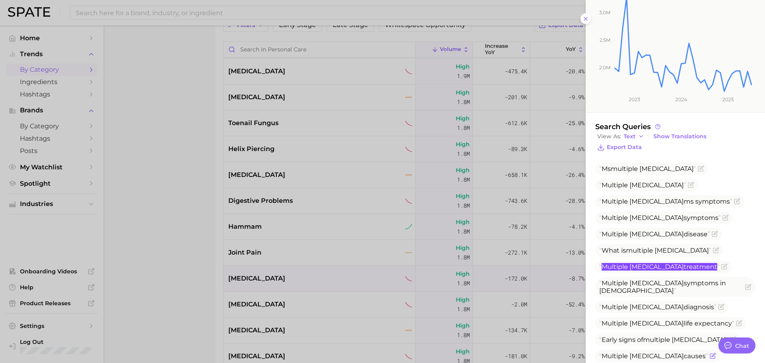
scroll to position [132, 0]
drag, startPoint x: 614, startPoint y: 175, endPoint x: 671, endPoint y: 174, distance: 56.2
click at [671, 174] on span "Ms [MEDICAL_DATA]" at bounding box center [652, 169] width 113 height 12
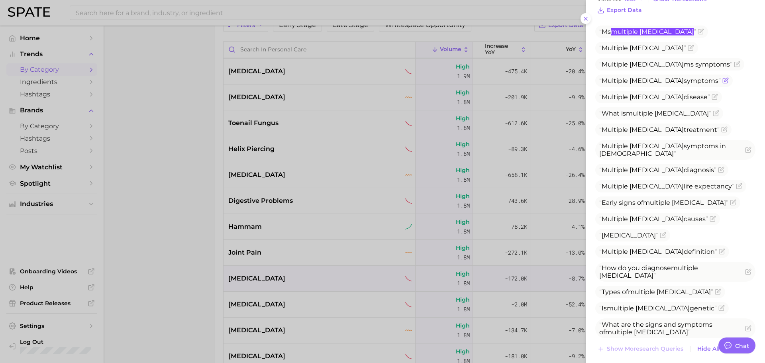
scroll to position [281, 0]
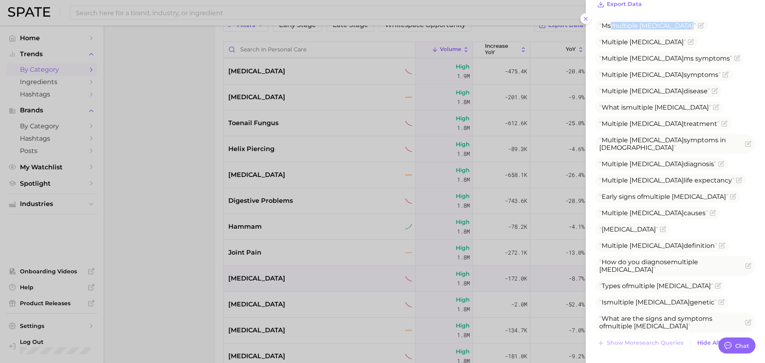
click at [283, 252] on div at bounding box center [382, 181] width 765 height 363
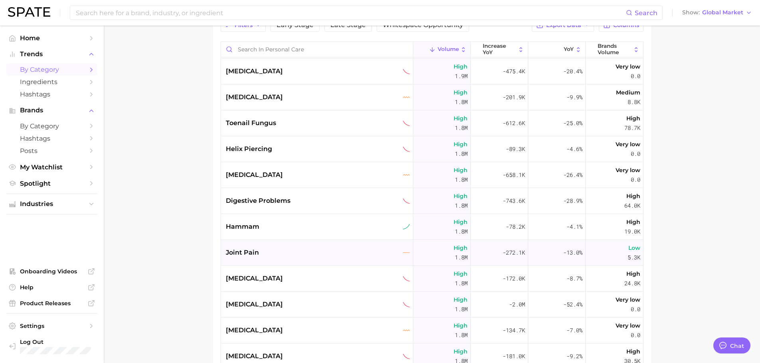
click at [274, 251] on div "joint pain" at bounding box center [318, 253] width 184 height 10
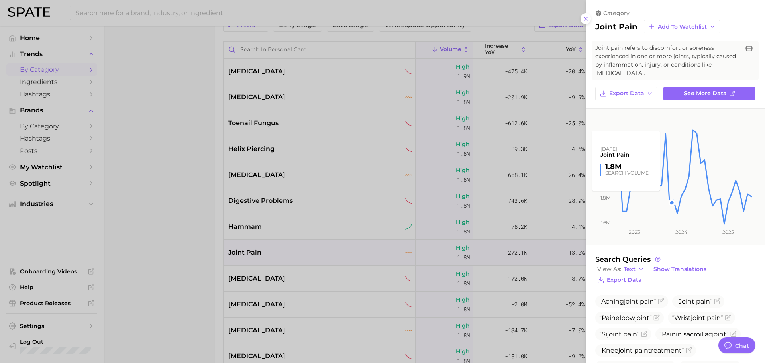
scroll to position [56, 0]
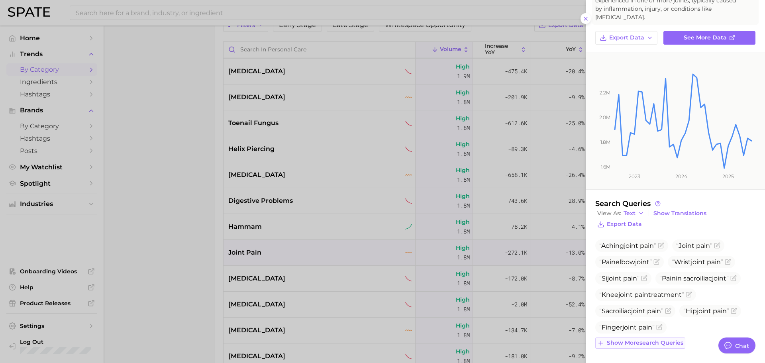
click at [655, 346] on span "Show more search queries" at bounding box center [645, 343] width 77 height 7
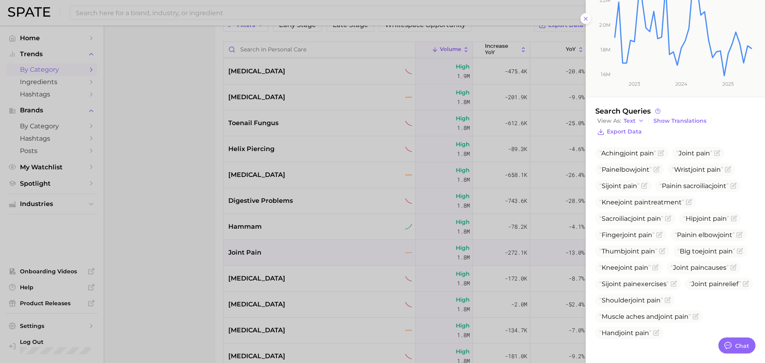
scroll to position [203, 0]
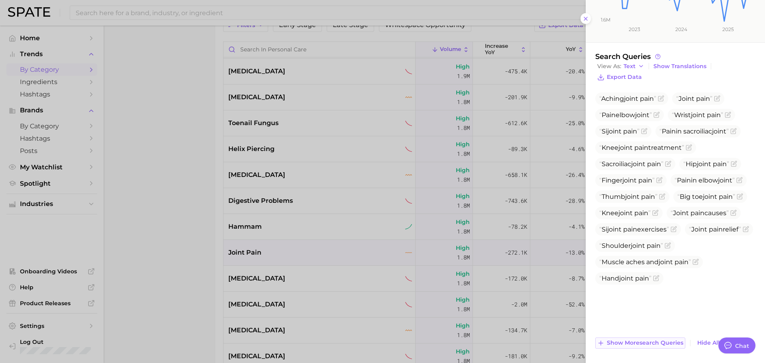
click at [648, 343] on span "Show more search queries" at bounding box center [645, 343] width 77 height 7
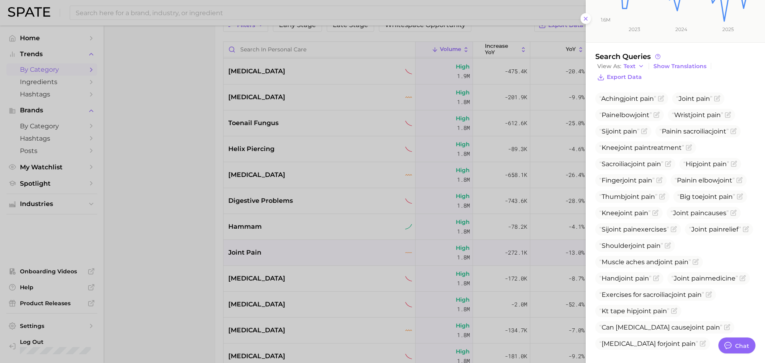
scroll to position [285, 0]
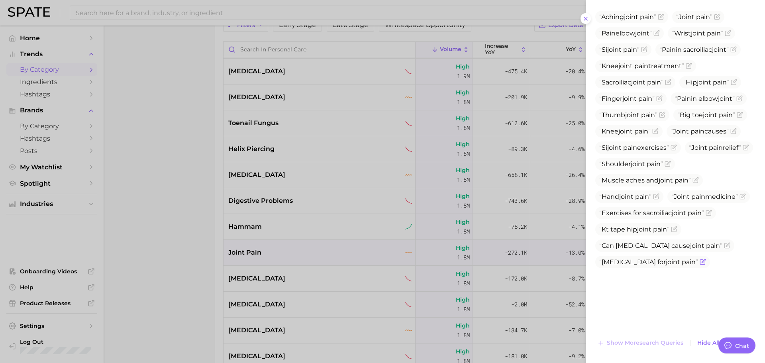
click at [628, 266] on span "[MEDICAL_DATA] for joint pain" at bounding box center [649, 262] width 99 height 8
click at [628, 250] on span "Can [MEDICAL_DATA] cause joint pain" at bounding box center [661, 246] width 123 height 8
click at [618, 266] on span "[MEDICAL_DATA] for joint pain" at bounding box center [649, 262] width 99 height 8
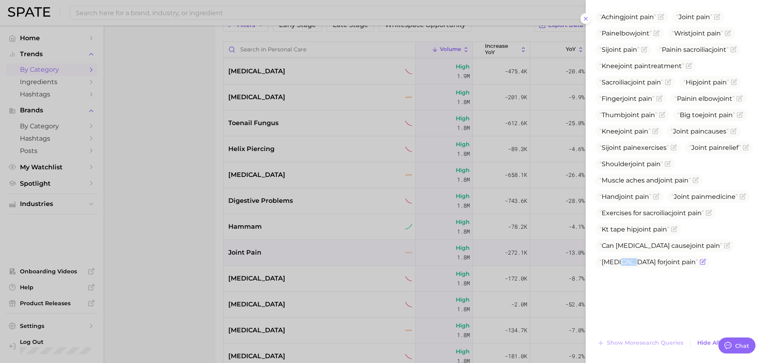
click at [618, 266] on span "[MEDICAL_DATA] for joint pain" at bounding box center [649, 262] width 99 height 8
click at [643, 233] on span "joint" at bounding box center [645, 230] width 14 height 8
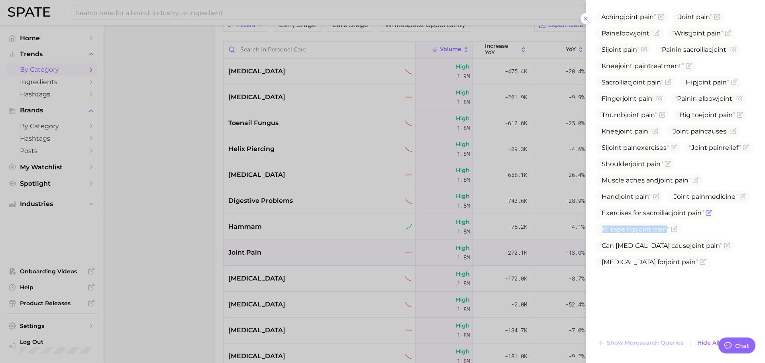
click at [638, 217] on span "Exercises for [MEDICAL_DATA] pain" at bounding box center [652, 213] width 105 height 8
click at [647, 217] on span "Exercises for [MEDICAL_DATA] pain" at bounding box center [652, 213] width 105 height 8
click at [692, 201] on span "pain" at bounding box center [699, 197] width 14 height 8
click at [627, 217] on span "Exercises for [MEDICAL_DATA] pain" at bounding box center [652, 213] width 105 height 8
click at [692, 201] on span "pain" at bounding box center [699, 197] width 14 height 8
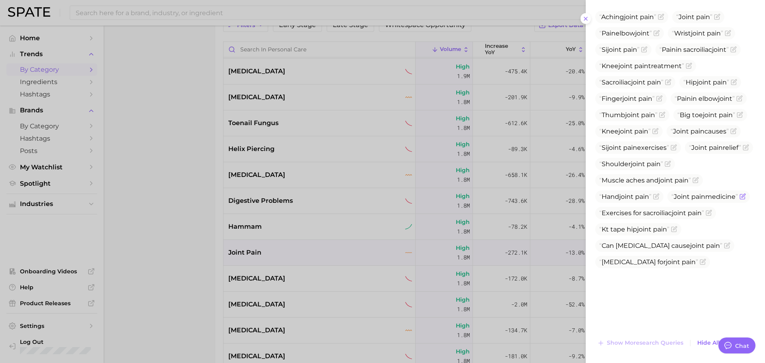
click at [692, 201] on span "pain" at bounding box center [699, 197] width 14 height 8
click at [629, 201] on span "joint" at bounding box center [627, 197] width 14 height 8
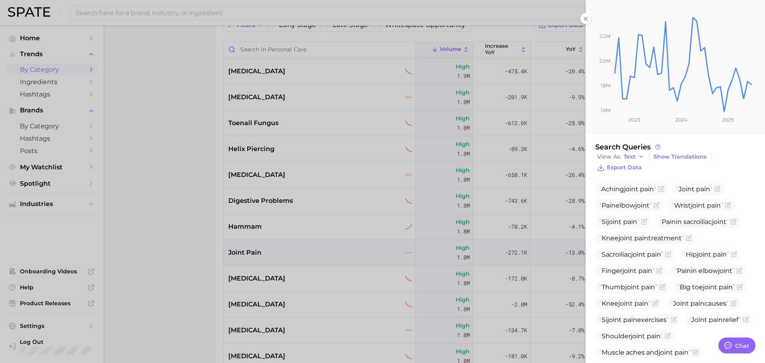
scroll to position [112, 0]
click at [628, 242] on span "joint" at bounding box center [626, 239] width 14 height 8
click at [295, 238] on div at bounding box center [382, 181] width 765 height 363
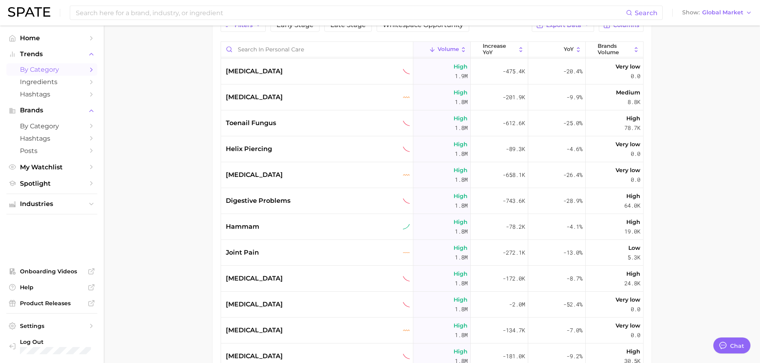
click at [285, 227] on div "hammam" at bounding box center [318, 227] width 184 height 10
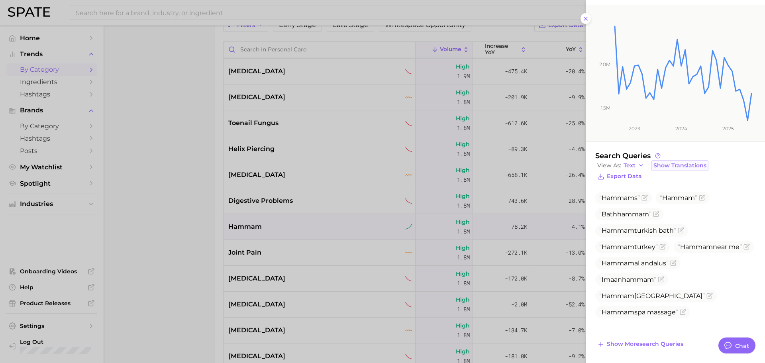
scroll to position [105, 0]
click at [655, 344] on span "Show more search queries" at bounding box center [645, 343] width 77 height 7
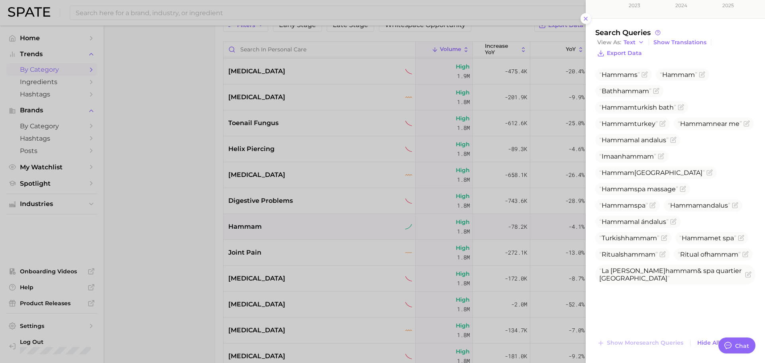
click at [287, 205] on div at bounding box center [382, 181] width 765 height 363
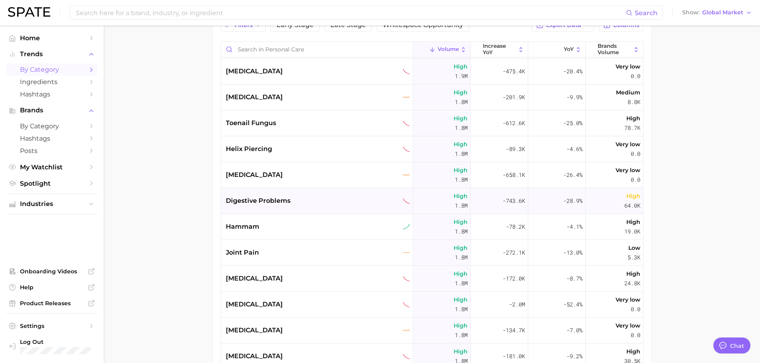
click at [269, 197] on span "digestive problems" at bounding box center [258, 201] width 65 height 10
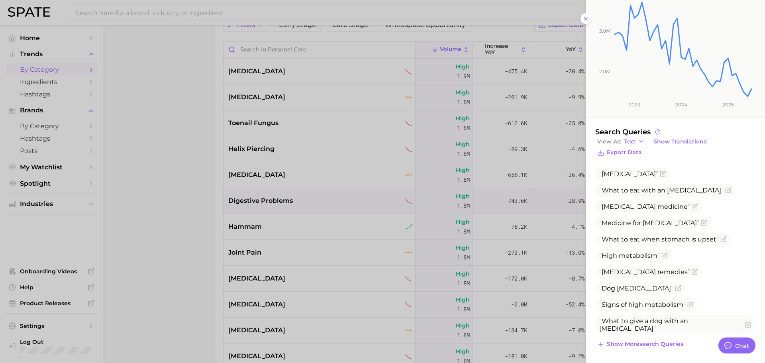
scroll to position [134, 0]
click at [669, 342] on span "Show more search queries" at bounding box center [645, 343] width 77 height 7
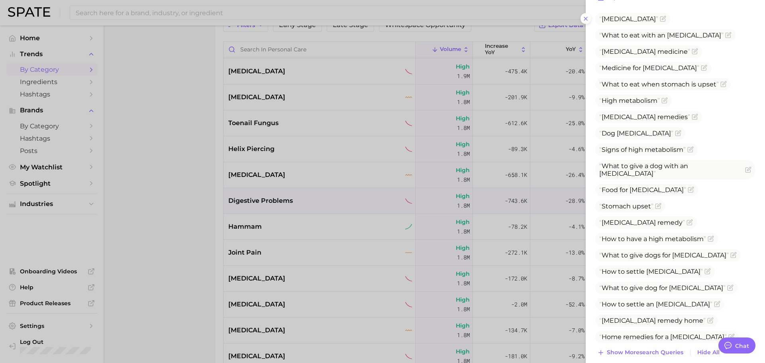
scroll to position [298, 0]
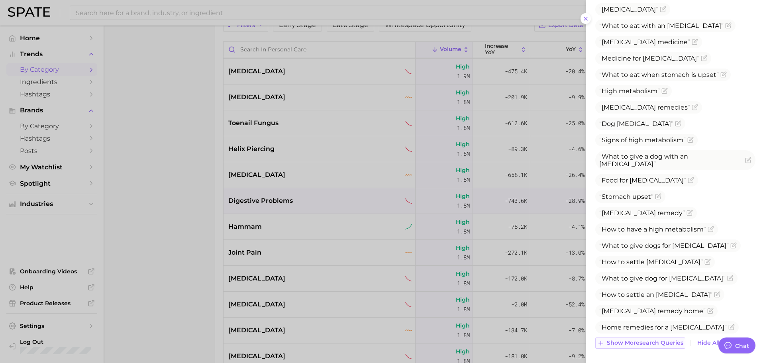
click at [658, 346] on span "Show more search queries" at bounding box center [645, 343] width 77 height 7
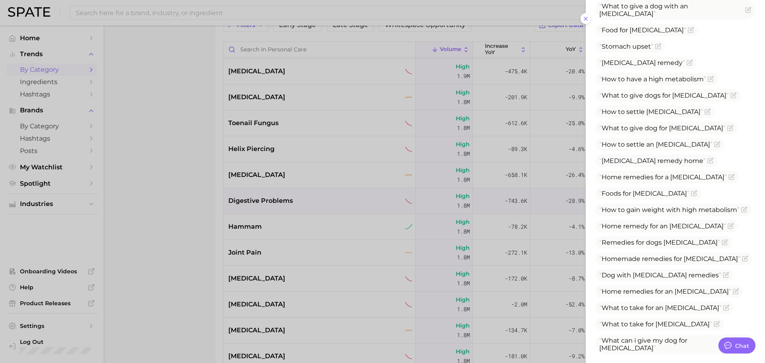
scroll to position [476, 0]
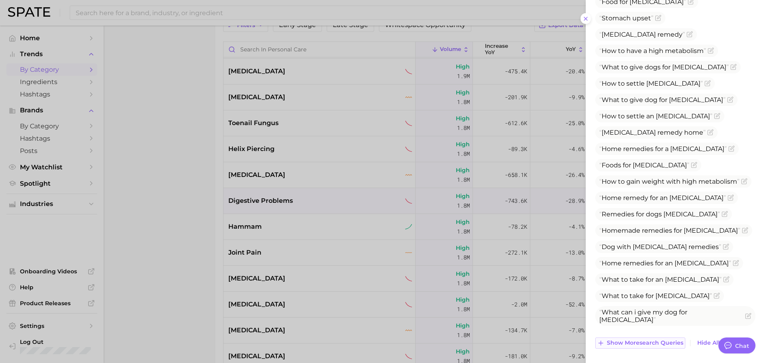
click at [649, 341] on span "Show more search queries" at bounding box center [645, 343] width 77 height 7
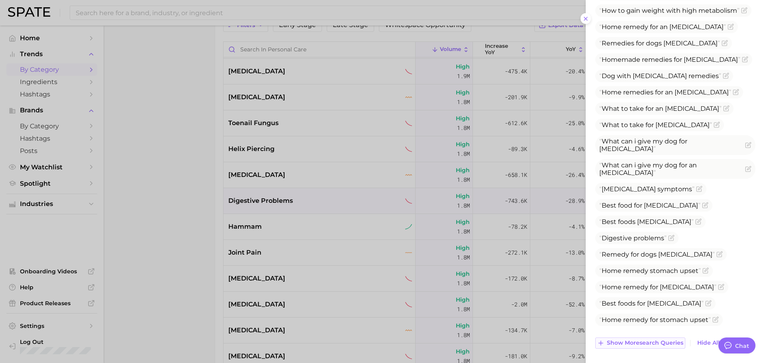
click at [649, 341] on span "Show more search queries" at bounding box center [645, 343] width 77 height 7
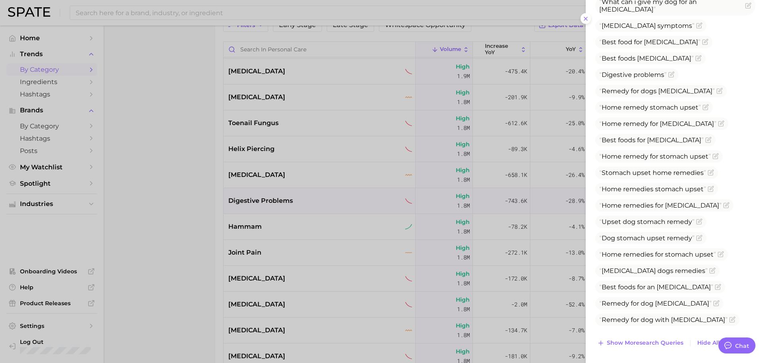
click at [635, 342] on span "Show more search queries" at bounding box center [645, 343] width 77 height 7
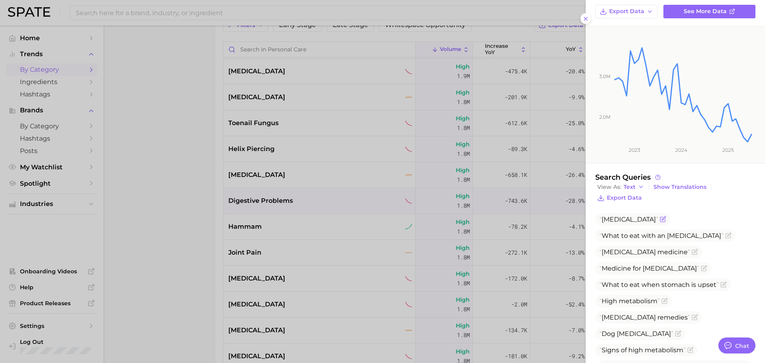
scroll to position [87, 0]
click at [616, 199] on span "Export Data" at bounding box center [624, 198] width 35 height 7
click at [294, 178] on div at bounding box center [382, 181] width 765 height 363
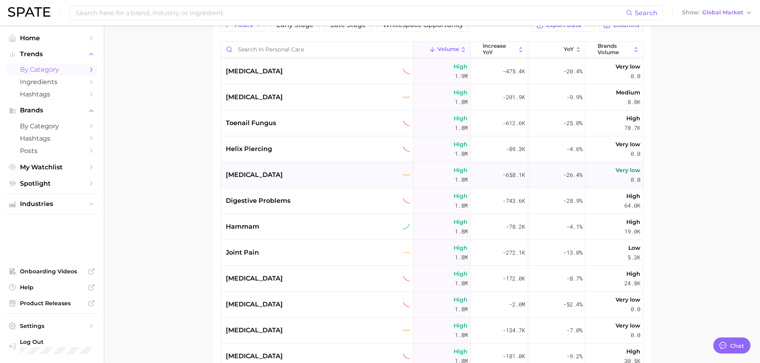
click at [268, 175] on div "[MEDICAL_DATA]" at bounding box center [318, 175] width 184 height 10
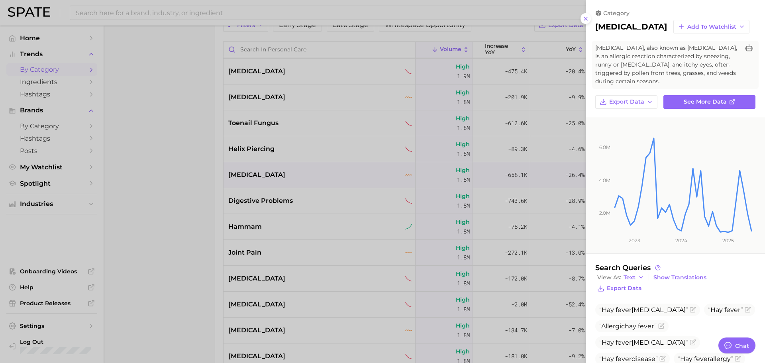
scroll to position [97, 0]
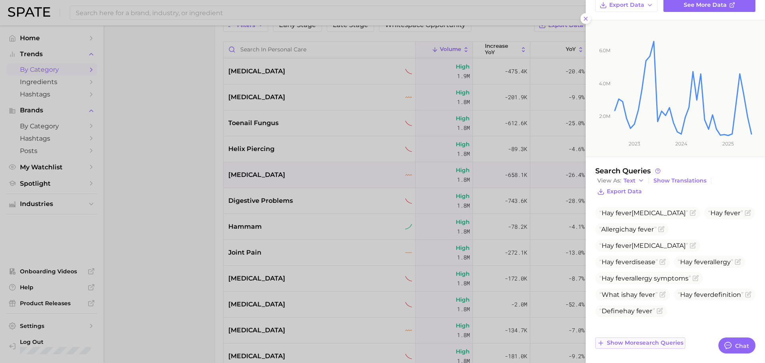
click at [647, 344] on span "Show more search queries" at bounding box center [645, 343] width 77 height 7
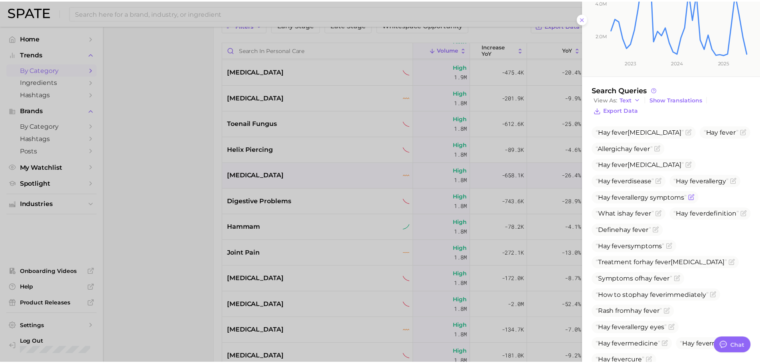
scroll to position [228, 0]
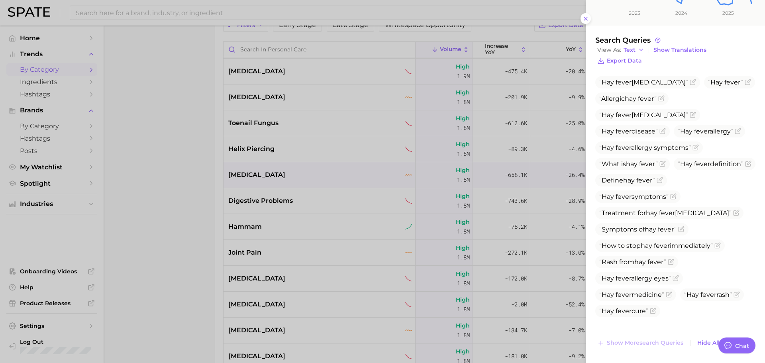
click at [276, 176] on div at bounding box center [382, 181] width 765 height 363
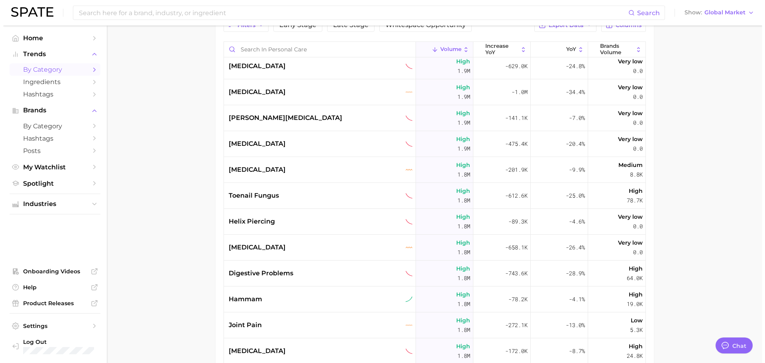
scroll to position [5286, 0]
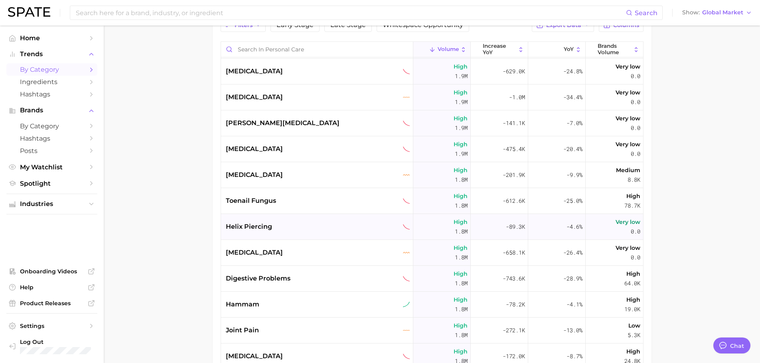
click at [275, 233] on div "helix piercing" at bounding box center [317, 227] width 192 height 26
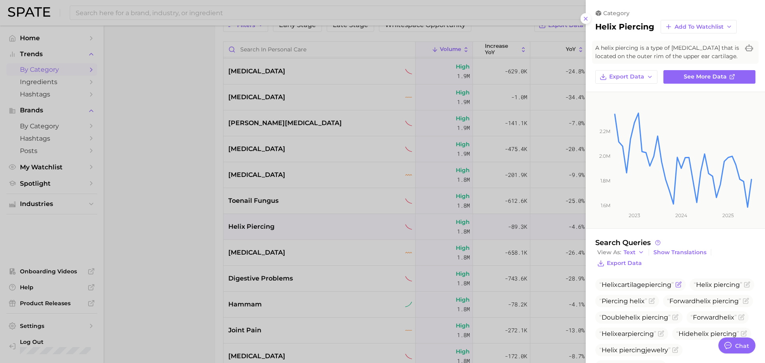
scroll to position [80, 0]
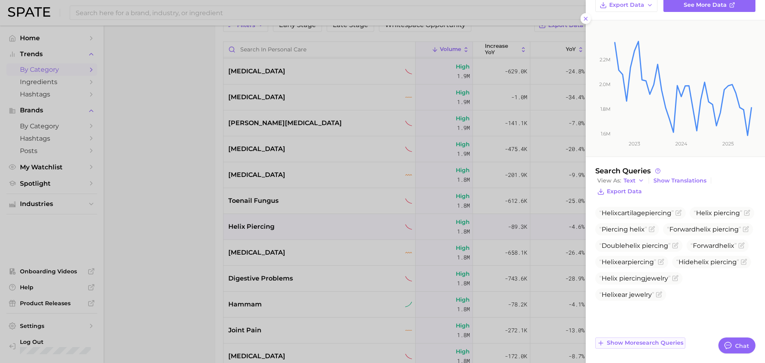
click at [646, 342] on span "Show more search queries" at bounding box center [645, 343] width 77 height 7
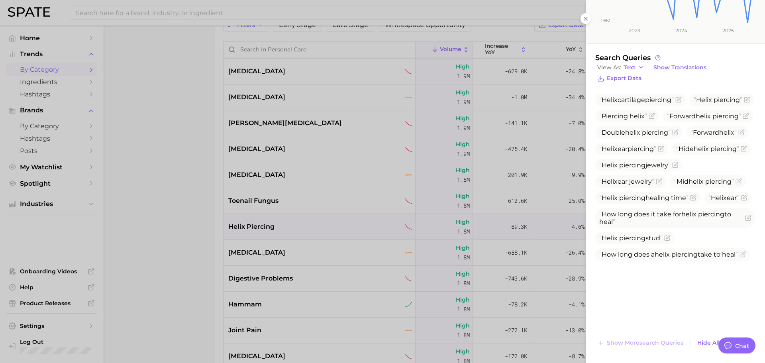
scroll to position [193, 0]
click at [257, 207] on div at bounding box center [382, 181] width 765 height 363
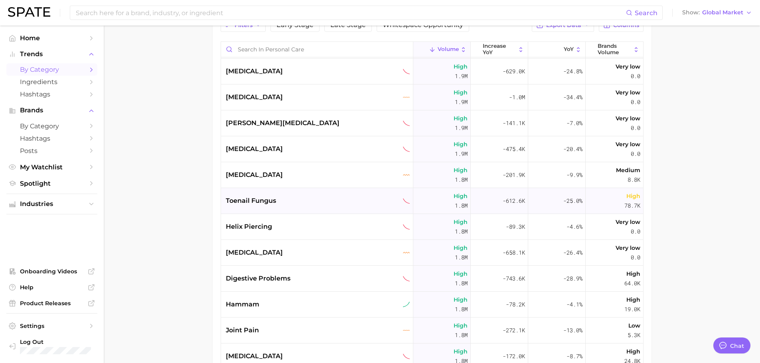
click at [257, 207] on div "toenail fungus" at bounding box center [317, 201] width 192 height 26
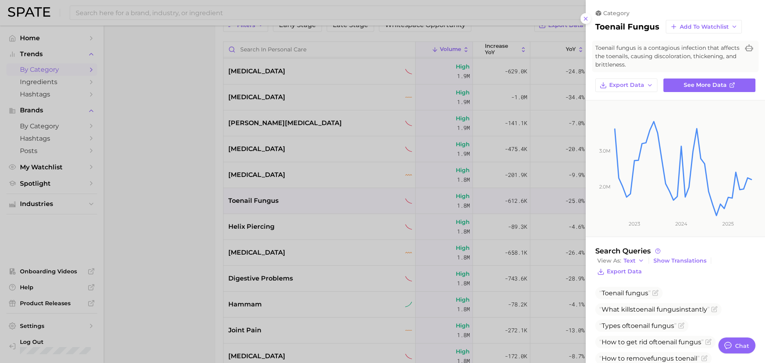
scroll to position [113, 0]
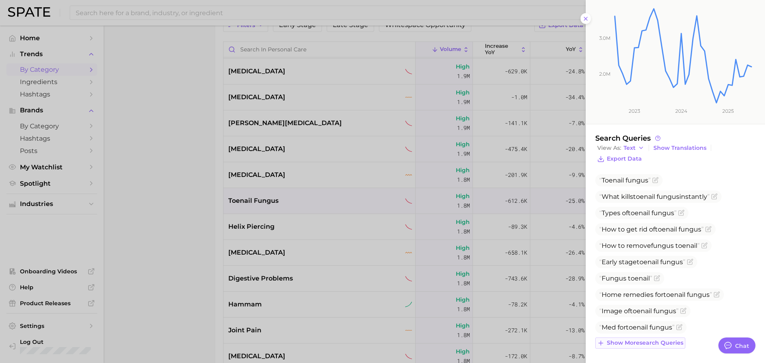
click at [653, 346] on span "Show more search queries" at bounding box center [645, 343] width 77 height 7
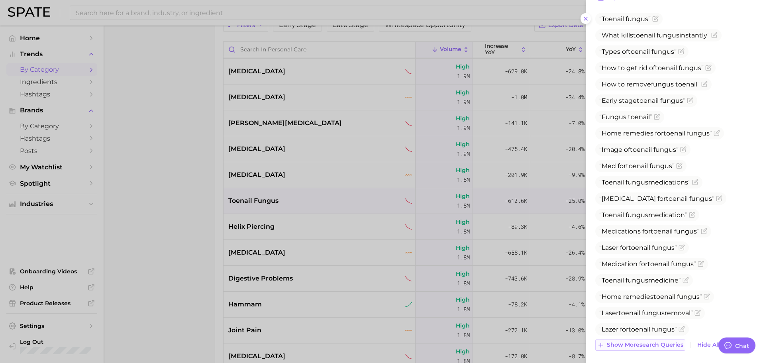
scroll to position [276, 0]
click at [653, 346] on span "Show more search queries" at bounding box center [645, 343] width 77 height 7
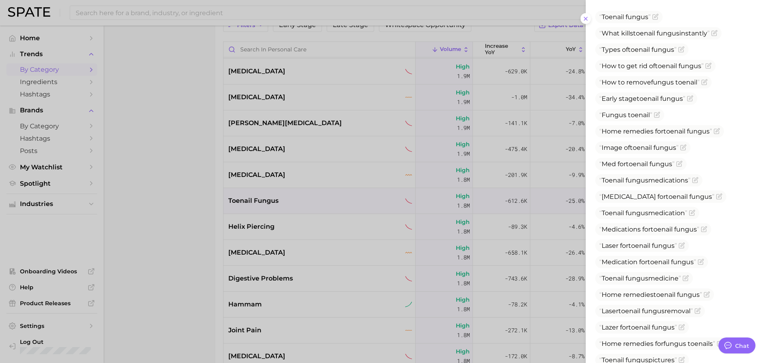
scroll to position [440, 0]
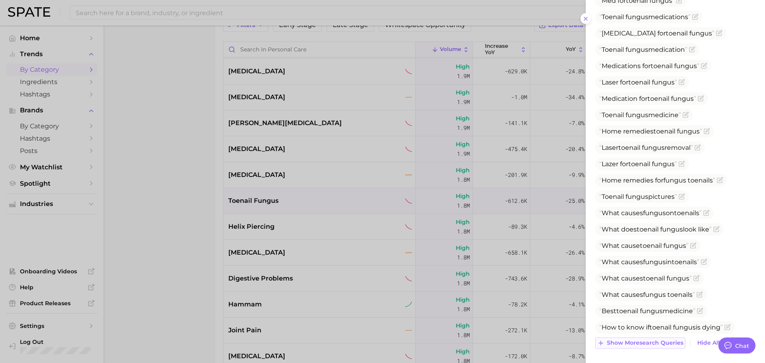
click at [653, 346] on span "Show more search queries" at bounding box center [645, 343] width 77 height 7
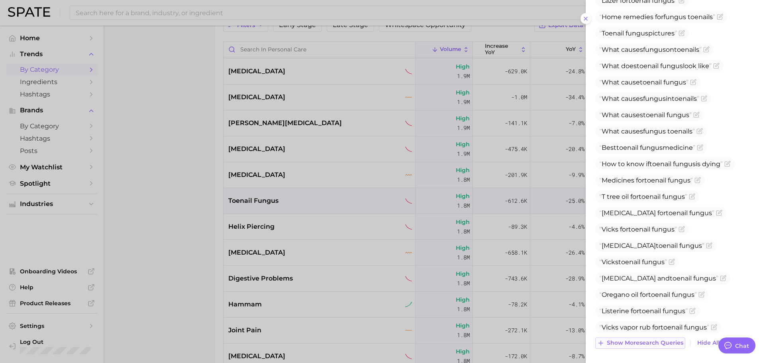
click at [645, 344] on span "Show more search queries" at bounding box center [645, 343] width 77 height 7
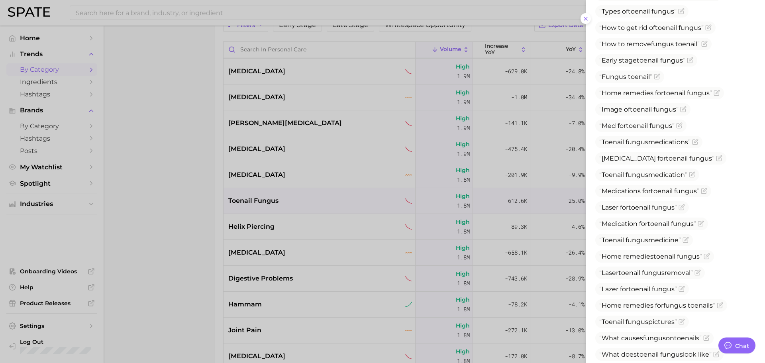
scroll to position [315, 0]
click at [632, 90] on span "Home remedies for toenail fungus" at bounding box center [656, 93] width 113 height 8
click at [609, 92] on span "Home remedies for toenail fungus" at bounding box center [656, 93] width 113 height 8
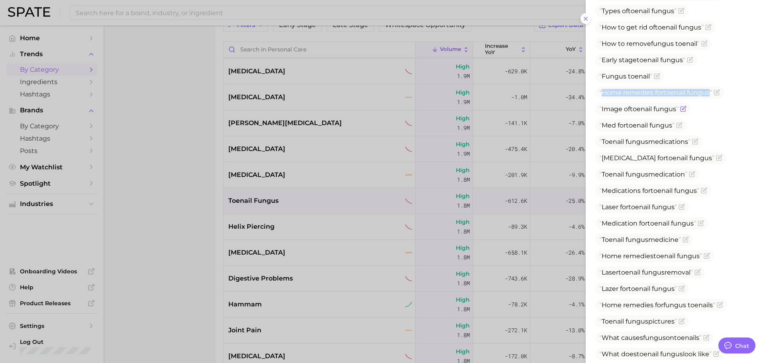
click at [652, 112] on span "toenail" at bounding box center [641, 109] width 22 height 8
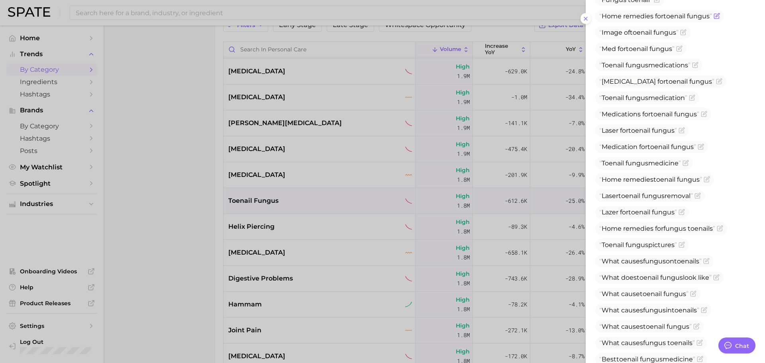
scroll to position [393, 0]
click at [634, 45] on span "toenail" at bounding box center [637, 47] width 22 height 8
click at [645, 77] on span "[MEDICAL_DATA] for toenail fungus" at bounding box center [657, 80] width 115 height 8
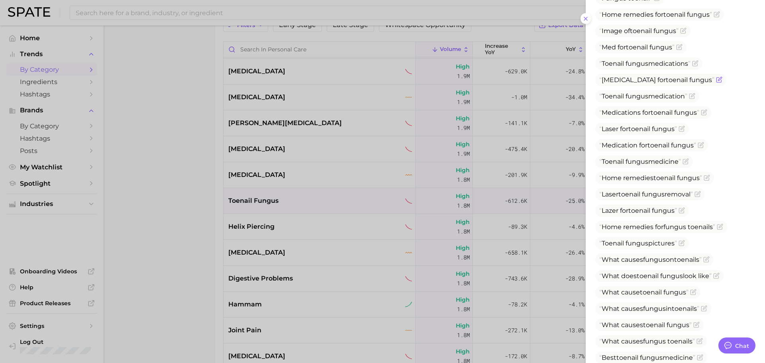
click at [639, 83] on span "[MEDICAL_DATA] for toenail fungus" at bounding box center [657, 80] width 115 height 8
click at [648, 109] on span "Medications for toenail fungus" at bounding box center [650, 113] width 100 height 8
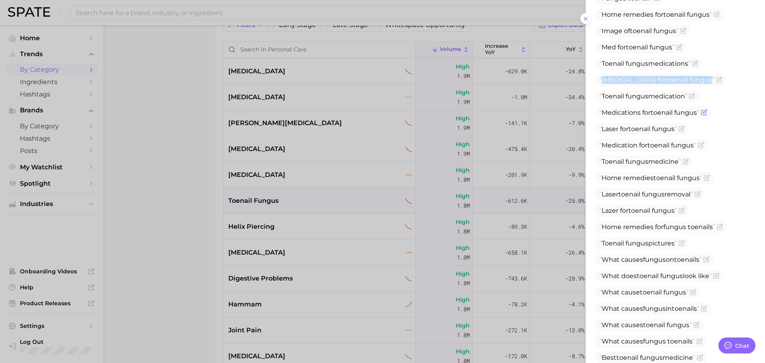
click at [648, 109] on span "Medications for toenail fungus" at bounding box center [650, 113] width 100 height 8
click at [630, 96] on span "fungus" at bounding box center [637, 96] width 23 height 8
drag, startPoint x: 604, startPoint y: 96, endPoint x: 691, endPoint y: 114, distance: 88.7
click at [691, 114] on ul "Toenail fungus What kills toenail fungus instantly Types of toenail fungus How …" at bounding box center [676, 260] width 160 height 732
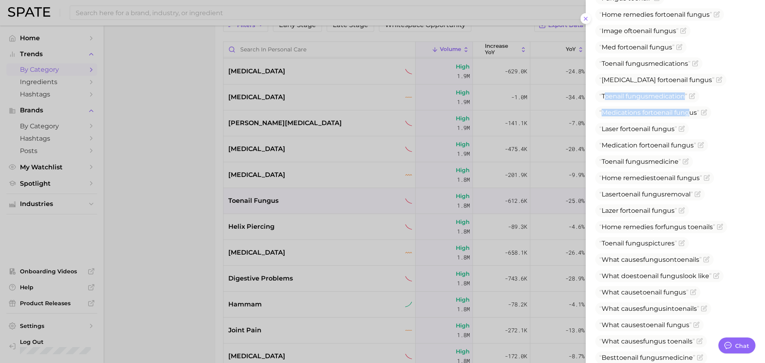
click at [307, 183] on div at bounding box center [382, 181] width 765 height 363
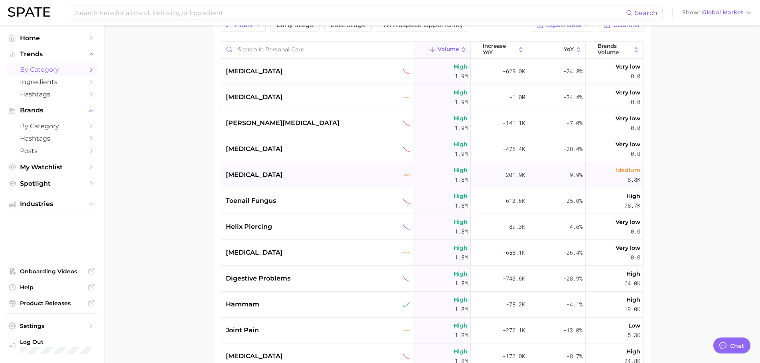
click at [283, 169] on div "[MEDICAL_DATA]" at bounding box center [317, 175] width 192 height 26
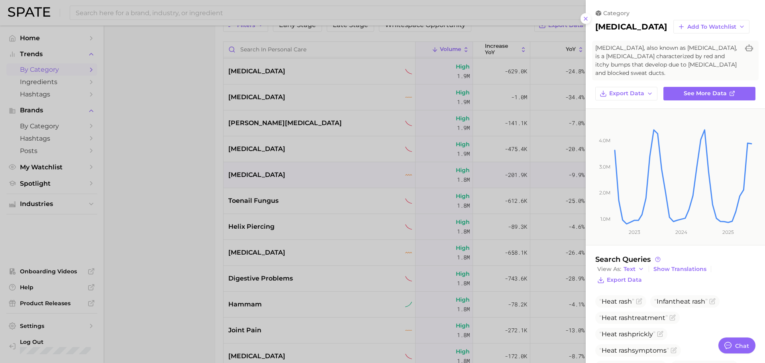
scroll to position [89, 0]
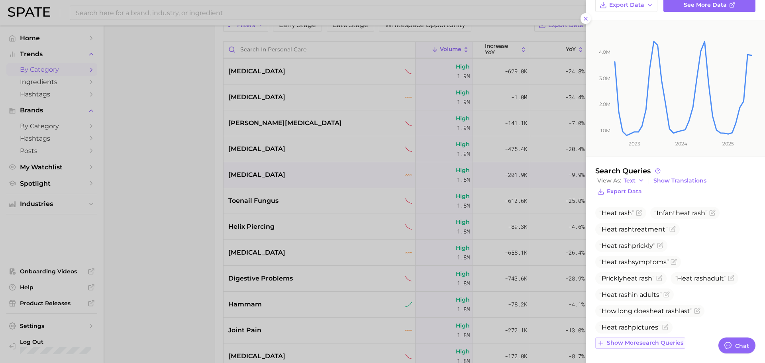
click at [655, 343] on span "Show more search queries" at bounding box center [645, 343] width 77 height 7
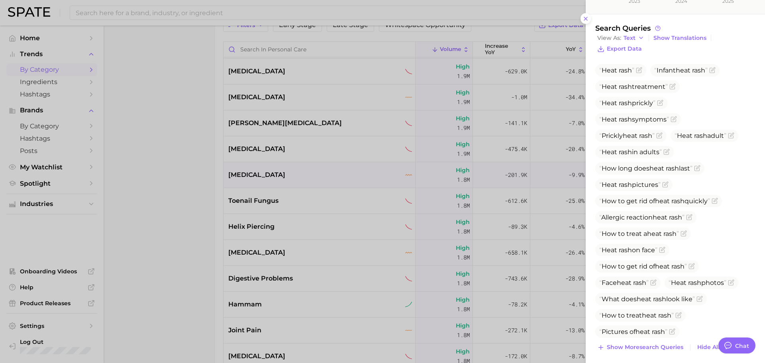
scroll to position [236, 0]
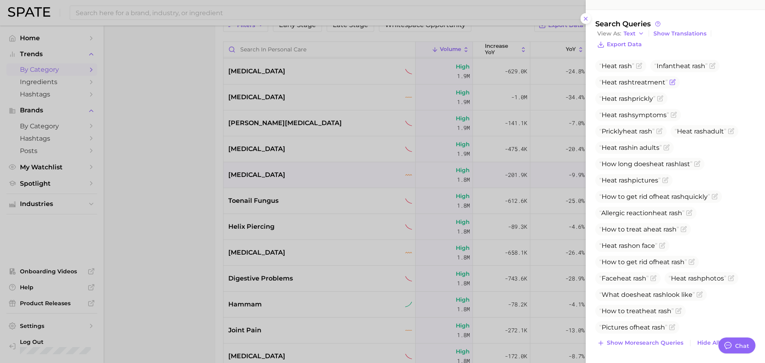
drag, startPoint x: 602, startPoint y: 82, endPoint x: 669, endPoint y: 82, distance: 66.2
click at [668, 82] on span "[MEDICAL_DATA] treatment" at bounding box center [634, 83] width 69 height 8
click at [642, 346] on span "Show more search queries" at bounding box center [645, 343] width 77 height 7
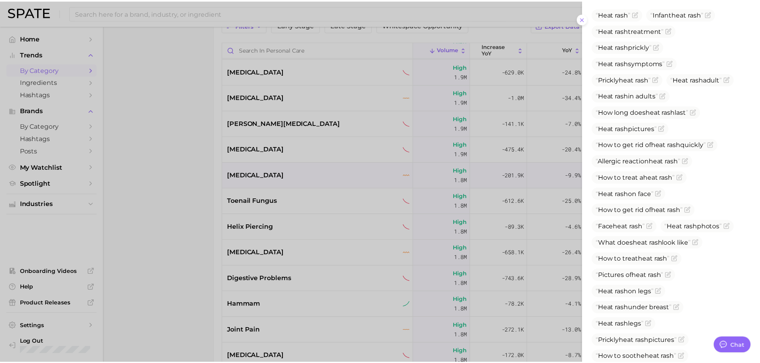
scroll to position [317, 0]
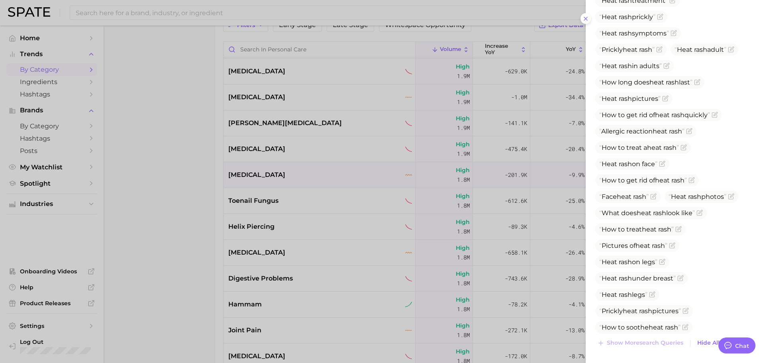
click at [281, 212] on div at bounding box center [382, 181] width 765 height 363
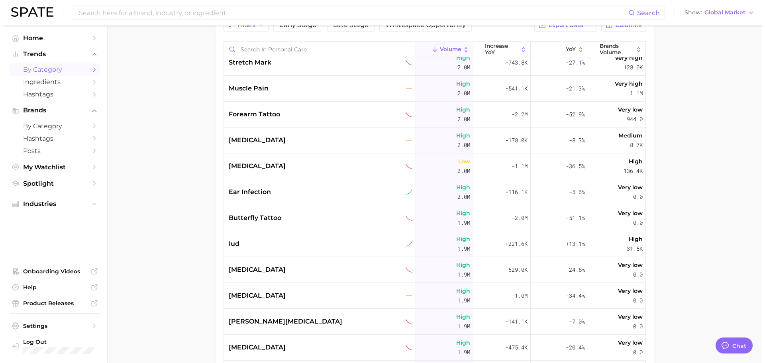
scroll to position [5087, 0]
click at [283, 343] on div "[MEDICAL_DATA]" at bounding box center [317, 348] width 192 height 26
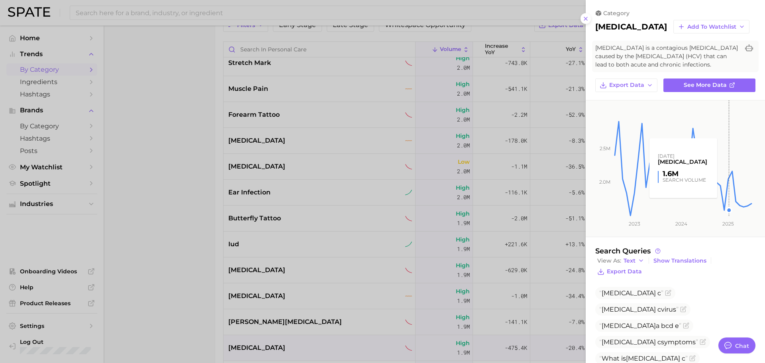
scroll to position [96, 0]
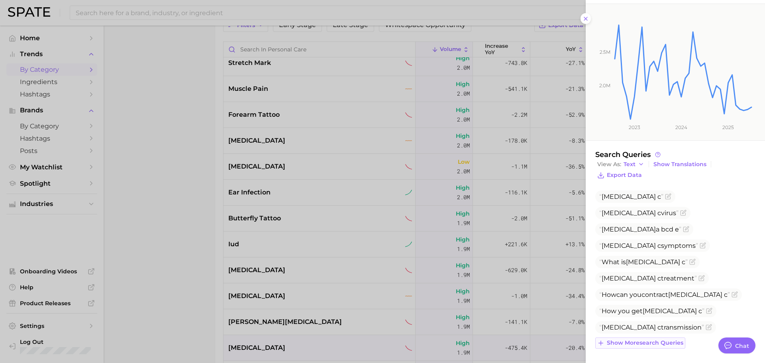
click at [648, 345] on span "Show more search queries" at bounding box center [645, 343] width 77 height 7
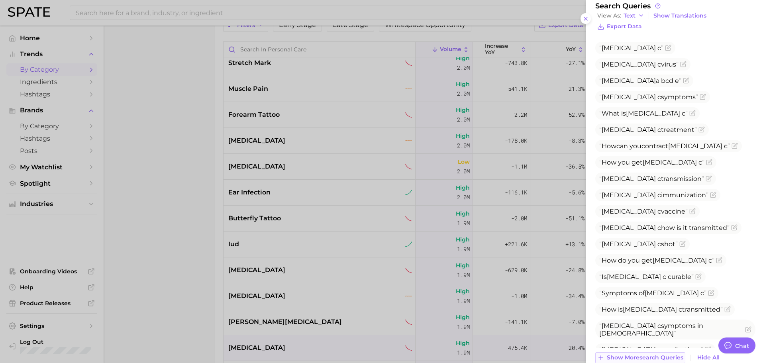
scroll to position [260, 0]
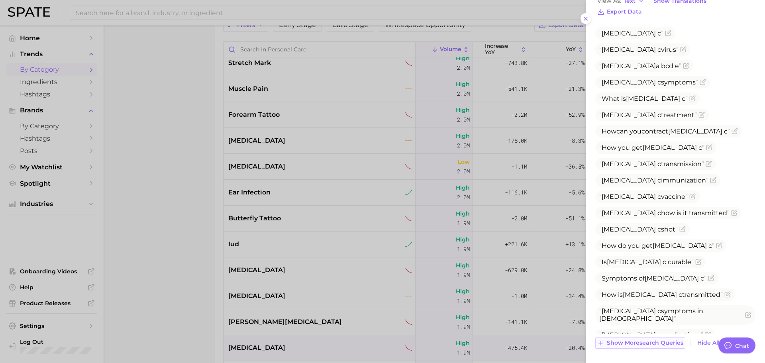
click at [656, 342] on span "Show more search queries" at bounding box center [645, 343] width 77 height 7
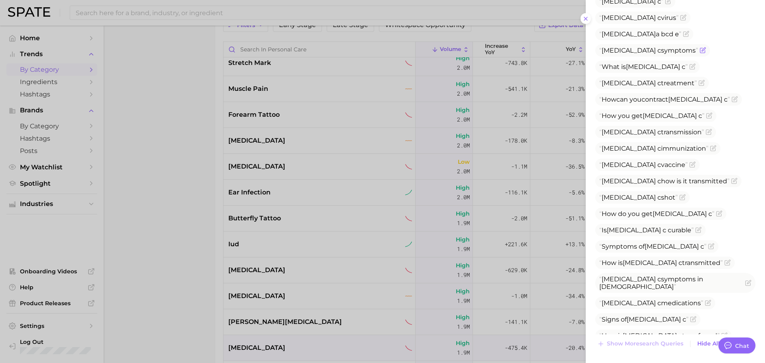
scroll to position [293, 0]
click at [658, 79] on span "c" at bounding box center [660, 83] width 4 height 8
click at [644, 160] on span "[MEDICAL_DATA] va c c ine" at bounding box center [644, 164] width 89 height 8
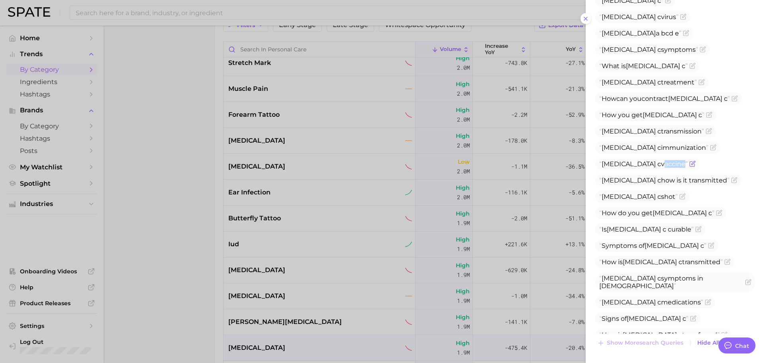
click at [644, 160] on span "[MEDICAL_DATA] va c c ine" at bounding box center [644, 164] width 89 height 8
click at [658, 193] on span "c" at bounding box center [660, 197] width 4 height 8
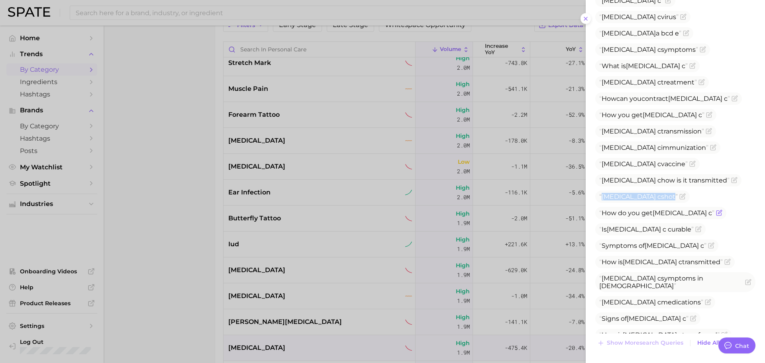
click at [659, 209] on span "[MEDICAL_DATA]" at bounding box center [680, 213] width 54 height 8
click at [642, 226] on span "Is [MEDICAL_DATA] c urable" at bounding box center [647, 230] width 94 height 8
click at [638, 242] on span "Symptoms of [MEDICAL_DATA]" at bounding box center [653, 246] width 107 height 8
click at [633, 258] on span "[MEDICAL_DATA]" at bounding box center [650, 262] width 54 height 8
click at [633, 272] on span "[MEDICAL_DATA] symptoms in [DEMOGRAPHIC_DATA]" at bounding box center [676, 282] width 160 height 20
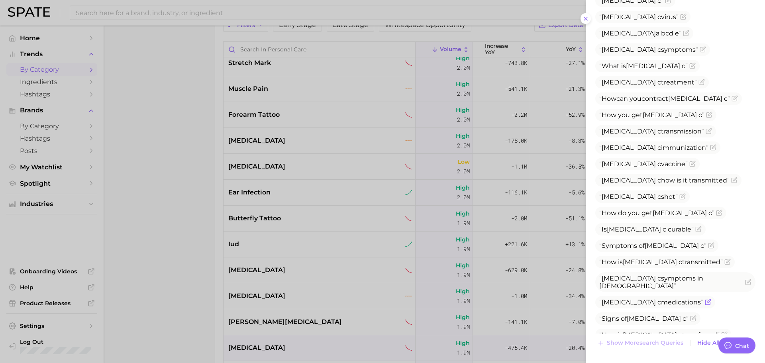
click at [658, 299] on span "c" at bounding box center [660, 303] width 4 height 8
click at [638, 299] on span "[MEDICAL_DATA] medi c ations" at bounding box center [652, 303] width 104 height 8
click at [678, 299] on span "c" at bounding box center [680, 303] width 4 height 8
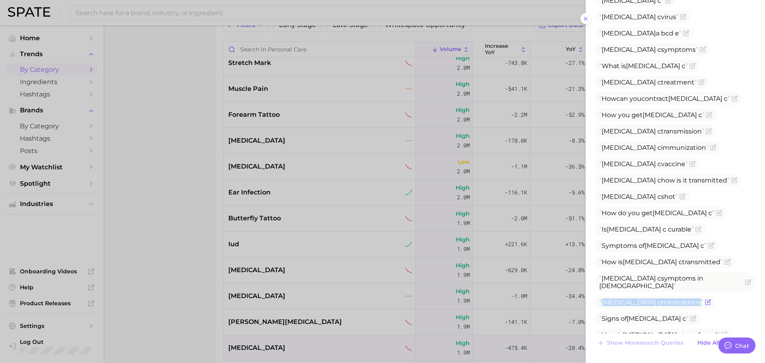
click at [678, 299] on span "c" at bounding box center [680, 303] width 4 height 8
drag, startPoint x: 243, startPoint y: 238, endPoint x: 248, endPoint y: 253, distance: 15.9
click at [243, 238] on div at bounding box center [382, 181] width 765 height 363
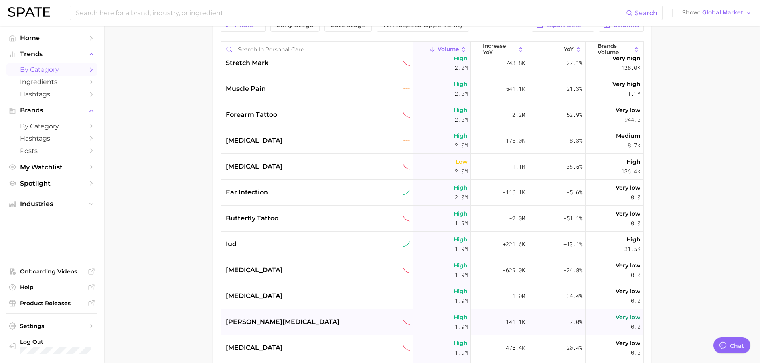
click at [276, 327] on div "[PERSON_NAME][MEDICAL_DATA]" at bounding box center [317, 322] width 192 height 26
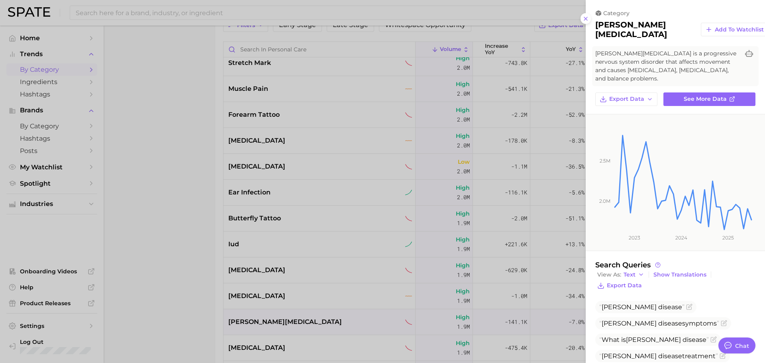
scroll to position [118, 0]
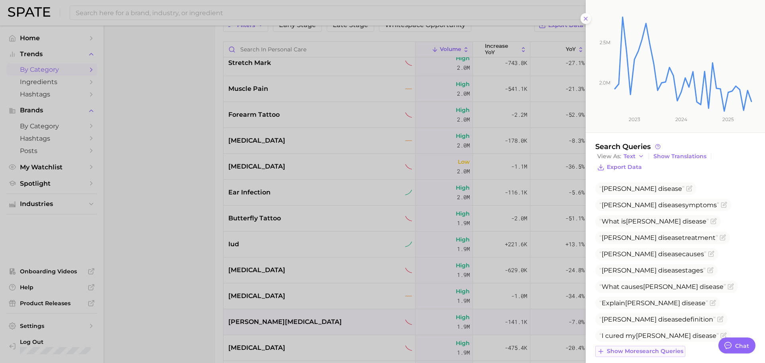
click at [656, 347] on button "Show more search queries" at bounding box center [641, 351] width 90 height 11
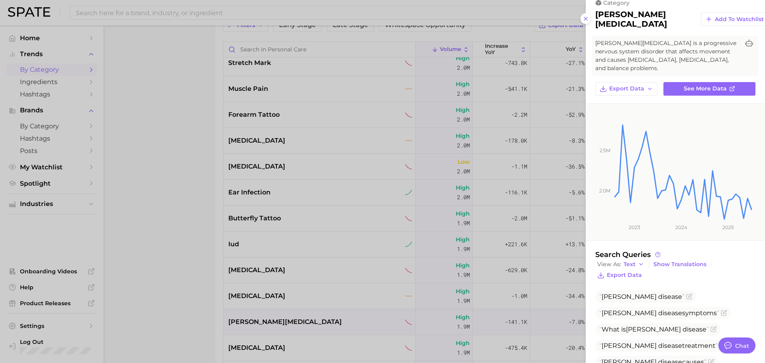
scroll to position [0, 0]
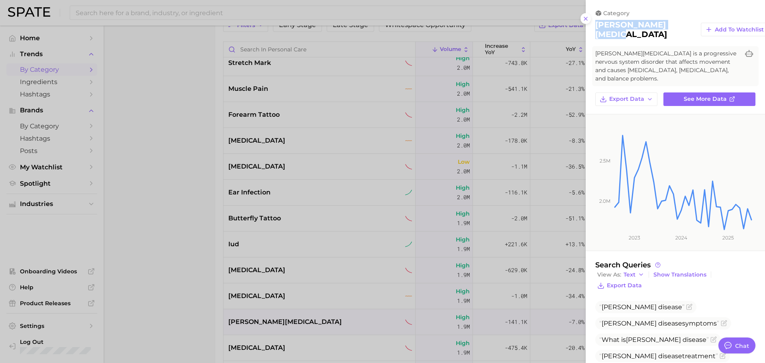
drag, startPoint x: 596, startPoint y: 25, endPoint x: 636, endPoint y: 37, distance: 42.1
click at [636, 37] on h2 "[PERSON_NAME][MEDICAL_DATA]" at bounding box center [645, 29] width 99 height 19
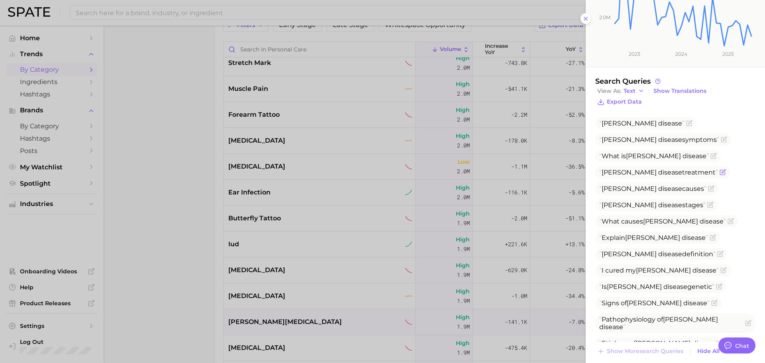
click at [672, 169] on span "[PERSON_NAME][MEDICAL_DATA] treatment" at bounding box center [659, 173] width 119 height 8
click at [659, 185] on span "disease" at bounding box center [671, 189] width 24 height 8
click at [674, 267] on span "I cured my [PERSON_NAME][MEDICAL_DATA]" at bounding box center [660, 271] width 120 height 8
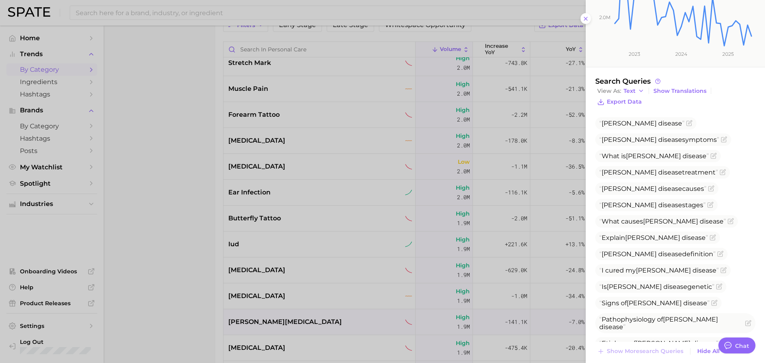
click at [280, 291] on div at bounding box center [382, 181] width 765 height 363
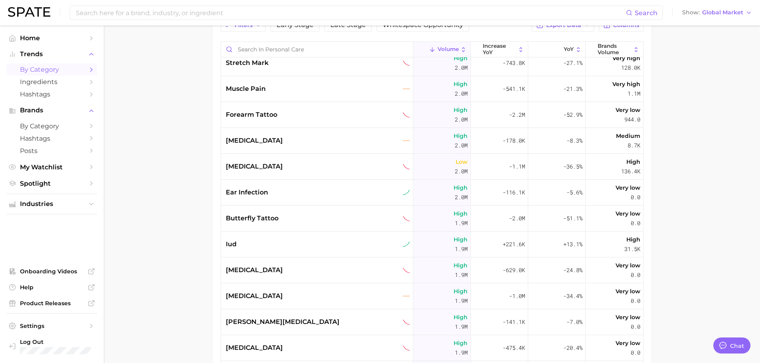
click at [267, 297] on span "[MEDICAL_DATA]" at bounding box center [254, 296] width 57 height 10
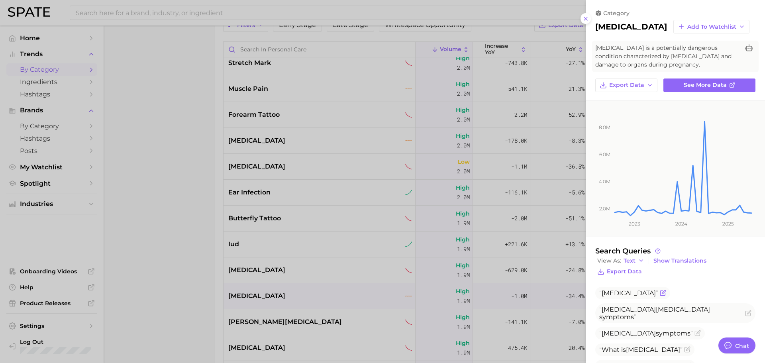
scroll to position [113, 0]
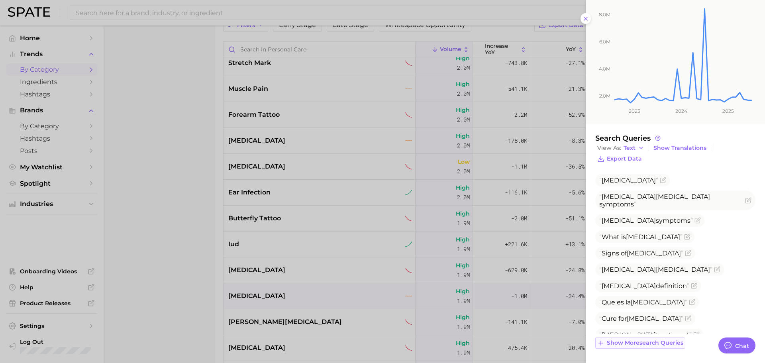
click at [641, 341] on span "Show more search queries" at bounding box center [645, 343] width 77 height 7
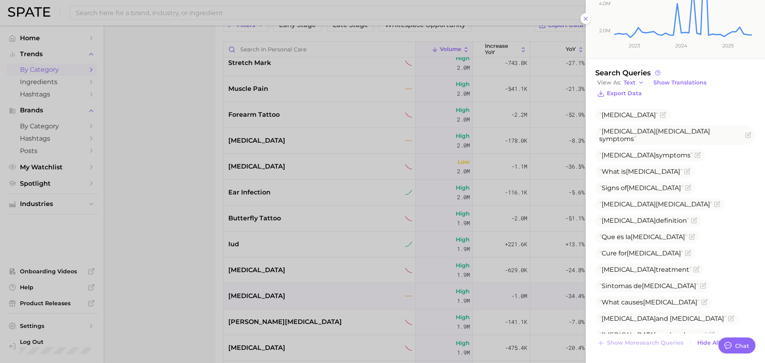
scroll to position [0, 0]
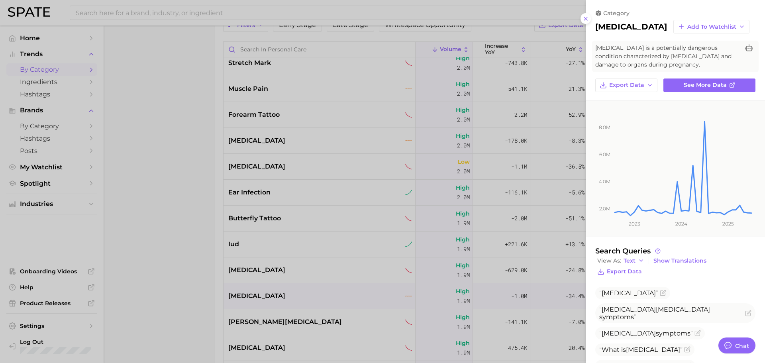
click at [626, 23] on h2 "[MEDICAL_DATA]" at bounding box center [632, 27] width 72 height 10
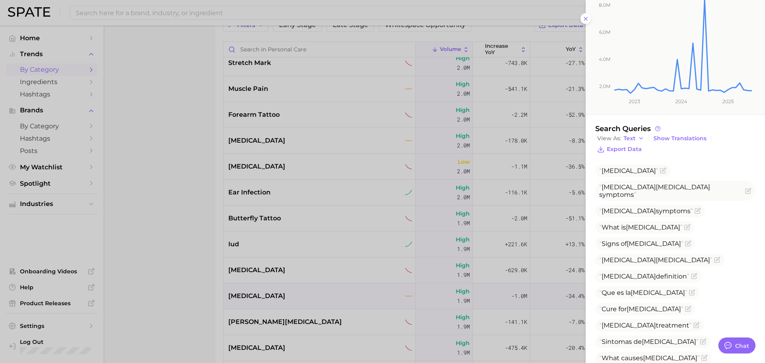
scroll to position [178, 0]
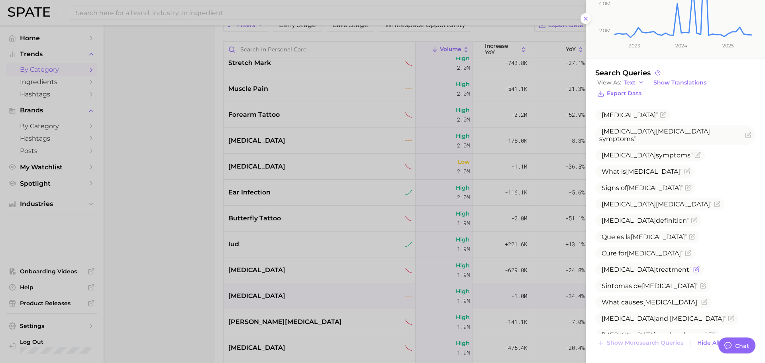
click at [649, 266] on span "[MEDICAL_DATA] treatment" at bounding box center [646, 270] width 92 height 8
click at [674, 315] on span "[MEDICAL_DATA] and [MEDICAL_DATA]" at bounding box center [663, 319] width 127 height 8
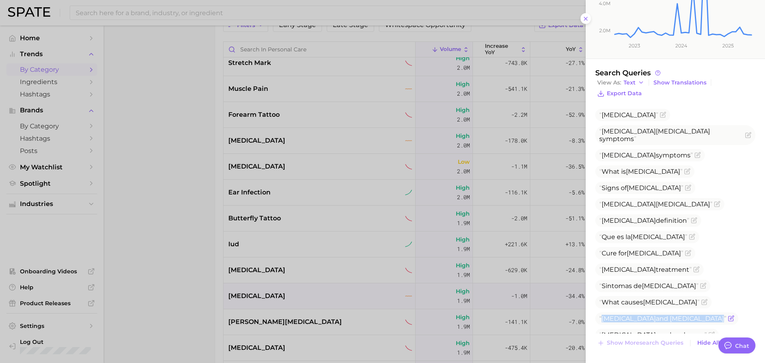
click at [674, 315] on span "[MEDICAL_DATA] and [MEDICAL_DATA]" at bounding box center [663, 319] width 127 height 8
click at [294, 302] on div at bounding box center [382, 181] width 765 height 363
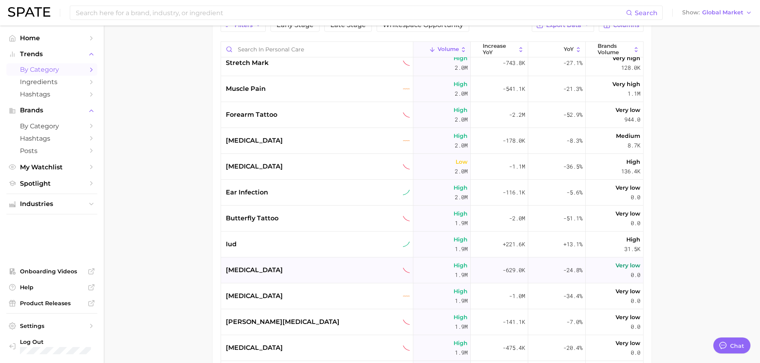
click at [278, 279] on div "[MEDICAL_DATA]" at bounding box center [317, 271] width 192 height 26
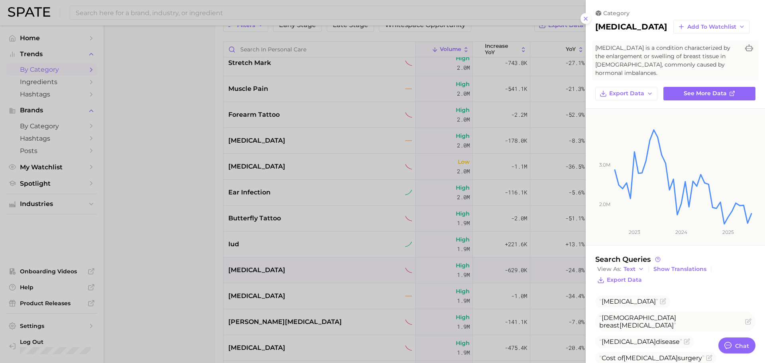
scroll to position [113, 0]
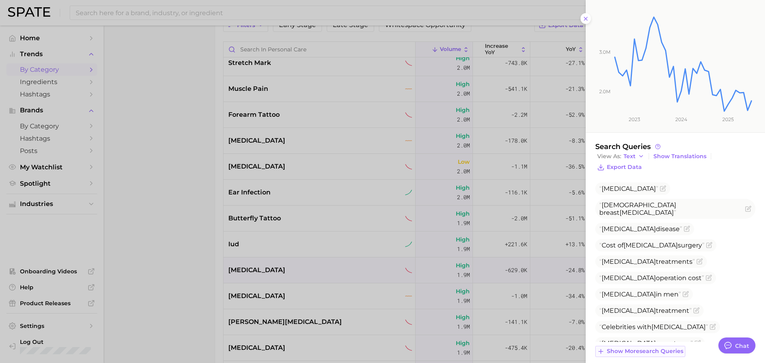
click at [656, 348] on span "Show more search queries" at bounding box center [645, 351] width 77 height 7
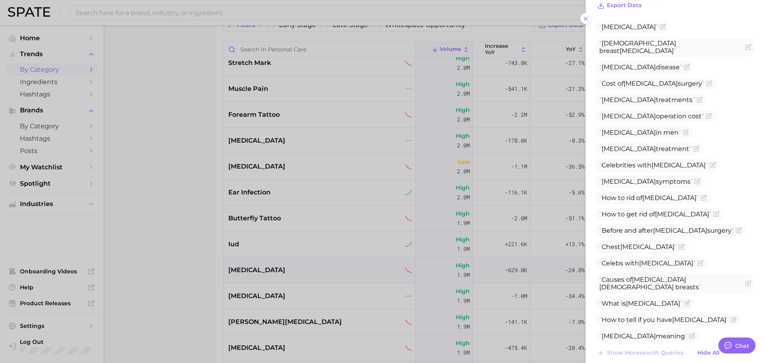
scroll to position [276, 0]
click at [655, 94] on span "[MEDICAL_DATA] treatments" at bounding box center [648, 98] width 96 height 8
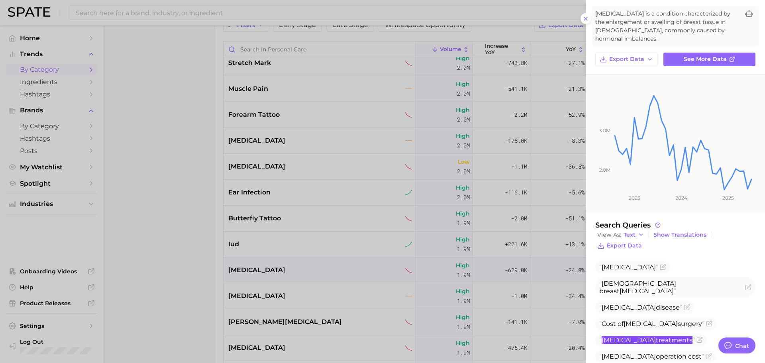
scroll to position [0, 0]
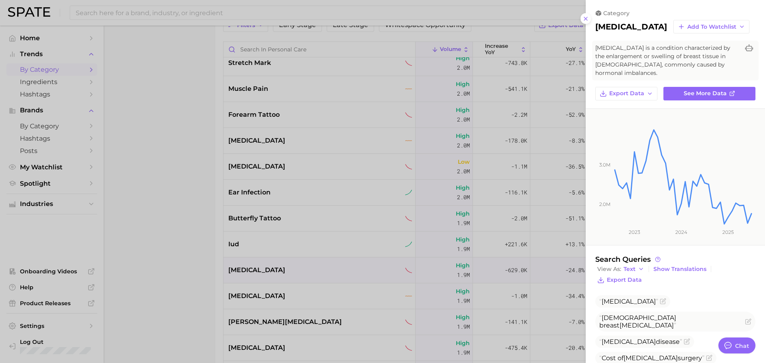
click at [628, 24] on h2 "[MEDICAL_DATA]" at bounding box center [632, 27] width 72 height 10
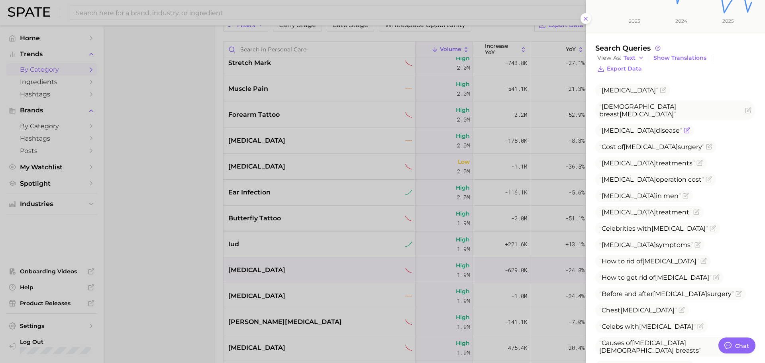
scroll to position [209, 0]
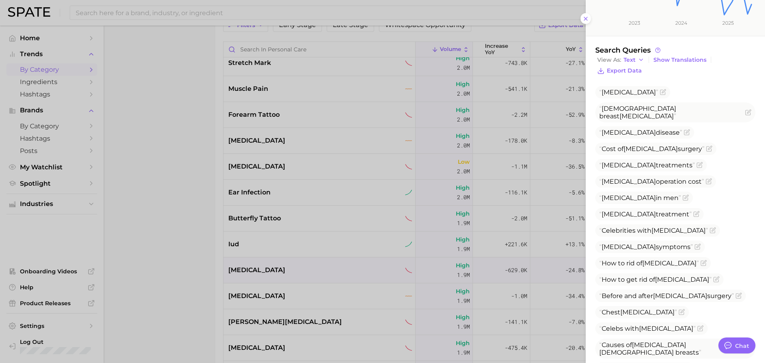
click at [322, 234] on div at bounding box center [382, 181] width 765 height 363
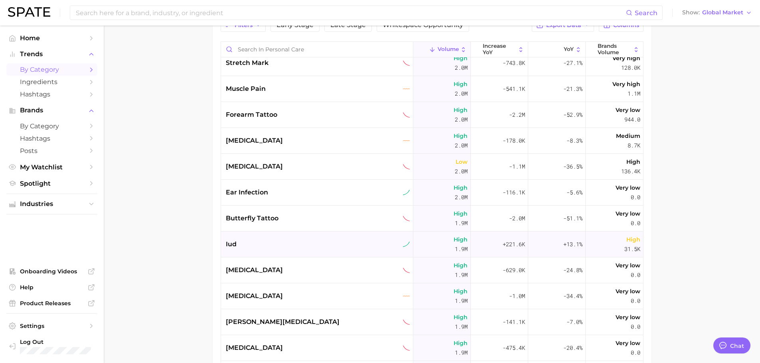
click at [289, 246] on div "iud" at bounding box center [318, 245] width 184 height 10
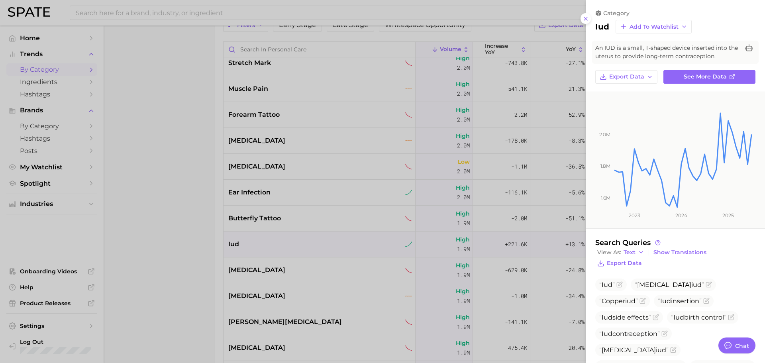
scroll to position [39, 0]
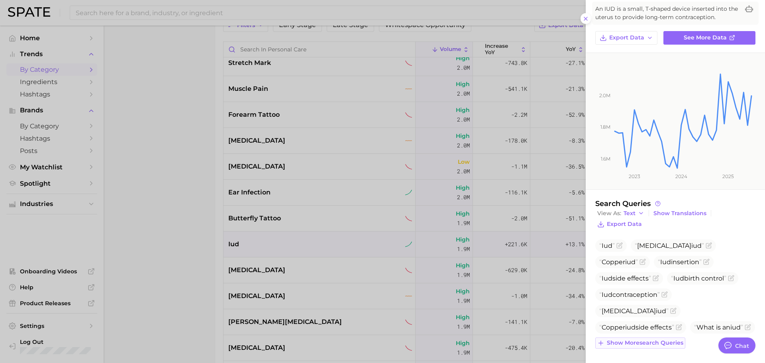
click at [659, 341] on span "Show more search queries" at bounding box center [645, 343] width 77 height 7
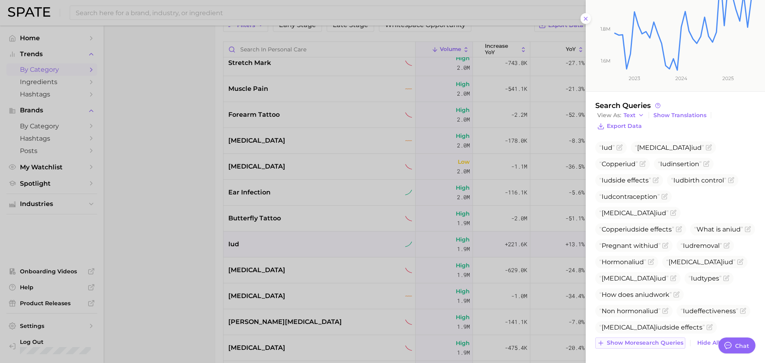
click at [651, 347] on button "Show more search queries" at bounding box center [641, 343] width 90 height 11
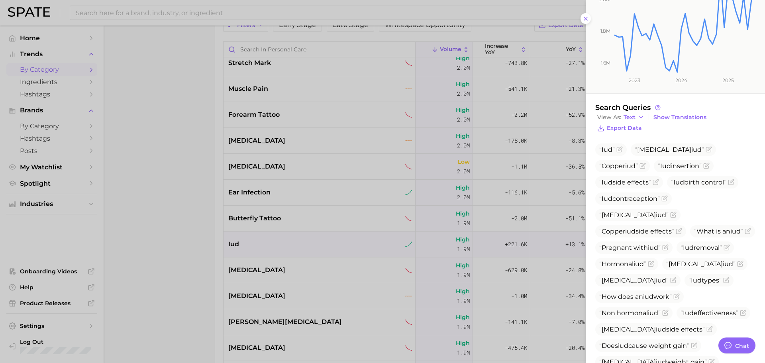
click at [336, 241] on div at bounding box center [382, 181] width 765 height 363
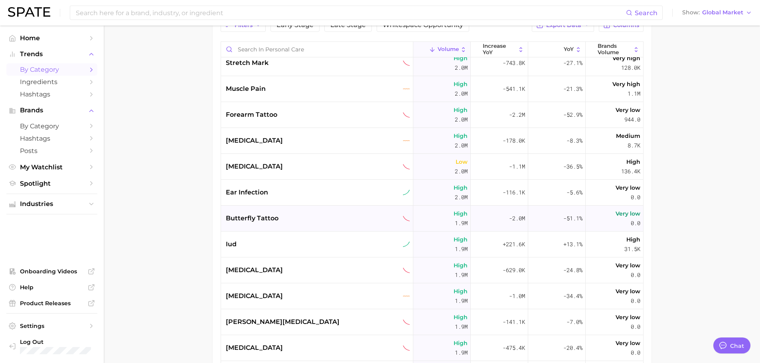
click at [289, 213] on div "butterfly tattoo" at bounding box center [317, 219] width 192 height 26
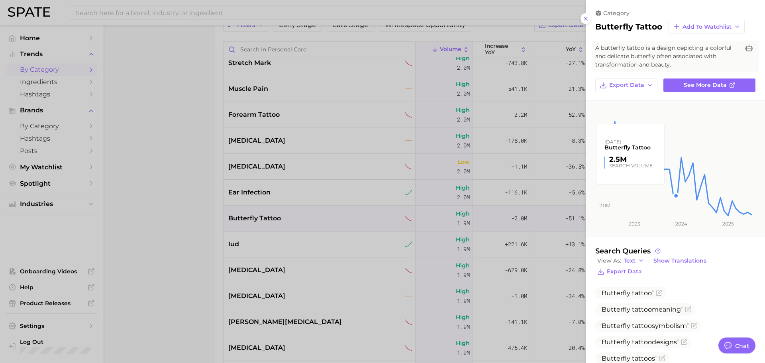
scroll to position [113, 0]
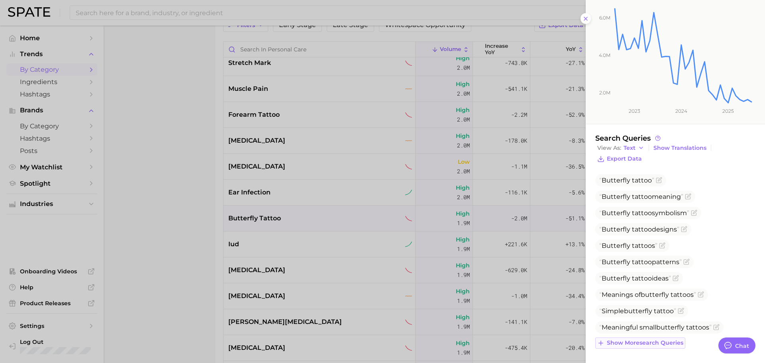
click at [663, 340] on span "Show more search queries" at bounding box center [645, 343] width 77 height 7
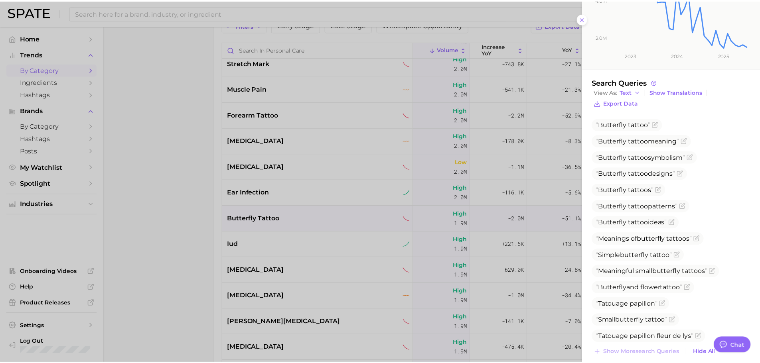
scroll to position [178, 0]
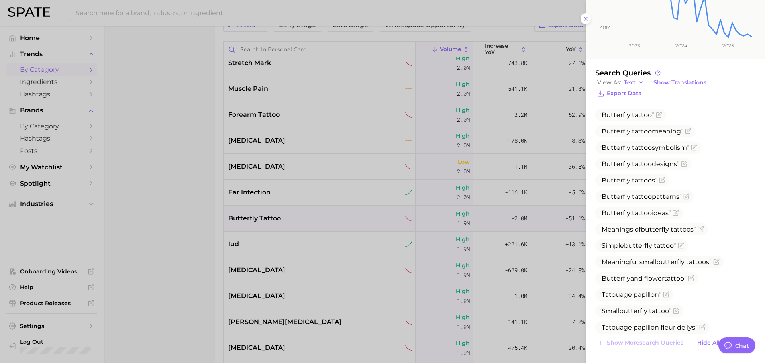
click at [303, 259] on div at bounding box center [382, 181] width 765 height 363
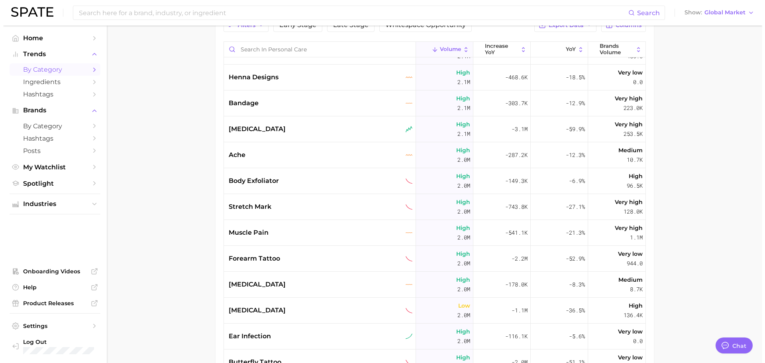
scroll to position [4943, 0]
click at [276, 331] on div "ear infection" at bounding box center [317, 337] width 192 height 26
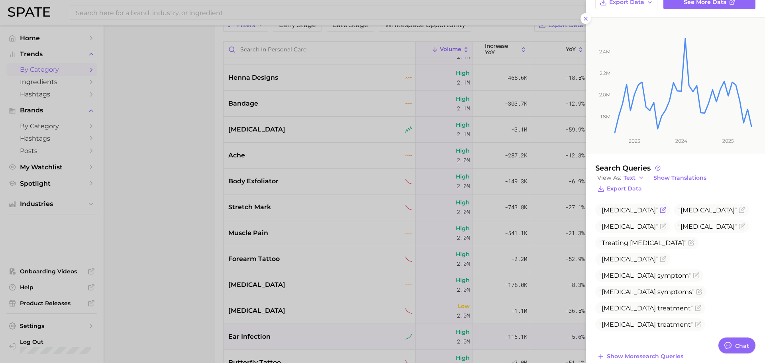
scroll to position [96, 0]
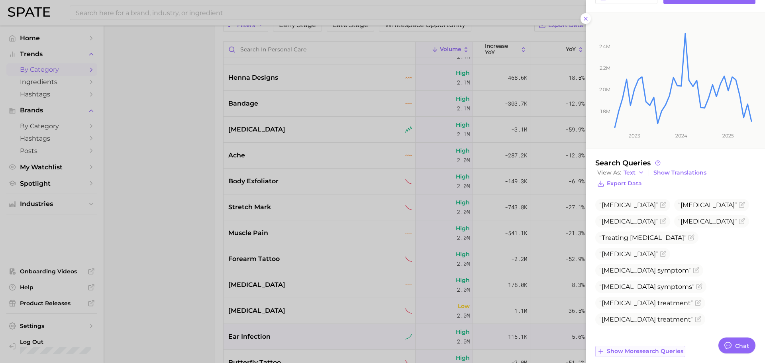
click at [642, 348] on span "Show more search queries" at bounding box center [645, 351] width 77 height 7
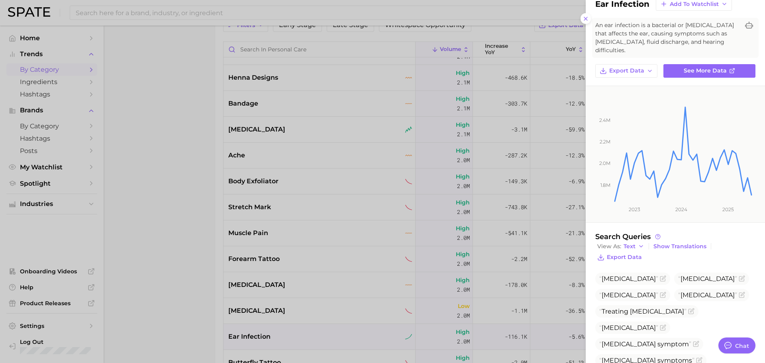
scroll to position [178, 0]
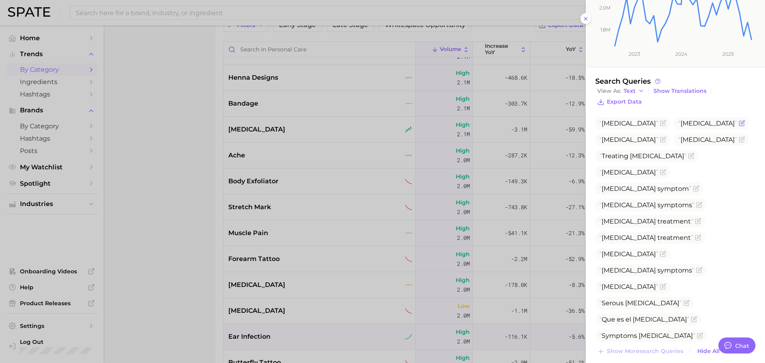
click at [679, 127] on span "[MEDICAL_DATA]" at bounding box center [708, 124] width 59 height 8
click at [646, 160] on span "Treating [MEDICAL_DATA]" at bounding box center [643, 156] width 87 height 8
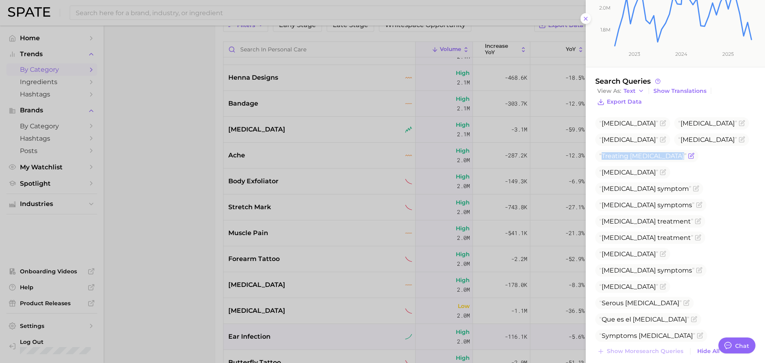
click at [646, 160] on span "Treating [MEDICAL_DATA]" at bounding box center [643, 156] width 87 height 8
click at [648, 242] on span "[MEDICAL_DATA] treatment" at bounding box center [647, 238] width 94 height 8
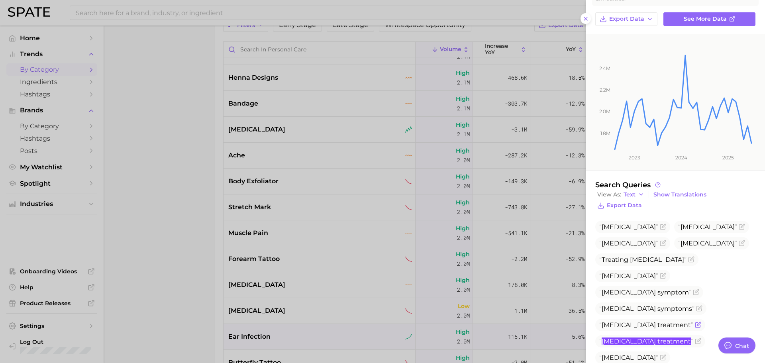
scroll to position [0, 0]
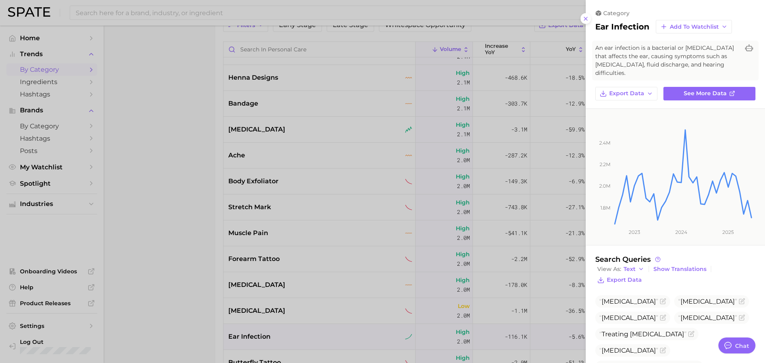
click at [621, 23] on h2 "ear infection" at bounding box center [623, 27] width 54 height 10
click at [277, 223] on div at bounding box center [382, 181] width 765 height 363
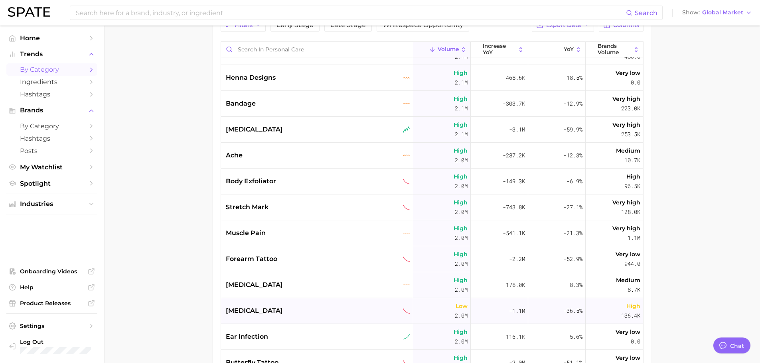
click at [268, 317] on div "[MEDICAL_DATA]" at bounding box center [317, 311] width 192 height 26
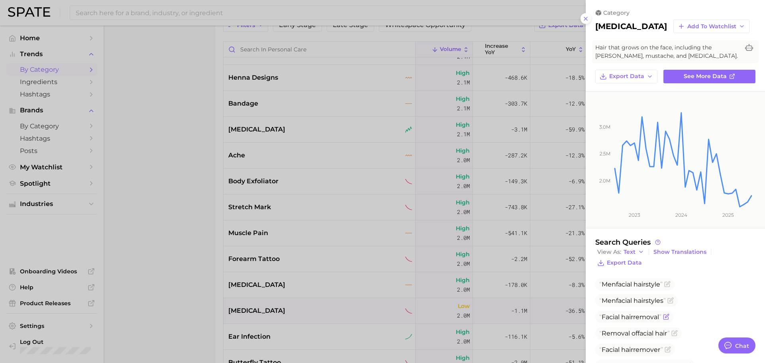
scroll to position [104, 0]
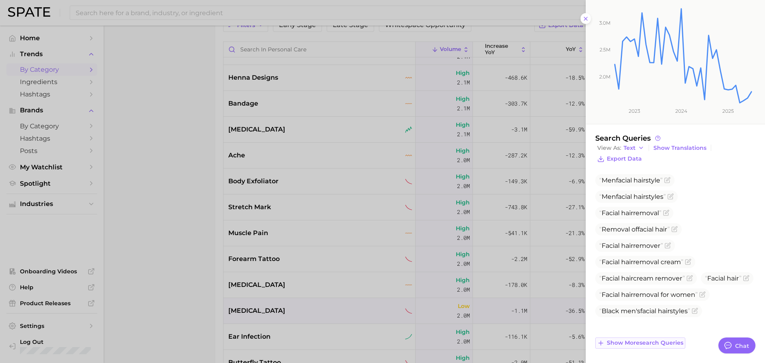
click at [657, 340] on span "Show more search queries" at bounding box center [645, 343] width 77 height 7
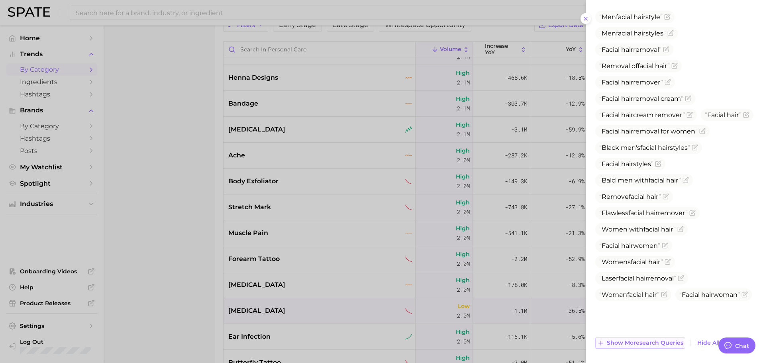
click at [651, 342] on span "Show more search queries" at bounding box center [645, 343] width 77 height 7
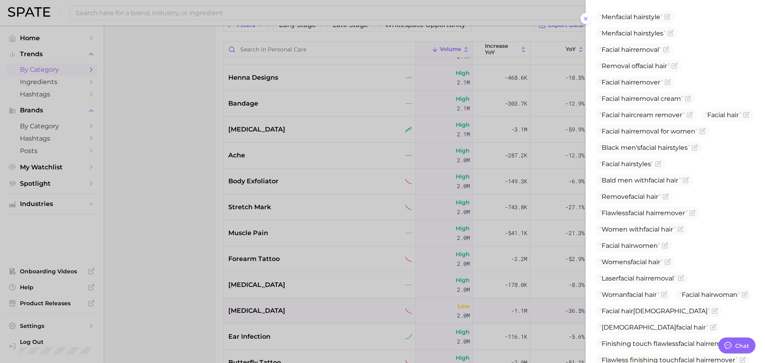
scroll to position [447, 0]
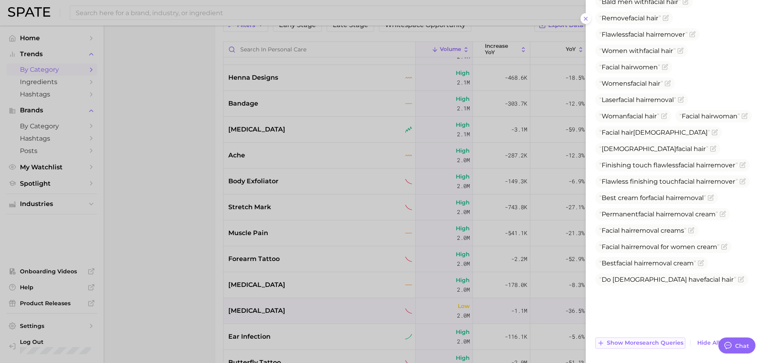
click at [643, 342] on span "Show more search queries" at bounding box center [645, 343] width 77 height 7
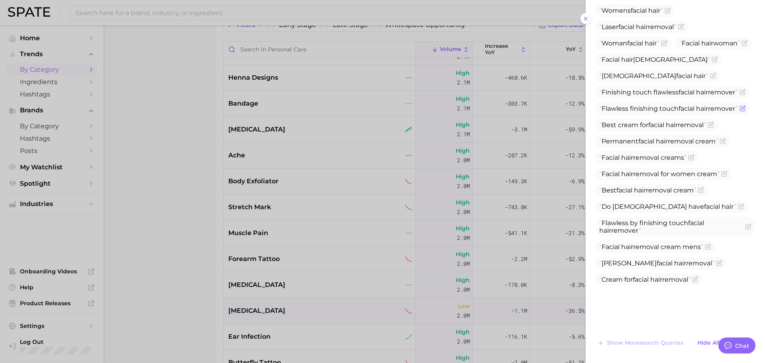
scroll to position [0, 0]
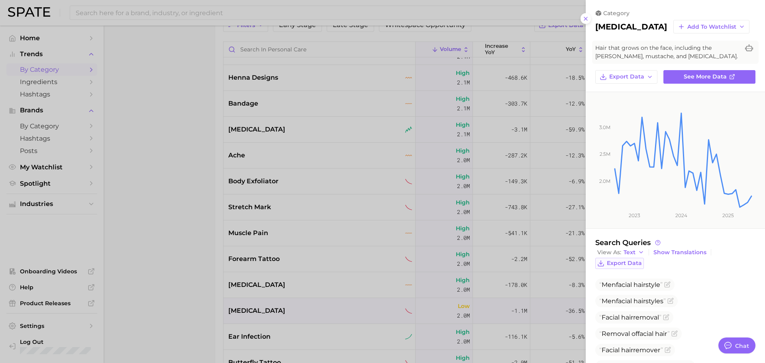
click at [622, 259] on button "Export Data" at bounding box center [620, 263] width 49 height 11
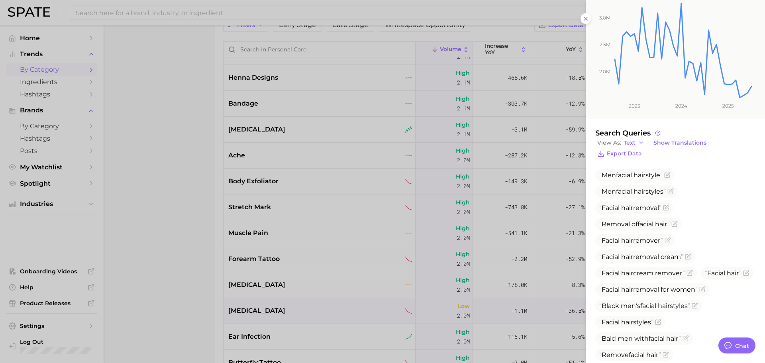
scroll to position [109, 0]
click at [334, 250] on div at bounding box center [382, 181] width 765 height 363
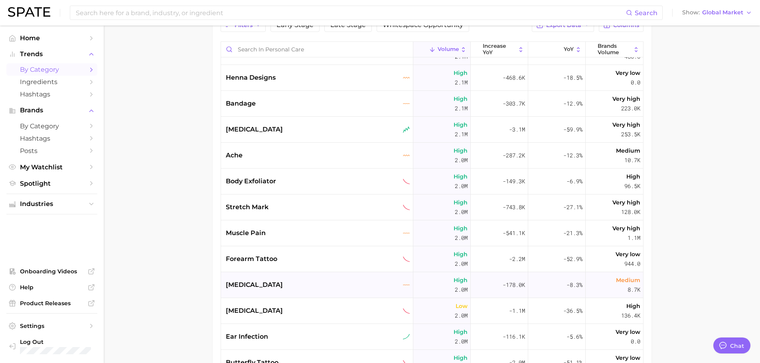
click at [276, 291] on div "[MEDICAL_DATA]" at bounding box center [317, 285] width 192 height 26
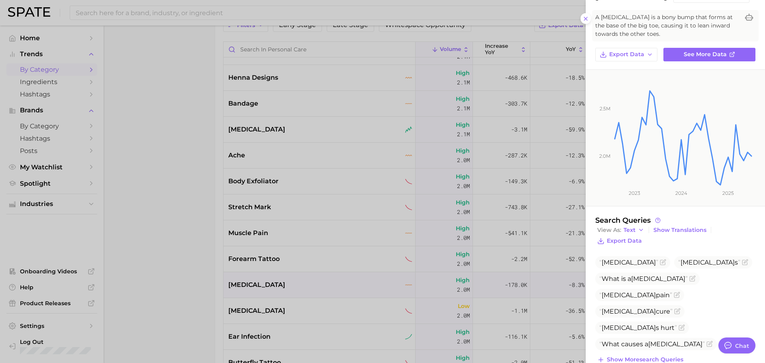
scroll to position [47, 0]
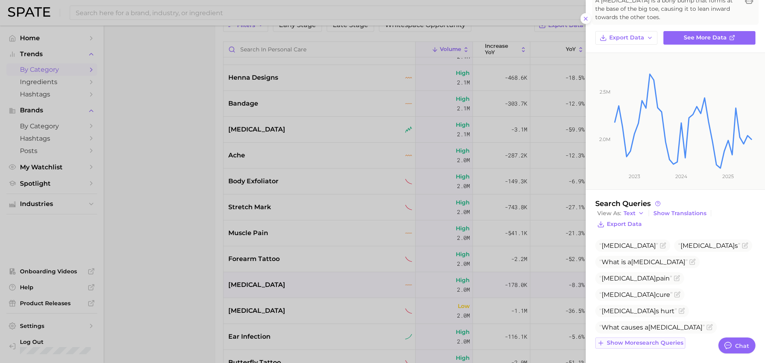
click at [659, 344] on span "Show more search queries" at bounding box center [645, 343] width 77 height 7
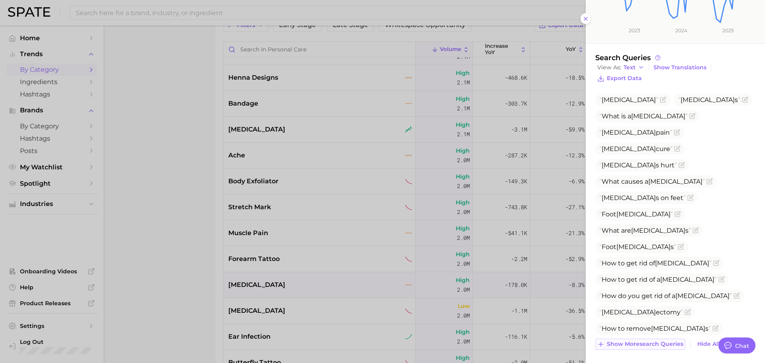
scroll to position [195, 0]
click at [658, 344] on span "Show more search queries" at bounding box center [645, 343] width 77 height 7
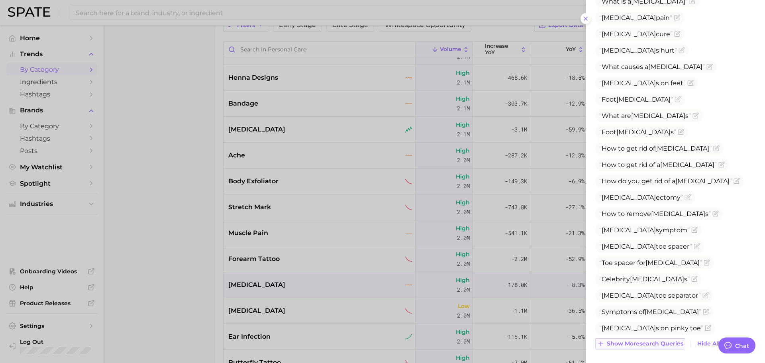
scroll to position [309, 0]
click at [658, 344] on span "Show more search queries" at bounding box center [645, 343] width 77 height 7
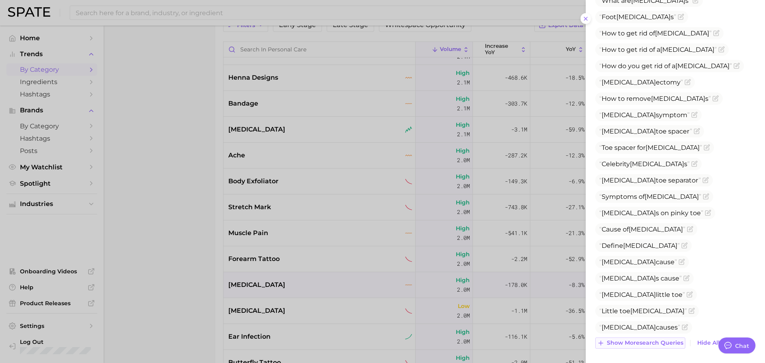
click at [651, 344] on span "Show more search queries" at bounding box center [645, 343] width 77 height 7
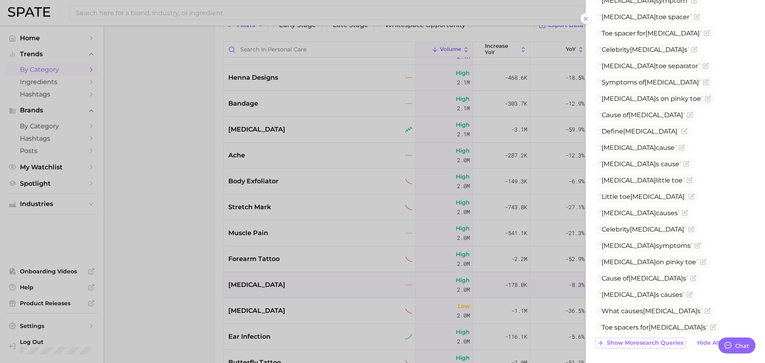
click at [642, 344] on span "Show more search queries" at bounding box center [645, 343] width 77 height 7
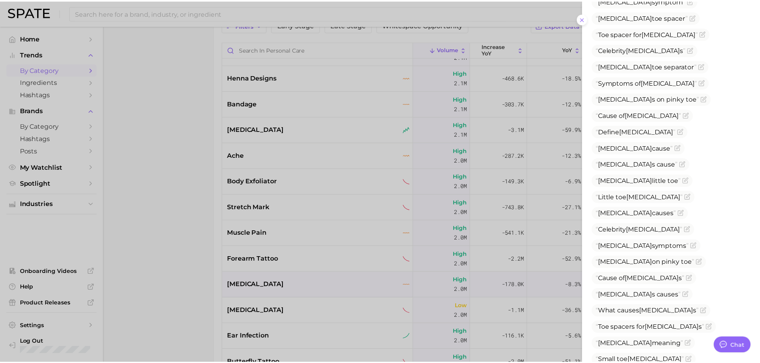
scroll to position [636, 0]
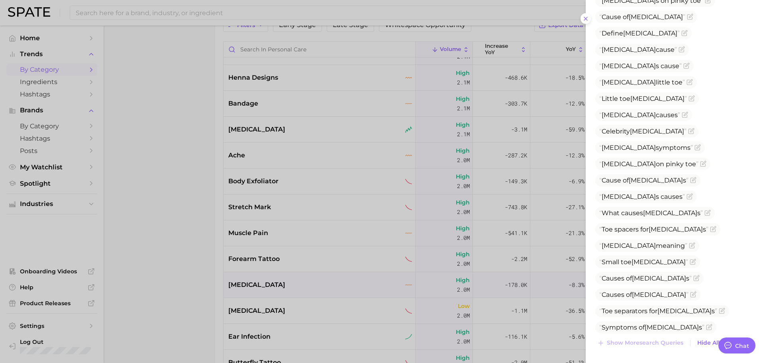
drag, startPoint x: 604, startPoint y: 245, endPoint x: 683, endPoint y: 311, distance: 102.8
click at [683, 311] on ul "[MEDICAL_DATA] [MEDICAL_DATA] s What is a [MEDICAL_DATA] [MEDICAL_DATA] pain [M…" at bounding box center [676, 102] width 160 height 903
drag, startPoint x: 603, startPoint y: 246, endPoint x: 689, endPoint y: 330, distance: 120.4
click at [689, 330] on ul "[MEDICAL_DATA] [MEDICAL_DATA] s What is a [MEDICAL_DATA] [MEDICAL_DATA] pain [M…" at bounding box center [676, 102] width 160 height 903
click at [303, 272] on div at bounding box center [382, 181] width 765 height 363
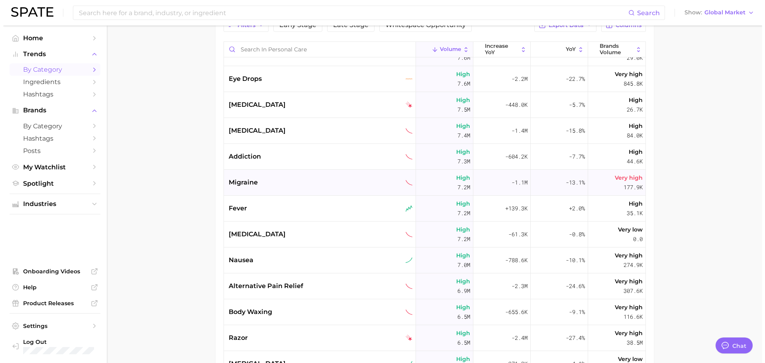
scroll to position [805, 0]
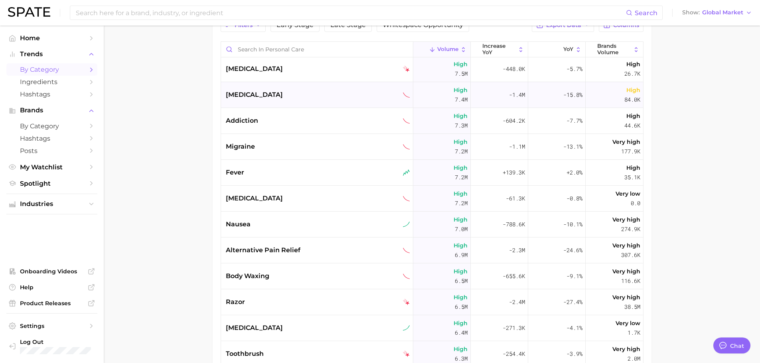
click at [290, 100] on div "[MEDICAL_DATA]" at bounding box center [317, 95] width 192 height 26
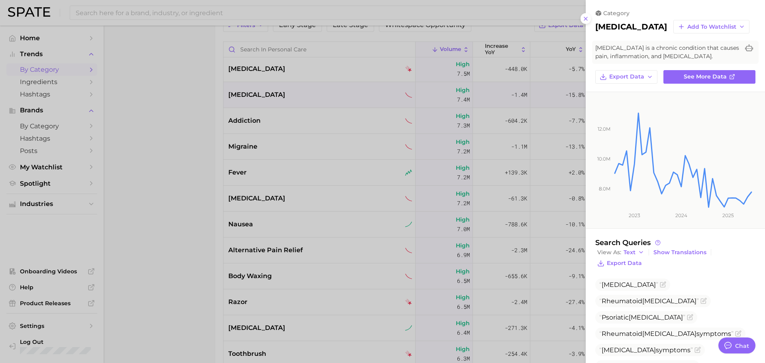
scroll to position [88, 0]
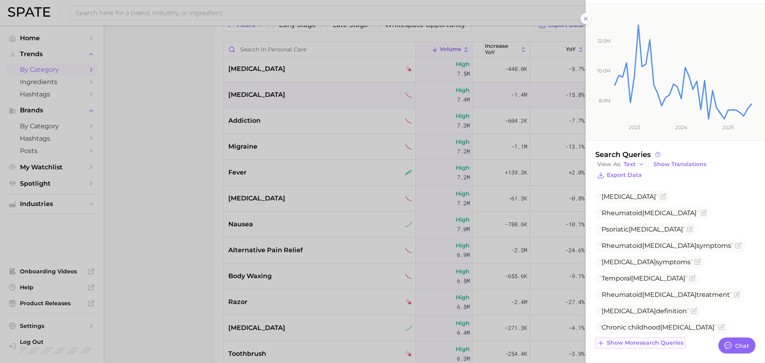
click at [650, 342] on span "Show more search queries" at bounding box center [645, 343] width 77 height 7
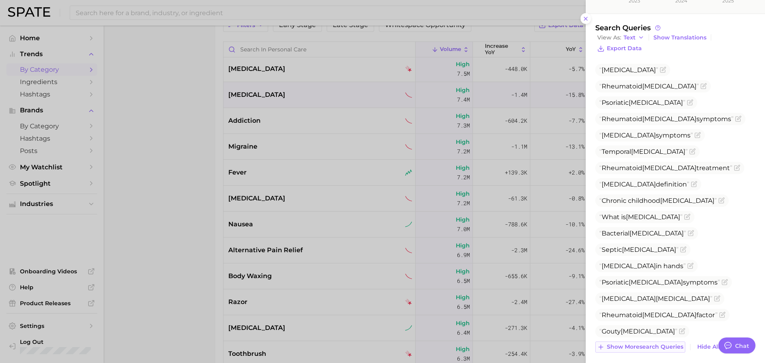
scroll to position [219, 0]
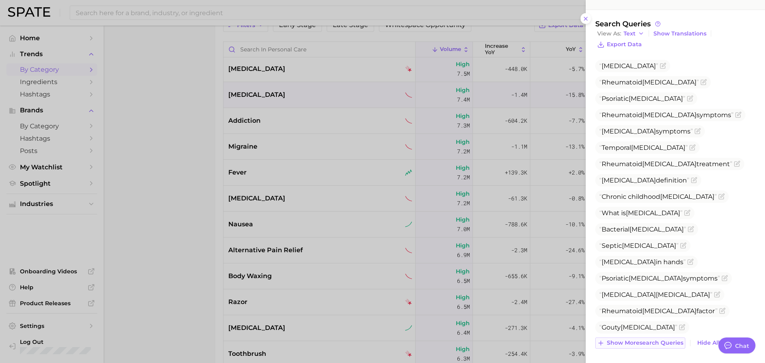
click at [637, 339] on button "Show more search queries" at bounding box center [641, 343] width 90 height 11
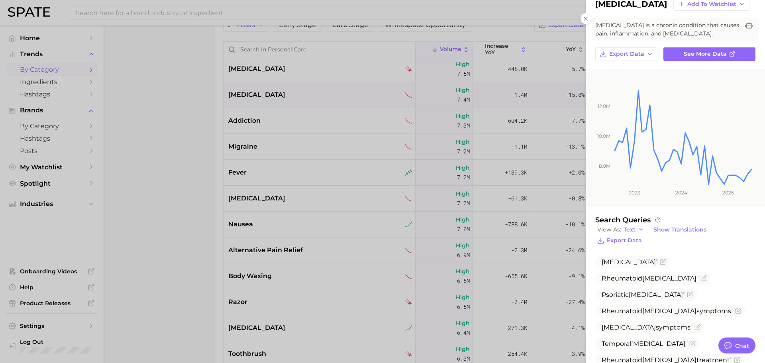
scroll to position [0, 0]
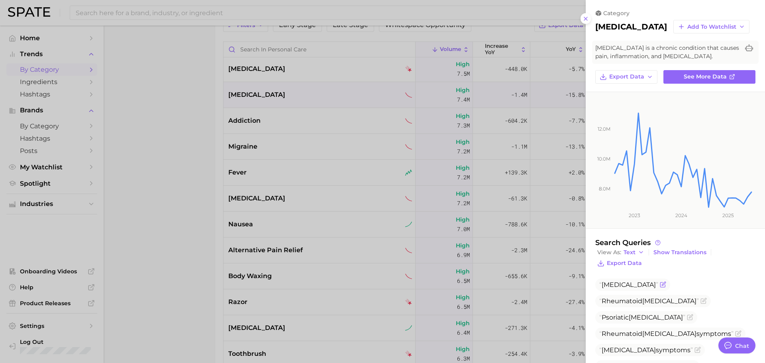
click at [617, 287] on span "[MEDICAL_DATA]" at bounding box center [629, 285] width 54 height 8
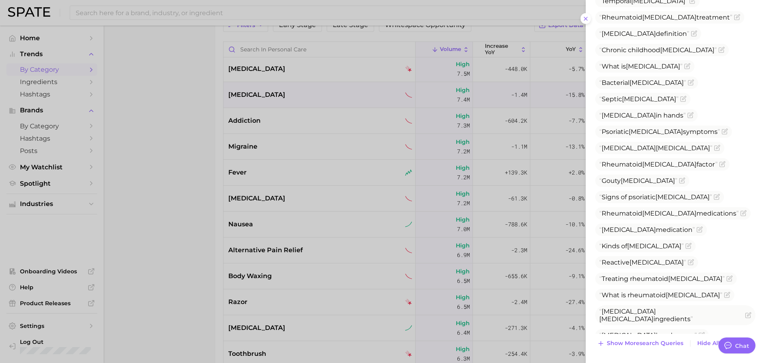
scroll to position [366, 0]
click at [647, 344] on span "Show more search queries" at bounding box center [645, 343] width 77 height 7
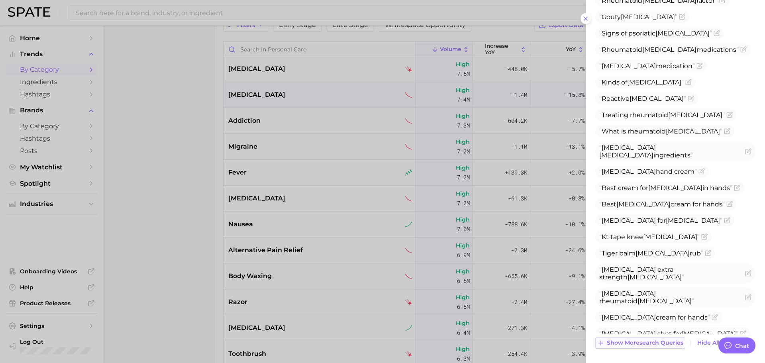
click at [638, 340] on span "Show more search queries" at bounding box center [645, 343] width 77 height 7
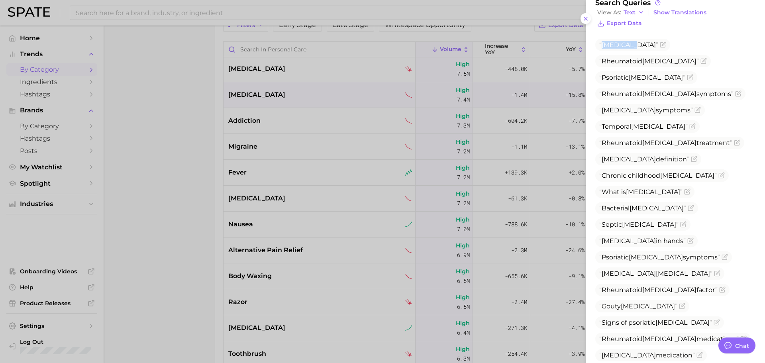
scroll to position [225, 0]
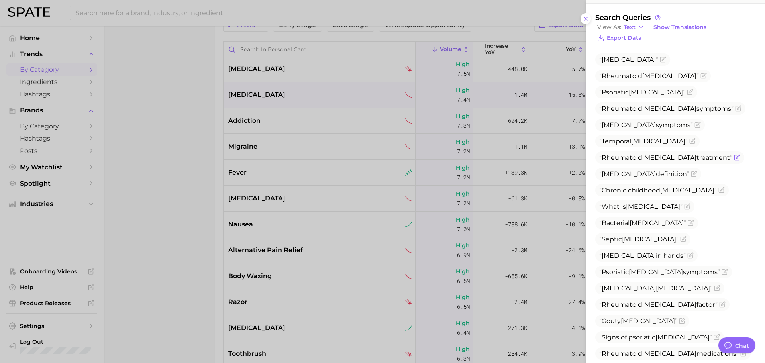
click at [661, 154] on span "[MEDICAL_DATA]" at bounding box center [670, 158] width 54 height 8
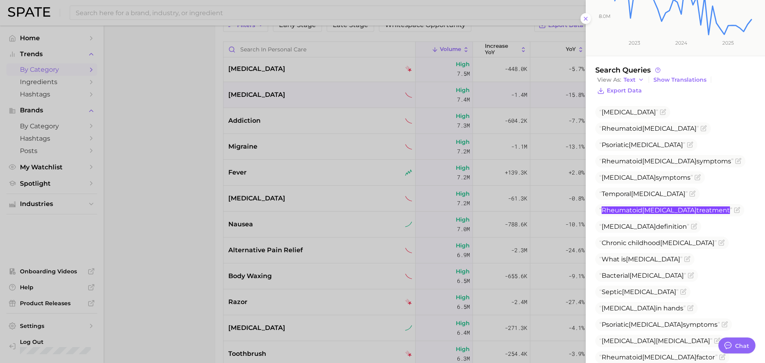
scroll to position [172, 0]
click at [650, 240] on span "[MEDICAL_DATA]" at bounding box center [659, 244] width 118 height 8
drag, startPoint x: 650, startPoint y: 226, endPoint x: 655, endPoint y: 226, distance: 4.9
click at [655, 240] on span "[MEDICAL_DATA]" at bounding box center [659, 244] width 118 height 8
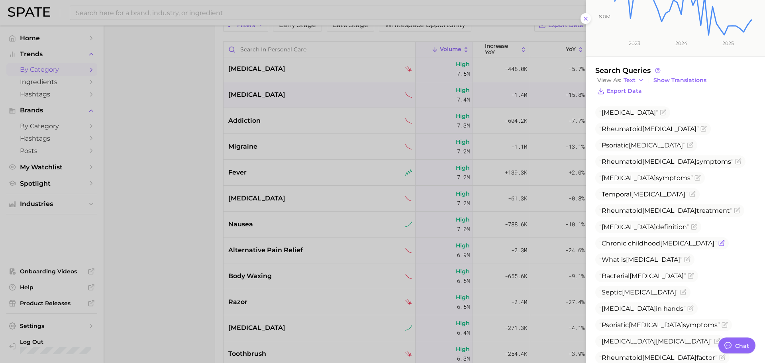
click at [665, 240] on span "[MEDICAL_DATA]" at bounding box center [688, 244] width 54 height 8
click at [659, 205] on span "[MEDICAL_DATA] treatment" at bounding box center [670, 211] width 149 height 12
click at [652, 155] on span "[MEDICAL_DATA] symptoms" at bounding box center [671, 161] width 150 height 12
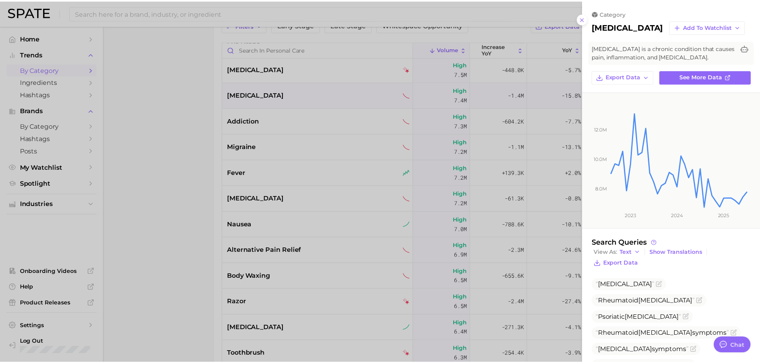
scroll to position [0, 0]
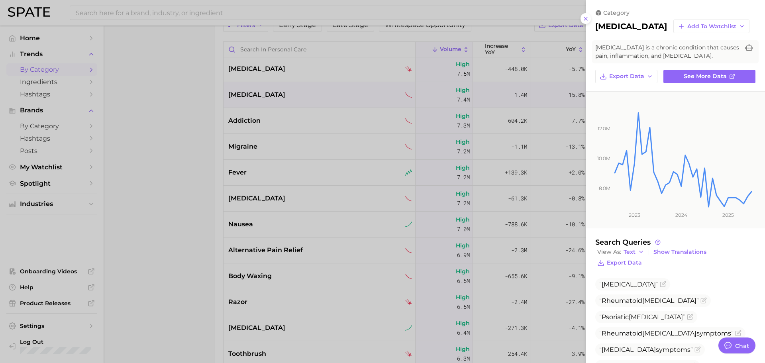
click at [289, 134] on div at bounding box center [382, 181] width 765 height 363
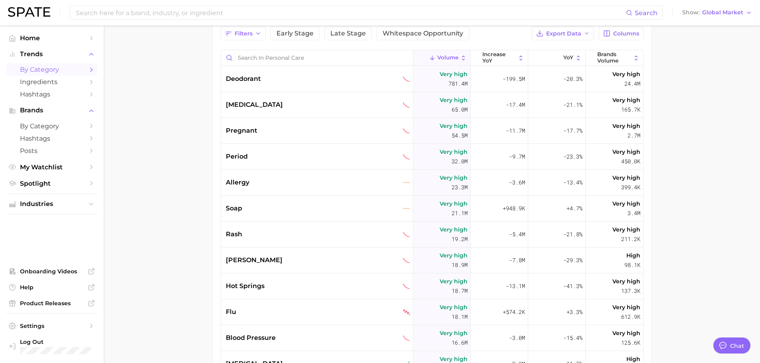
scroll to position [0, 0]
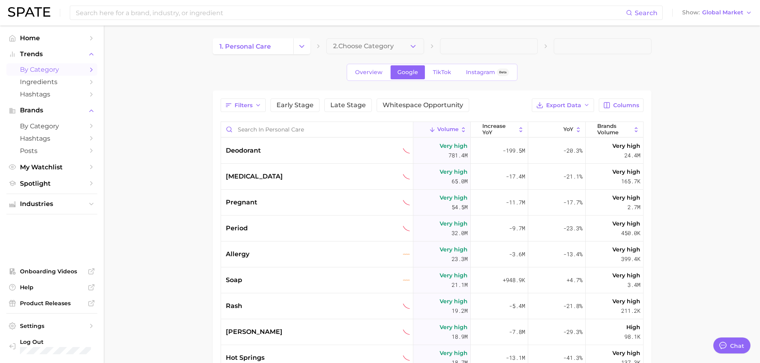
click at [171, 154] on main "1. personal care 2. Choose Category Overview Google TikTok Instagram Beta Filte…" at bounding box center [432, 279] width 656 height 507
